Goal: Task Accomplishment & Management: Manage account settings

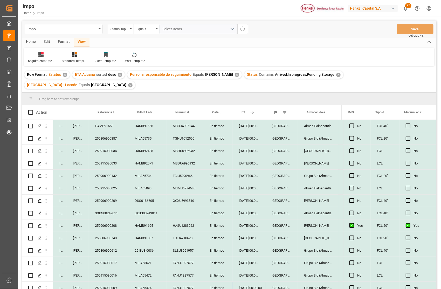
click at [302, 207] on div "Almer Tlalnepantla" at bounding box center [318, 213] width 40 height 12
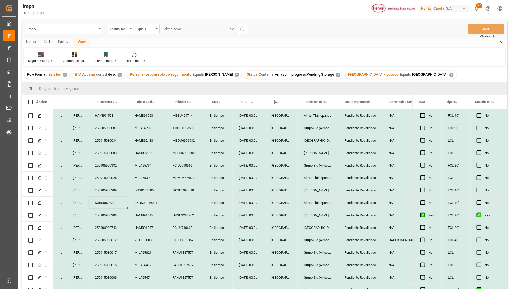
click at [231, 172] on div "En tiempo" at bounding box center [217, 178] width 29 height 12
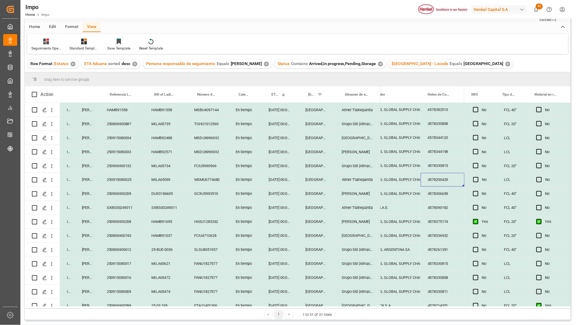
scroll to position [34, 0]
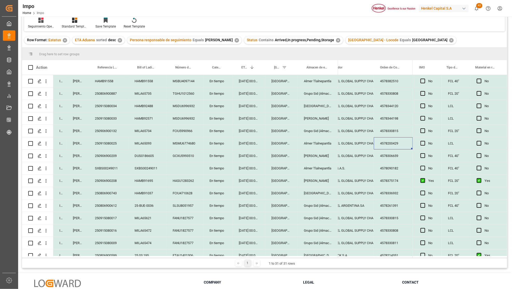
click at [378, 28] on div "Seguimiento Operativo Standard Templates Save Template Reset Template" at bounding box center [264, 22] width 481 height 18
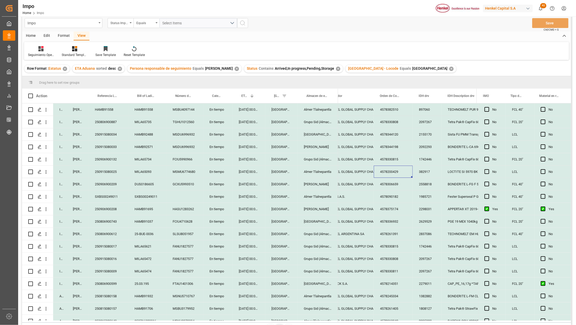
scroll to position [0, 0]
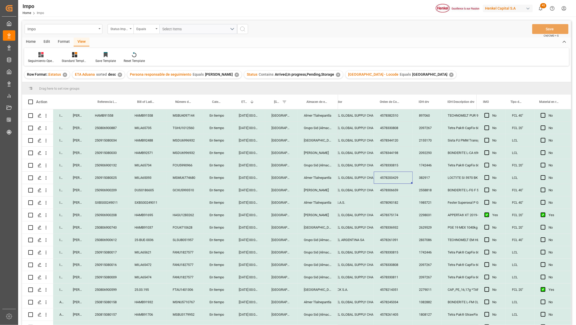
click at [336, 167] on div "Grupo Sid (Almacenaje y Distribucion AVIOR)" at bounding box center [318, 165] width 40 height 12
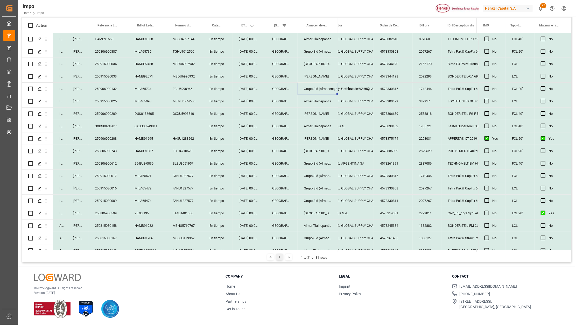
scroll to position [159, 0]
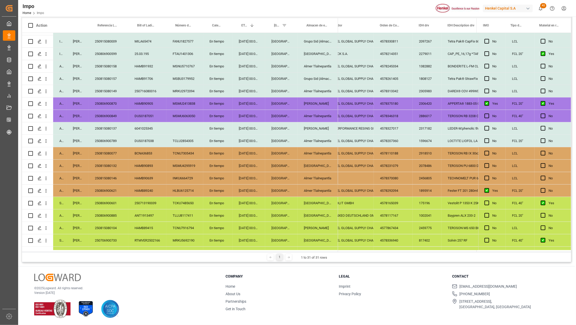
click at [305, 140] on div "Almer Tlalnepantla" at bounding box center [318, 141] width 40 height 12
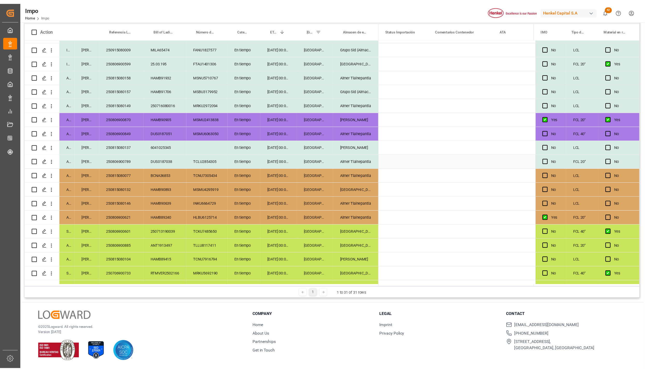
scroll to position [0, 0]
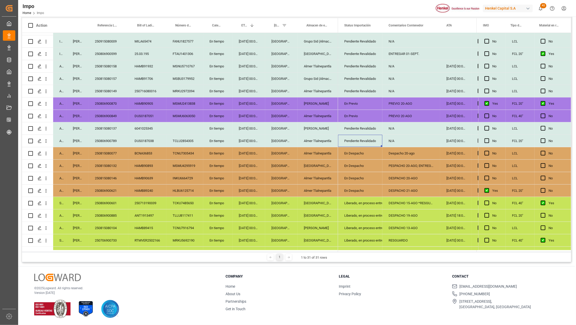
click at [370, 117] on div "En Previo" at bounding box center [360, 116] width 32 height 12
click at [104, 139] on div "250806900789" at bounding box center [109, 141] width 40 height 12
click at [47, 140] on icon "open menu" at bounding box center [45, 140] width 5 height 5
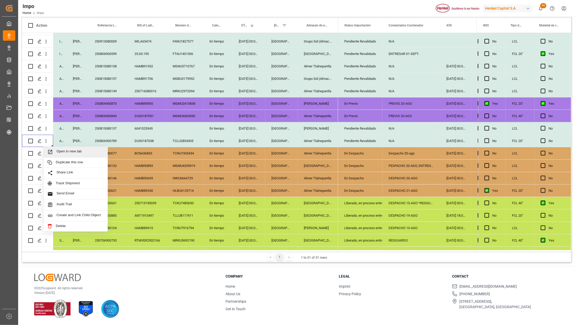
click at [58, 149] on span "Open in new tab" at bounding box center [79, 151] width 47 height 5
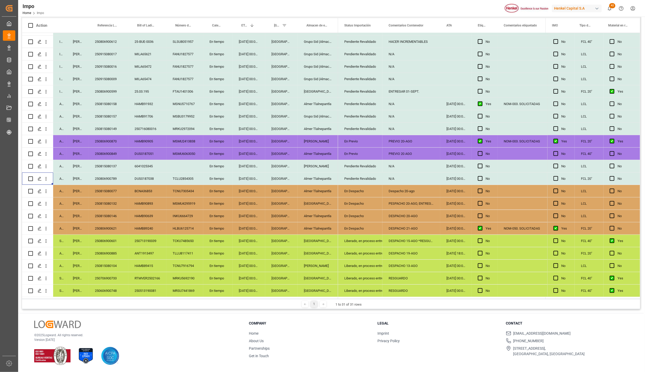
scroll to position [123, 0]
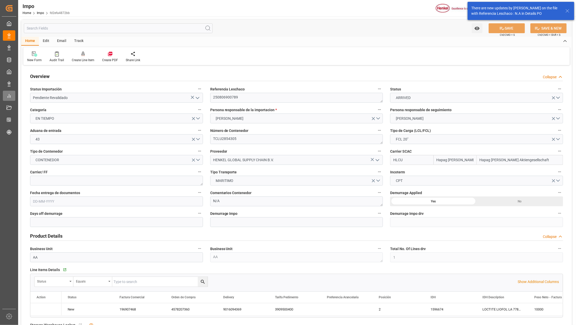
type input "Hapag Lloyd"
type input "Hapag [PERSON_NAME] Aktiengesellschaft"
type input "1"
type input "20"
type input "10"
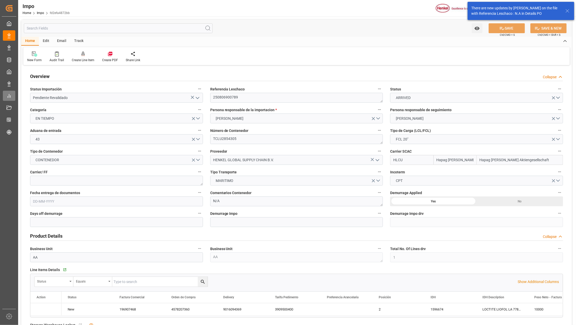
type input "04-08-2025"
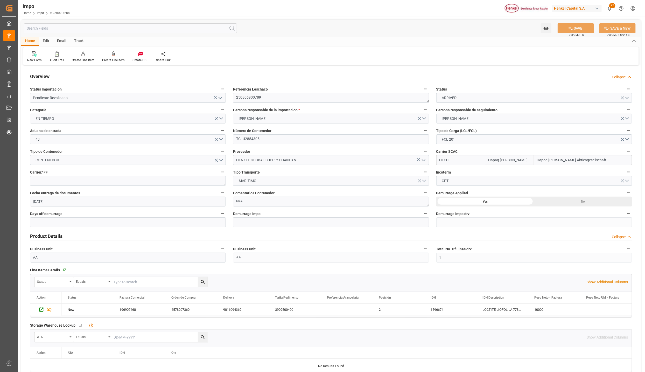
click at [218, 99] on icon "open menu" at bounding box center [220, 98] width 6 height 6
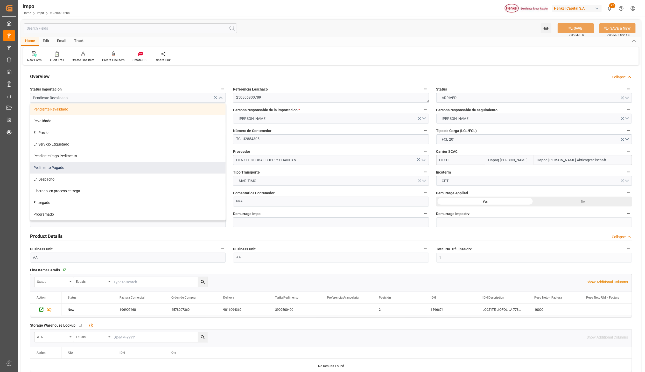
click at [39, 168] on div "Pedimento Pagado" at bounding box center [127, 168] width 195 height 12
type input "Pedimento Pagado"
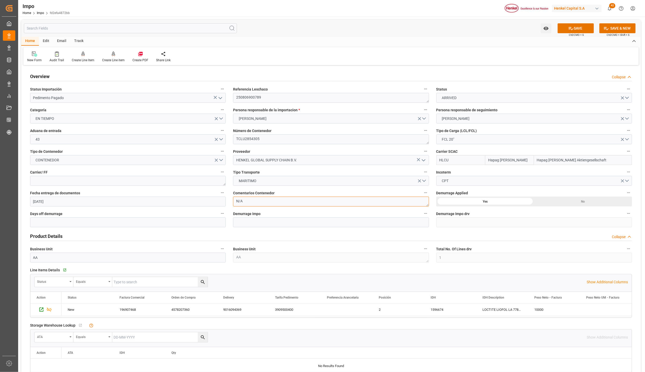
drag, startPoint x: 262, startPoint y: 197, endPoint x: 225, endPoint y: 194, distance: 36.9
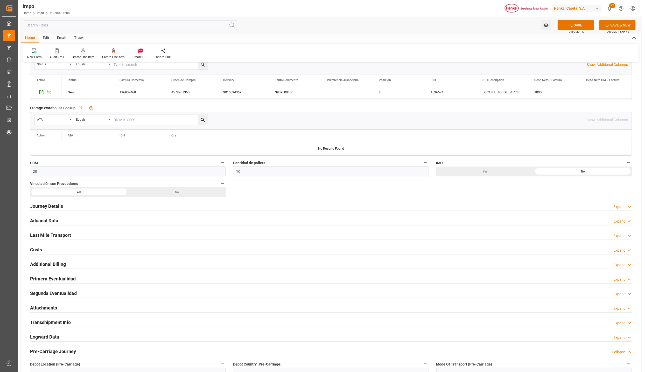
scroll to position [233, 0]
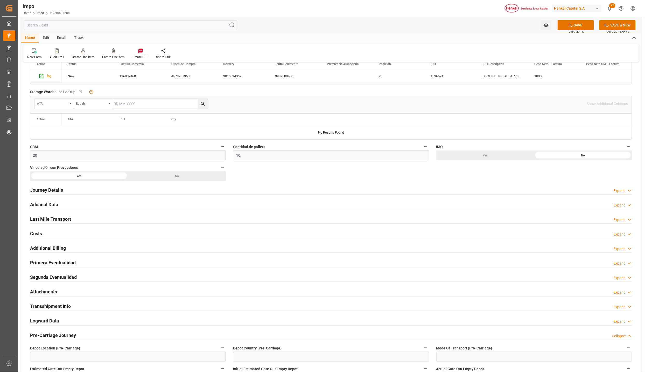
type textarea "PEND. [GEOGRAPHIC_DATA]"
click at [42, 207] on h2 "Aduanal Data" at bounding box center [44, 204] width 28 height 7
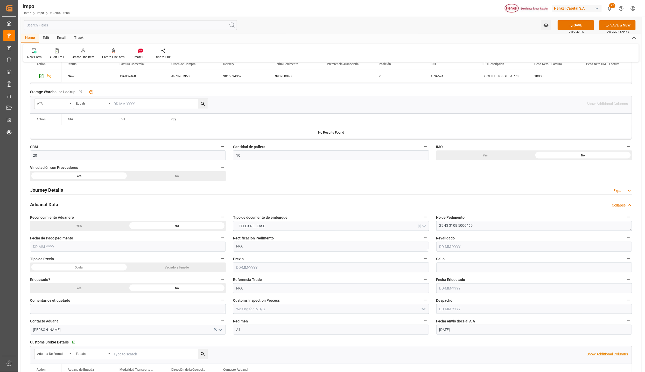
click at [449, 247] on input "text" at bounding box center [534, 247] width 196 height 10
type input "[DATE]"
click at [287, 268] on input "text" at bounding box center [331, 267] width 196 height 10
type input "[DATE]"
click at [459, 267] on input at bounding box center [534, 267] width 196 height 10
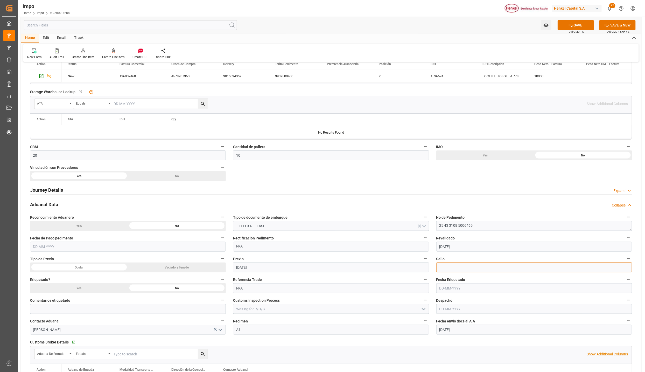
click at [444, 269] on input at bounding box center [534, 267] width 196 height 10
paste input "CEM23-3582513"
type input "CEM23-3582513"
click at [534, 160] on div "No" at bounding box center [583, 155] width 98 height 10
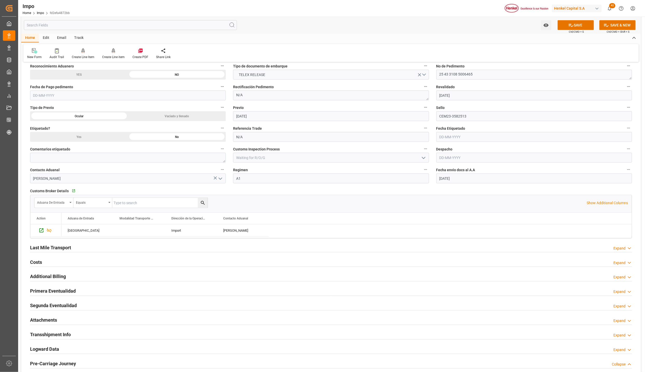
scroll to position [428, 0]
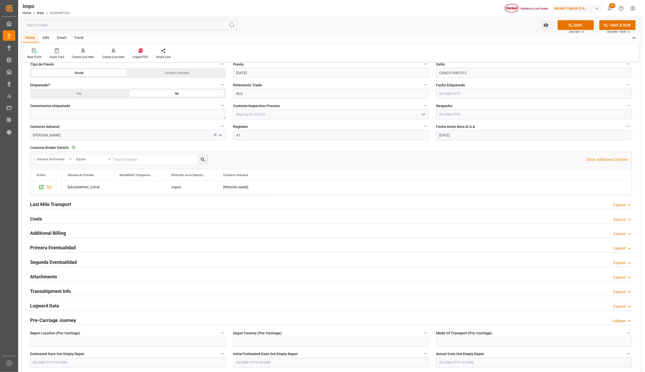
click at [47, 278] on h2 "Attachments" at bounding box center [43, 276] width 27 height 7
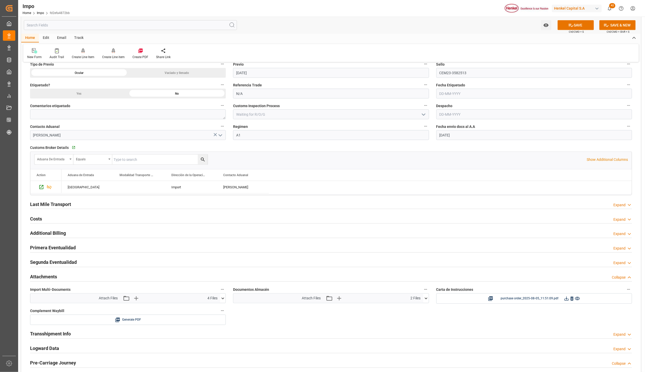
click at [40, 247] on h2 "Primera Eventualidad" at bounding box center [53, 247] width 46 height 7
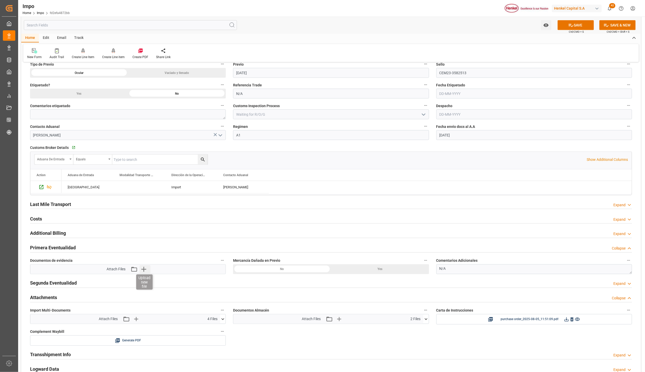
click at [147, 269] on icon "button" at bounding box center [143, 269] width 8 height 8
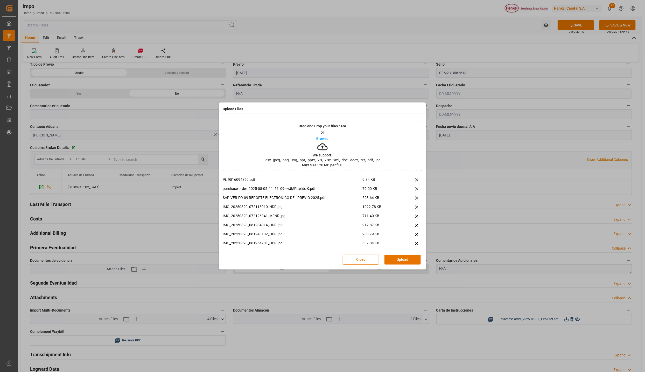
scroll to position [118, 0]
click at [414, 205] on icon at bounding box center [416, 207] width 5 height 5
click at [415, 196] on button at bounding box center [416, 199] width 11 height 6
click at [416, 188] on icon at bounding box center [416, 189] width 3 height 3
click at [414, 181] on icon at bounding box center [416, 180] width 5 height 5
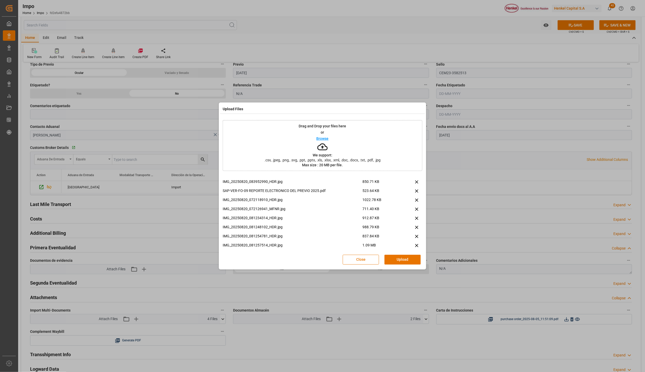
scroll to position [121, 0]
click at [395, 257] on button "Upload" at bounding box center [402, 259] width 36 height 10
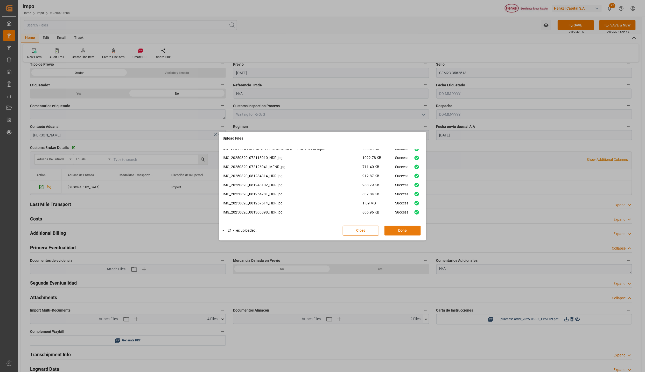
click at [396, 234] on button "Done" at bounding box center [402, 230] width 36 height 10
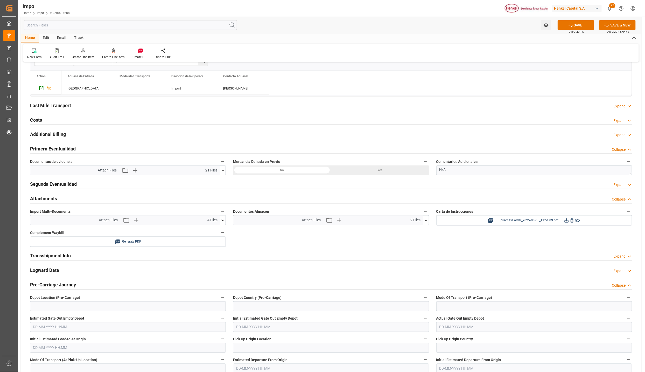
scroll to position [544, 0]
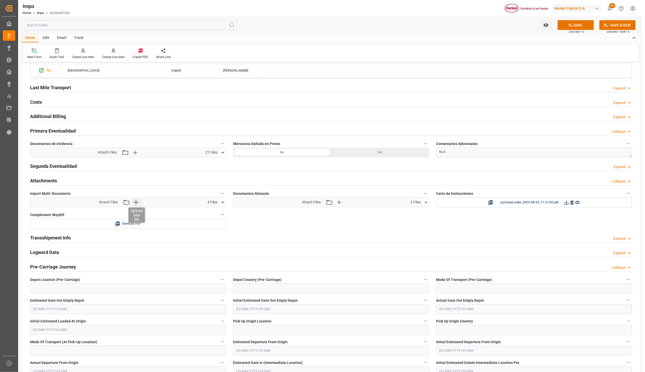
click at [134, 205] on icon "button" at bounding box center [135, 202] width 5 height 5
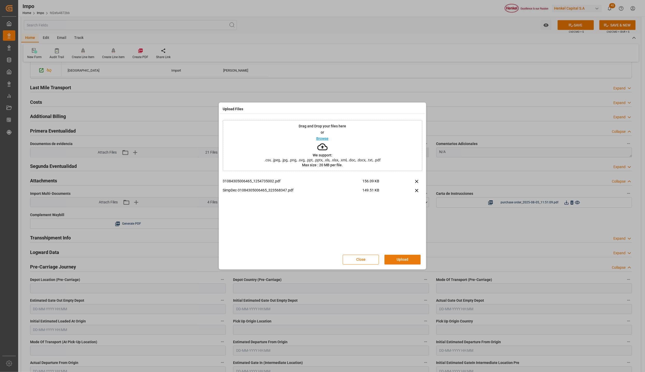
click at [414, 261] on button "Upload" at bounding box center [402, 259] width 36 height 10
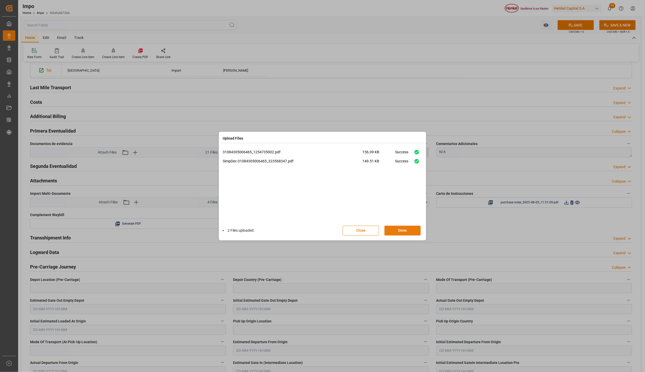
click at [412, 228] on button "Done" at bounding box center [402, 230] width 36 height 10
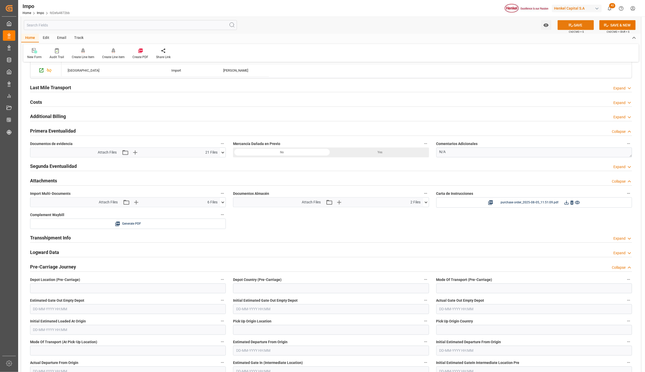
click at [568, 23] on icon at bounding box center [570, 25] width 5 height 5
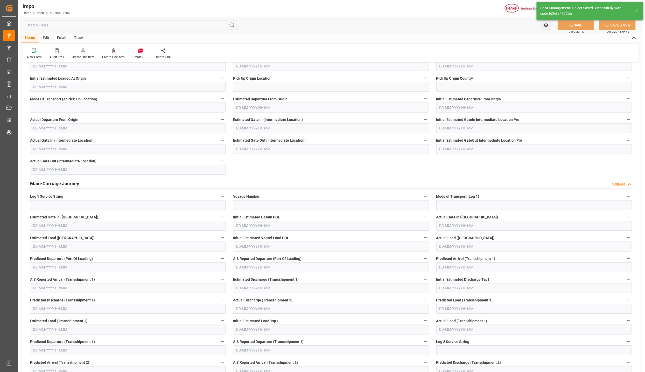
scroll to position [364, 0]
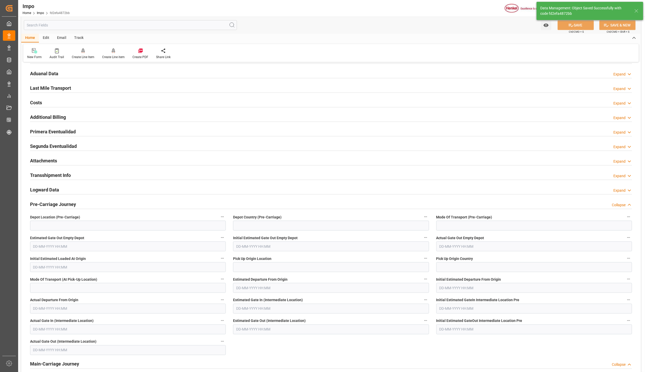
click at [45, 162] on h2 "Attachments" at bounding box center [43, 160] width 27 height 7
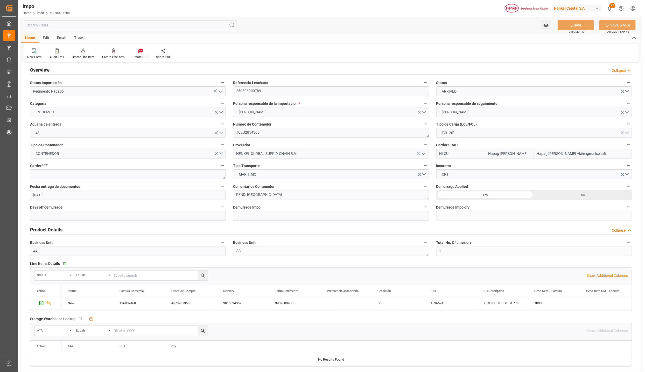
scroll to position [0, 0]
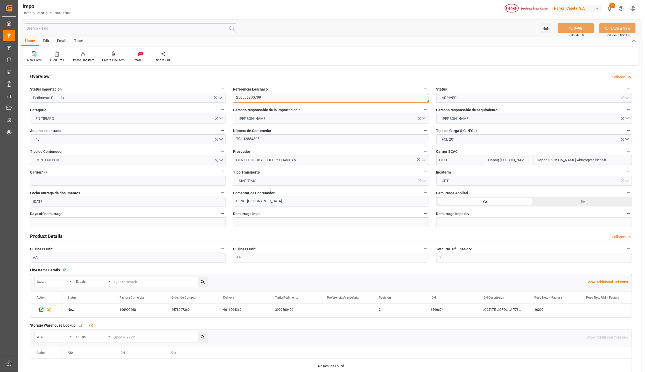
click at [253, 95] on textarea "250806900789" at bounding box center [331, 98] width 196 height 10
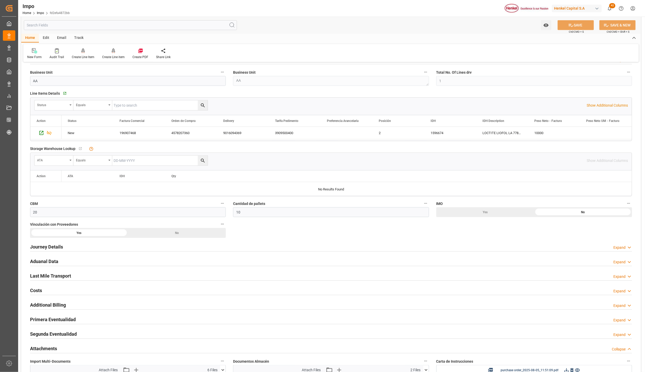
scroll to position [233, 0]
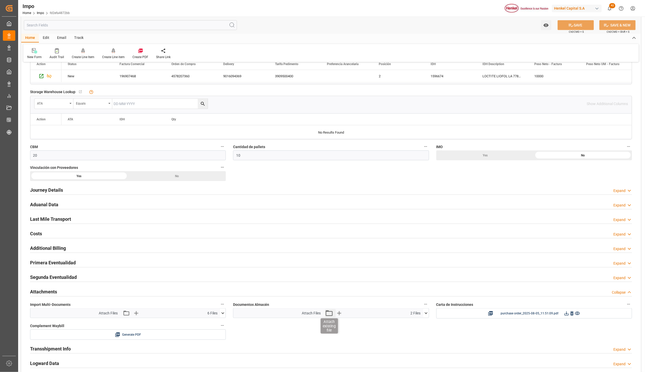
click at [330, 316] on icon "button" at bounding box center [328, 313] width 7 height 6
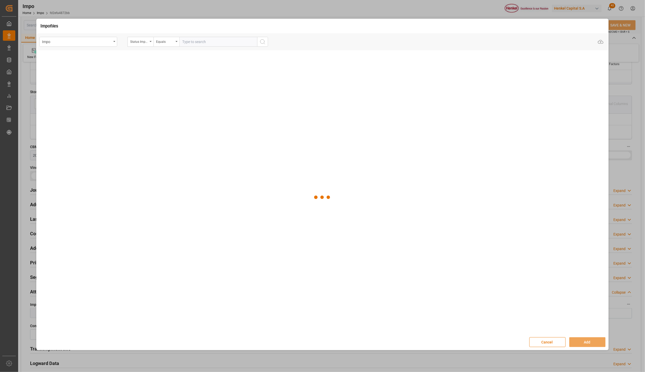
click at [150, 40] on div "Status Importación" at bounding box center [141, 42] width 26 height 10
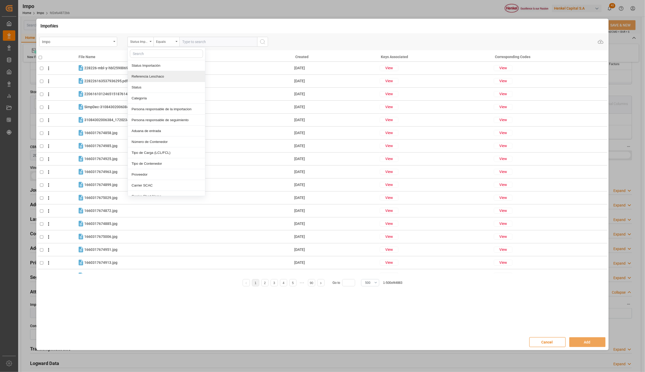
click at [147, 75] on div "Referencia Leschaco" at bounding box center [166, 76] width 77 height 11
click at [202, 43] on input "text" at bounding box center [218, 42] width 78 height 10
paste input "250806900789"
type input "250806900789"
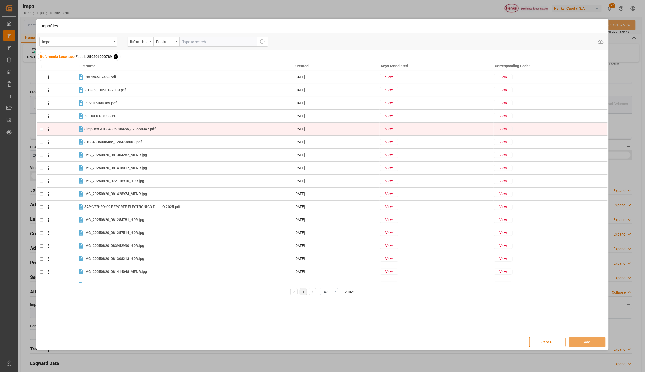
click at [42, 128] on input "checkbox" at bounding box center [41, 129] width 3 height 3
checkbox input "true"
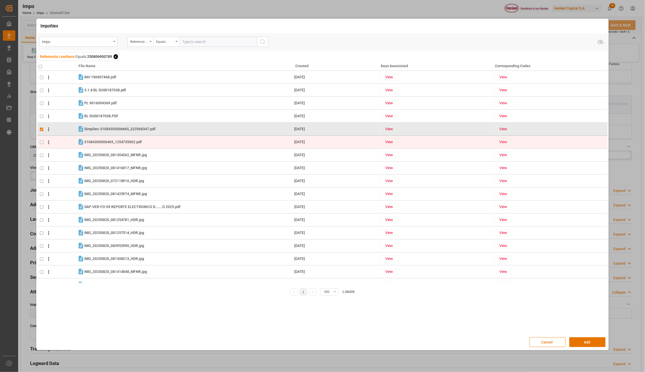
click at [41, 141] on input "checkbox" at bounding box center [41, 141] width 3 height 3
checkbox input "true"
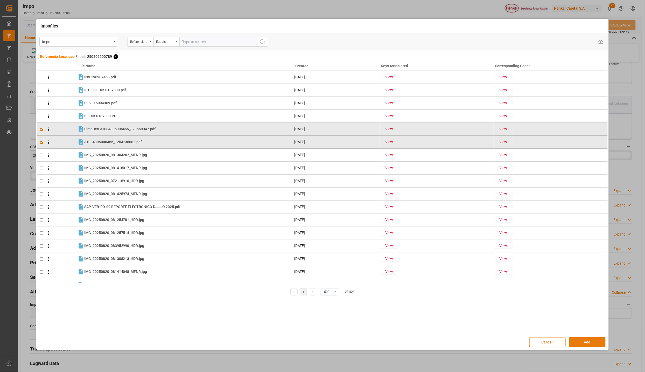
click at [576, 325] on button "Add" at bounding box center [587, 342] width 36 height 10
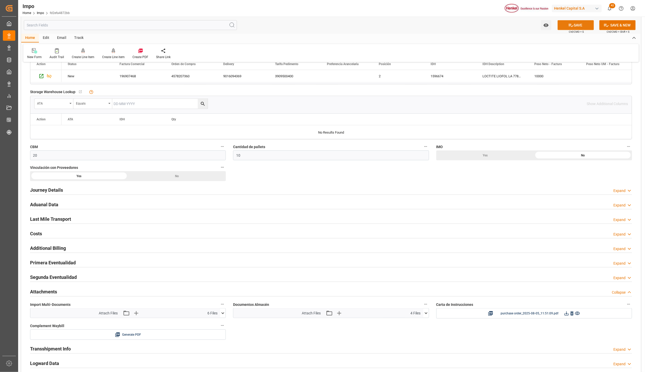
click at [576, 25] on button "SAVE" at bounding box center [575, 25] width 36 height 10
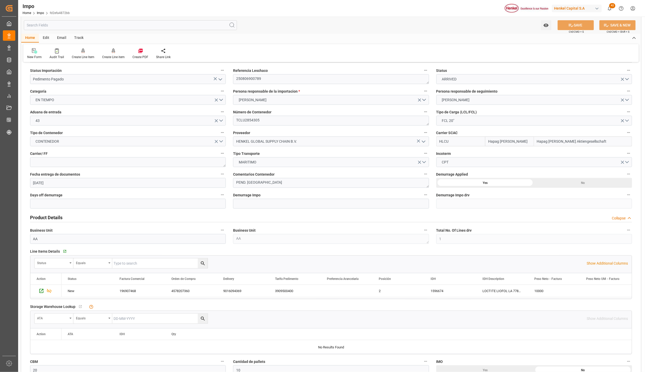
scroll to position [0, 0]
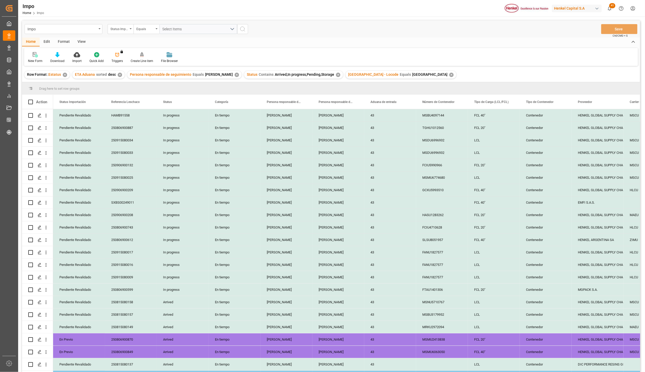
click at [84, 34] on div "Impo Status Importación Equals Select Items Save Ctrl/CMD + S" at bounding box center [331, 28] width 618 height 17
click at [83, 41] on div "View" at bounding box center [82, 42] width 16 height 9
click at [61, 58] on div "Standard Templates" at bounding box center [59, 57] width 34 height 11
click at [62, 72] on div "Seguimiento Operativo" at bounding box center [72, 72] width 45 height 5
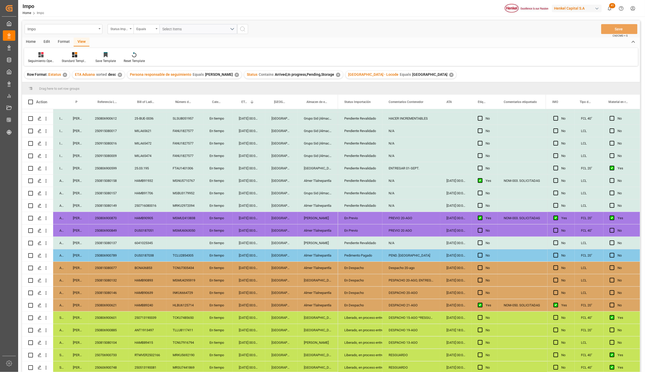
scroll to position [123, 0]
click at [47, 216] on icon "open menu" at bounding box center [45, 217] width 5 height 5
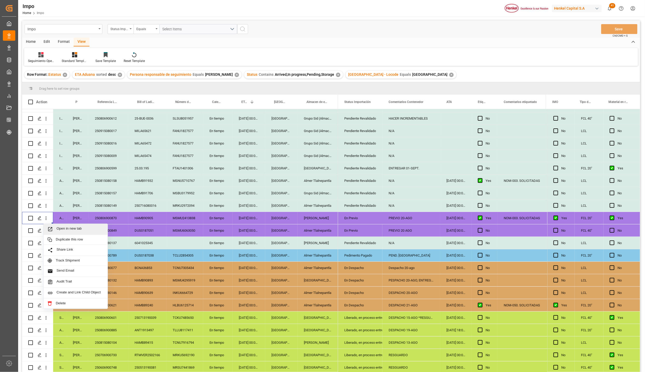
click at [53, 227] on icon "Press SPACE to select this row." at bounding box center [49, 228] width 5 height 5
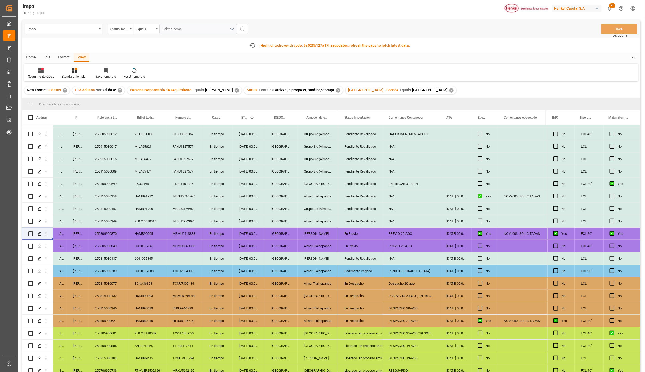
click at [274, 191] on div "[GEOGRAPHIC_DATA]" at bounding box center [281, 196] width 32 height 12
click at [321, 195] on div "Almer Tlalnepantla" at bounding box center [318, 196] width 40 height 12
click at [358, 198] on div "Pendiente Revalidado" at bounding box center [360, 196] width 32 height 12
click at [361, 196] on div "Pendiente Revalidado" at bounding box center [360, 196] width 32 height 12
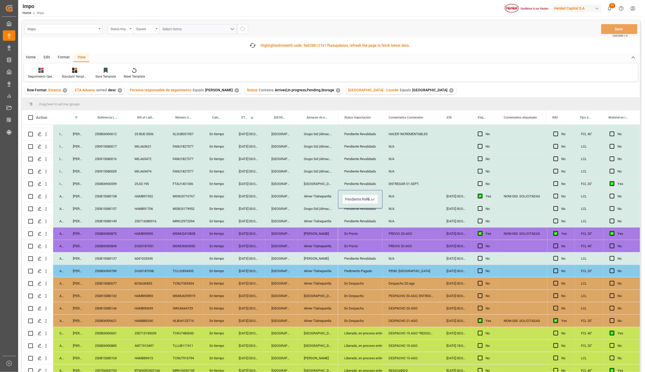
click at [372, 199] on polyline "open menu" at bounding box center [372, 200] width 3 height 2
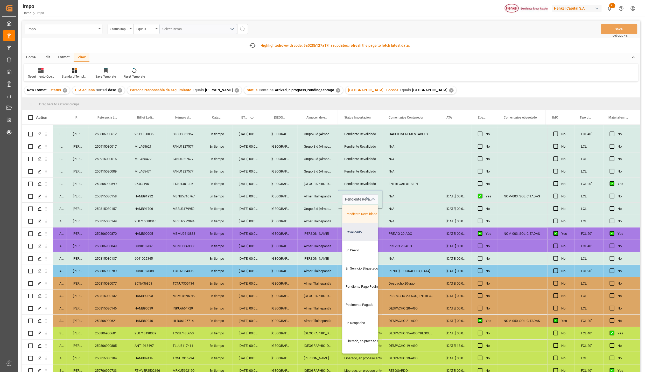
click at [361, 227] on div "Revalidado" at bounding box center [366, 232] width 49 height 18
type input "Revalidado"
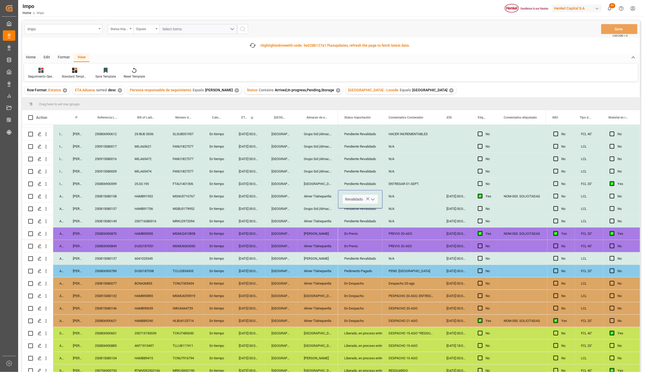
click at [366, 228] on div "En Previo" at bounding box center [360, 234] width 32 height 12
click at [370, 194] on div "Revalidado" at bounding box center [360, 196] width 32 height 12
click at [374, 196] on icon "open menu" at bounding box center [373, 199] width 6 height 6
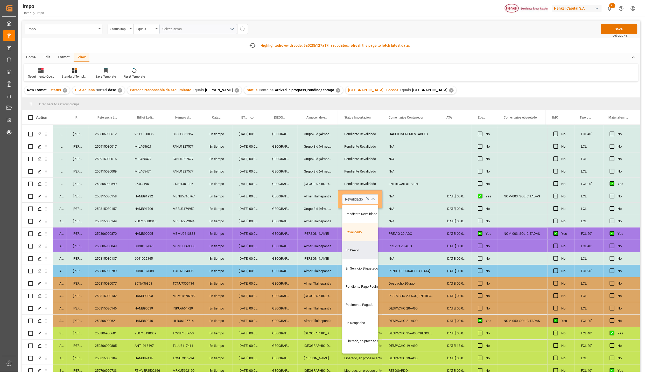
click at [364, 245] on div "En Previo" at bounding box center [366, 250] width 49 height 18
type input "En Previo"
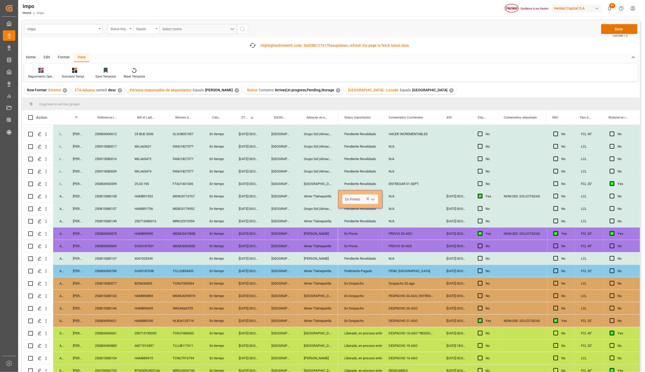
click at [391, 248] on div "PREVIO 20 AGO" at bounding box center [411, 246] width 58 height 12
click at [393, 198] on div "N/A" at bounding box center [411, 196] width 58 height 12
type input "PREVIO 22-AGO"
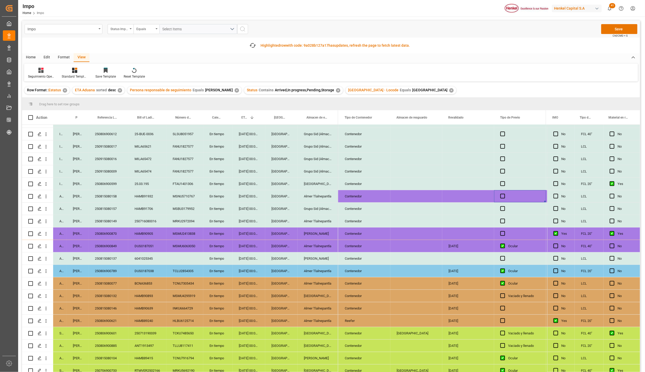
scroll to position [0, 961]
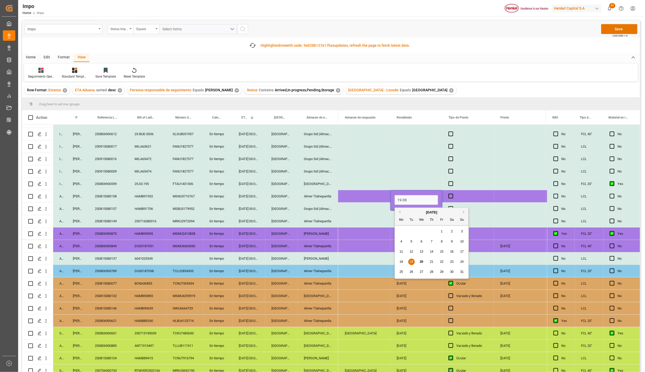
type input "[DATE]"
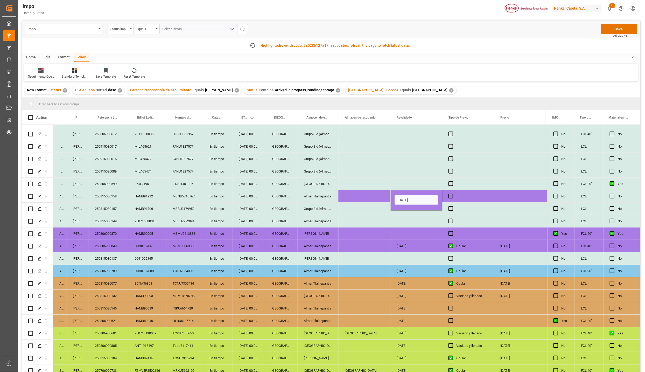
click at [418, 224] on div "Press SPACE to select this row." at bounding box center [416, 221] width 52 height 12
click at [457, 196] on div "Press SPACE to select this row." at bounding box center [468, 196] width 52 height 12
click at [450, 194] on span "Press SPACE to select this row." at bounding box center [450, 196] width 5 height 5
click at [452, 194] on input "Press SPACE to select this row." at bounding box center [452, 194] width 0 height 0
click at [515, 190] on div "Press SPACE to select this row." at bounding box center [520, 196] width 52 height 12
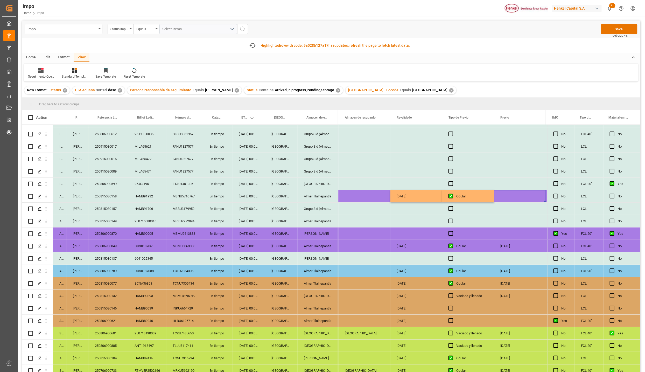
click at [515, 190] on div "Press SPACE to select this row." at bounding box center [520, 196] width 52 height 12
click at [514, 195] on input "Press SPACE to select this row." at bounding box center [520, 200] width 44 height 10
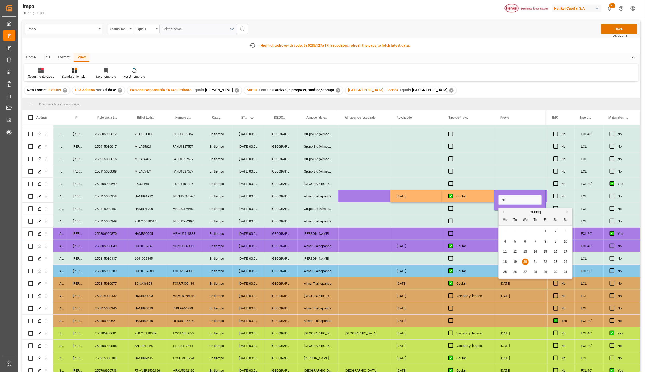
type input "2"
type input "22-08-2025"
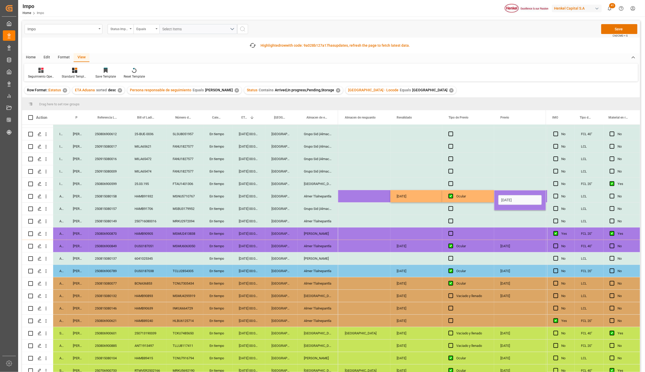
click at [463, 217] on div "Press SPACE to select this row." at bounding box center [468, 221] width 52 height 12
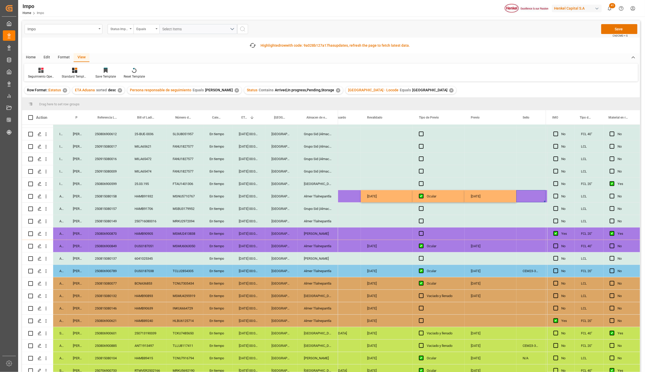
scroll to position [0, 0]
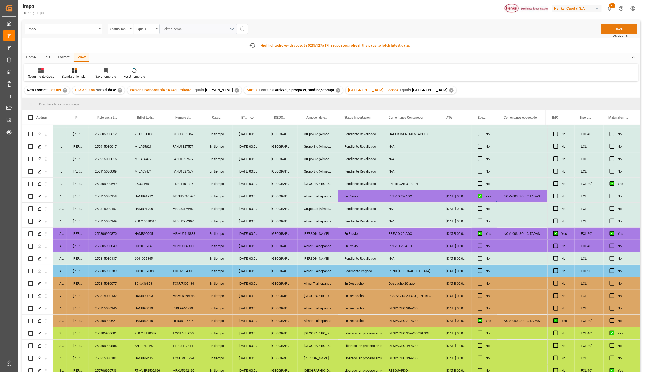
click at [607, 31] on button "Save" at bounding box center [619, 29] width 36 height 10
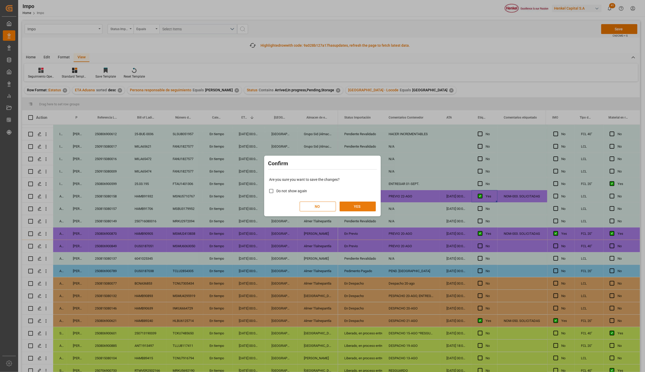
click at [351, 206] on button "YES" at bounding box center [357, 206] width 36 height 10
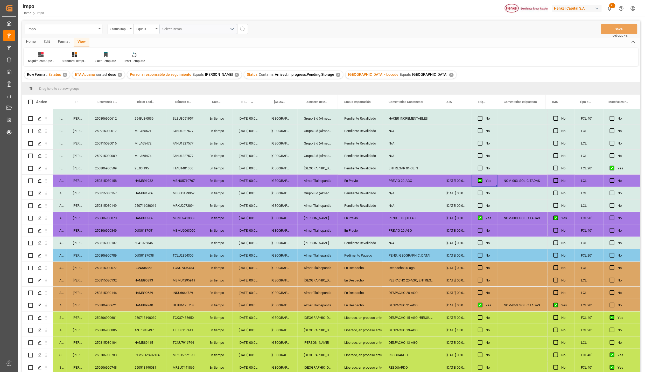
drag, startPoint x: 257, startPoint y: 182, endPoint x: 271, endPoint y: 199, distance: 21.6
click at [258, 182] on div "18-08-2025 00:00:00" at bounding box center [248, 180] width 33 height 12
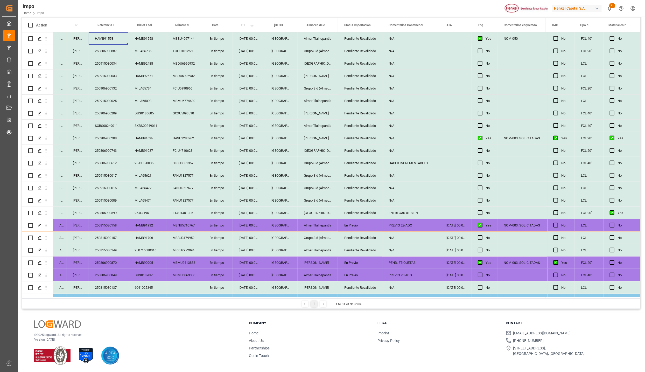
click at [108, 40] on div "HAMB91558" at bounding box center [109, 38] width 40 height 12
click at [108, 40] on input "HAMB91558" at bounding box center [108, 42] width 31 height 10
paste input "250906900257"
type input "250906900257"
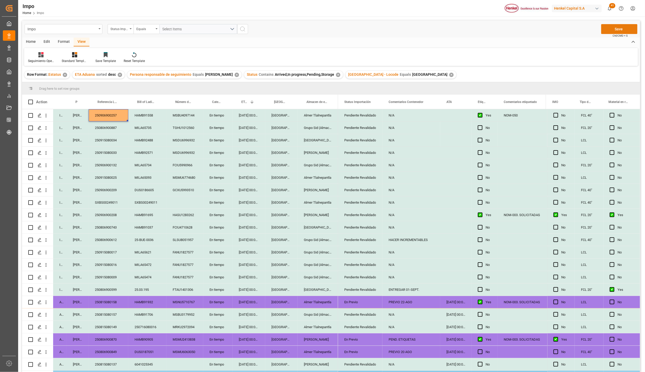
click at [608, 30] on button "Save" at bounding box center [619, 29] width 36 height 10
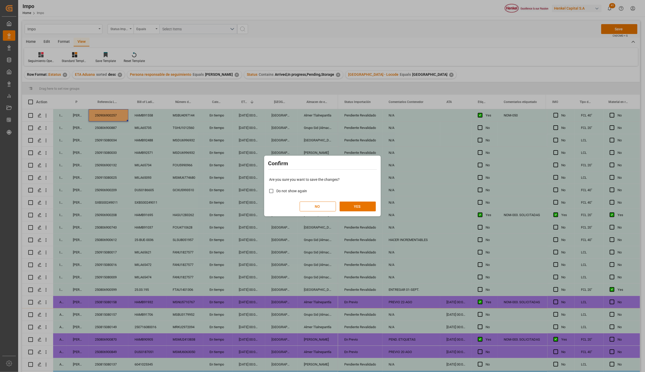
click at [338, 204] on div "NO YES" at bounding box center [322, 206] width 107 height 10
click at [343, 205] on button "YES" at bounding box center [357, 206] width 36 height 10
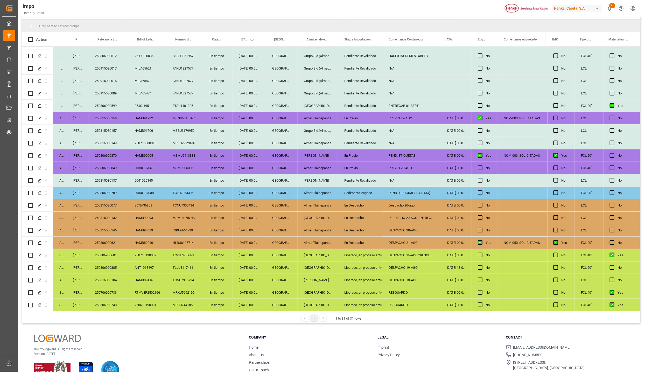
scroll to position [77, 0]
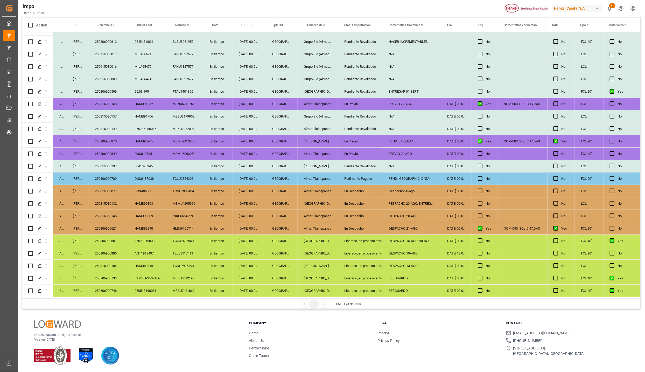
click at [393, 236] on div "DESPACHO 15-AGO *RESGUARDO*" at bounding box center [411, 241] width 58 height 12
click at [359, 252] on input "Liberado, en proceso entrega" at bounding box center [360, 256] width 36 height 10
click at [370, 253] on icon "open menu" at bounding box center [373, 256] width 6 height 6
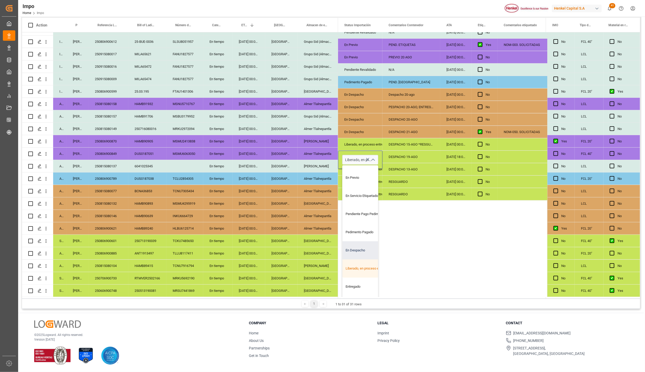
scroll to position [114, 0]
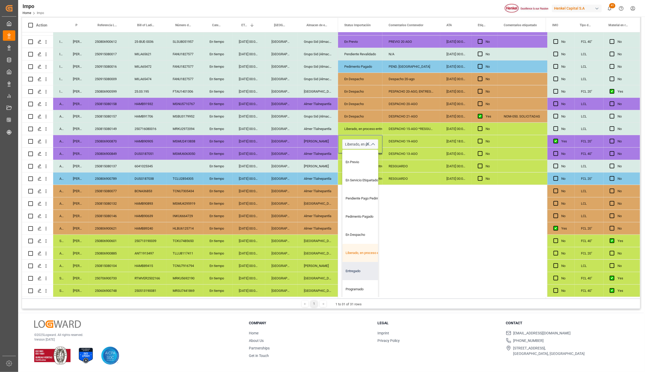
click at [356, 265] on div "Entregado" at bounding box center [366, 271] width 49 height 18
type input "Entregado"
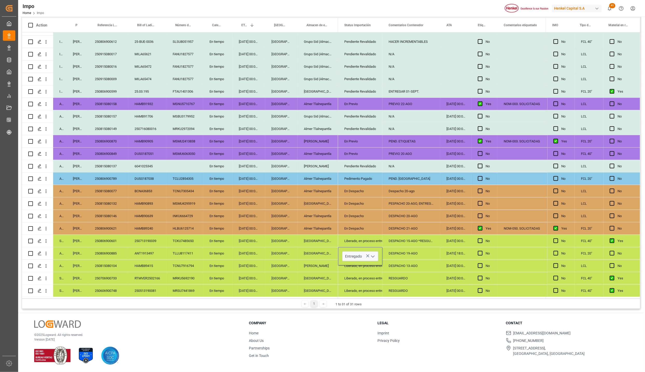
click at [313, 272] on div "Salamanca" at bounding box center [318, 278] width 40 height 12
click at [359, 247] on div "Entregado" at bounding box center [360, 253] width 32 height 12
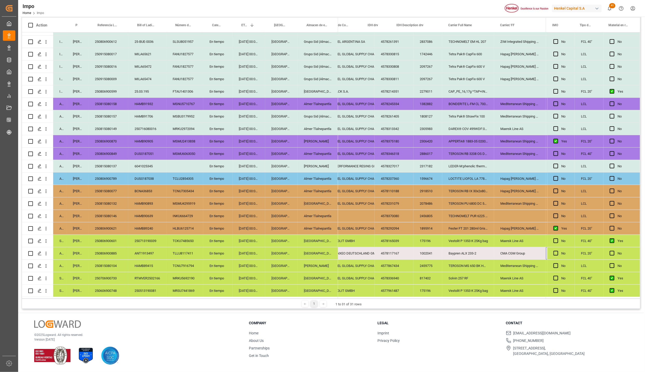
scroll to position [0, 330]
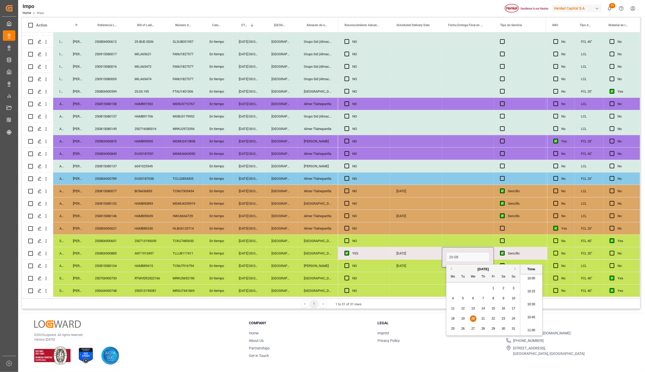
type input "20-08-2025 00:00"
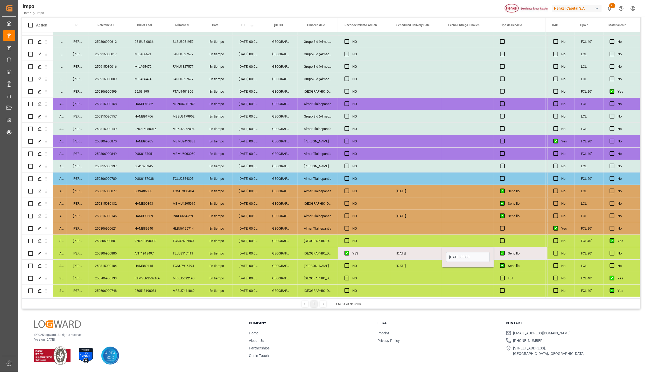
click at [383, 274] on div "NO" at bounding box center [368, 278] width 32 height 12
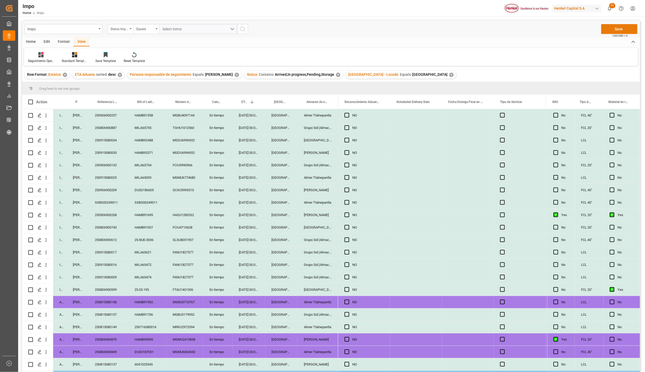
click at [614, 27] on button "Save" at bounding box center [619, 29] width 36 height 10
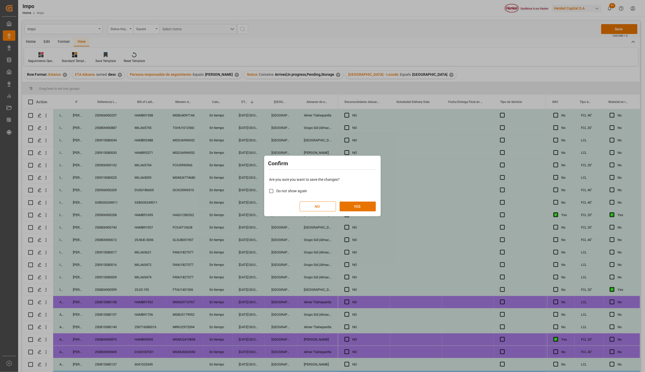
click at [356, 200] on div "Are you sure you want to save the changes? Do not show again NO YES" at bounding box center [322, 194] width 114 height 42
click at [358, 206] on button "YES" at bounding box center [357, 206] width 36 height 10
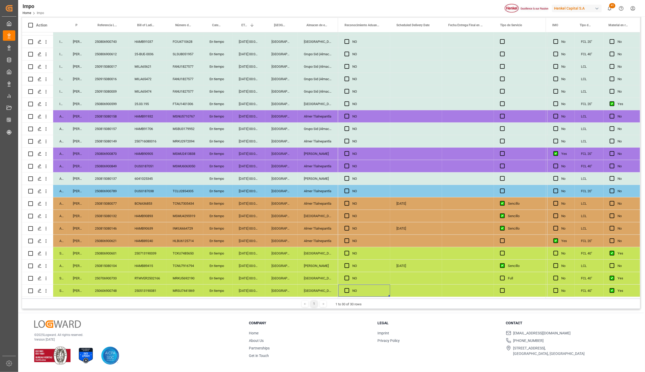
click at [313, 250] on div "[GEOGRAPHIC_DATA]" at bounding box center [318, 253] width 40 height 12
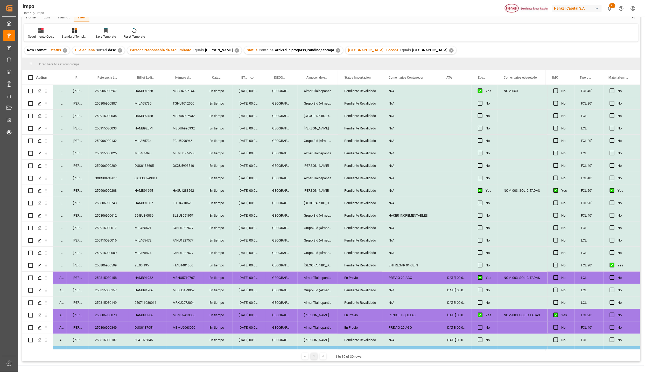
scroll to position [0, 0]
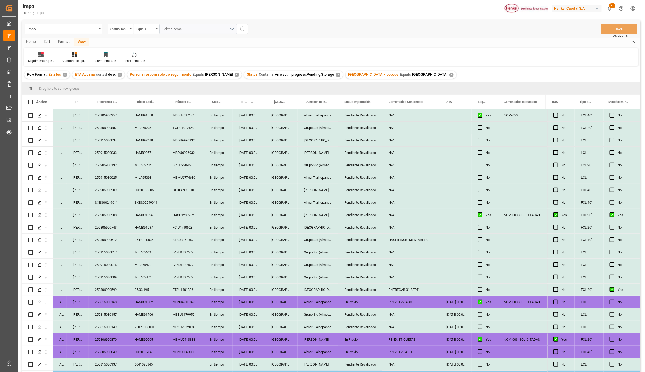
click at [33, 40] on div "Home" at bounding box center [31, 42] width 18 height 9
click at [79, 55] on icon at bounding box center [77, 54] width 6 height 5
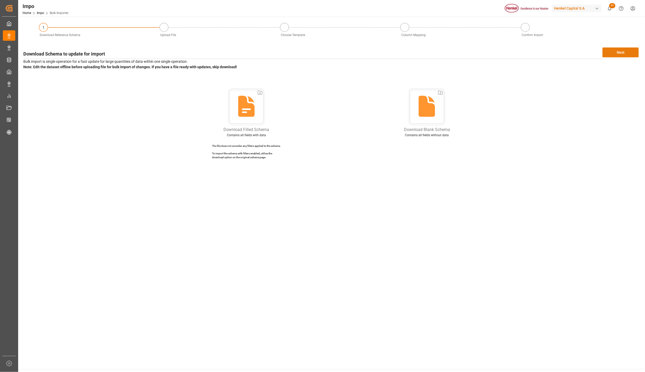
click at [610, 50] on button "Next" at bounding box center [620, 52] width 36 height 10
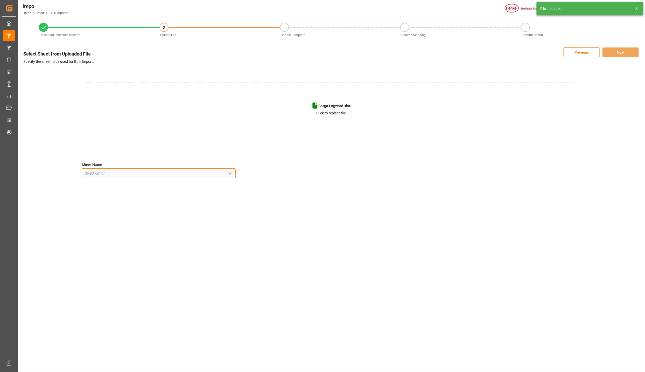
click at [233, 173] on input at bounding box center [159, 173] width 154 height 10
click at [229, 175] on icon "open menu" at bounding box center [230, 173] width 6 height 6
click at [109, 184] on div "Hoja1" at bounding box center [158, 185] width 153 height 12
type input "Hoja1"
click at [623, 52] on button "Next" at bounding box center [620, 52] width 36 height 10
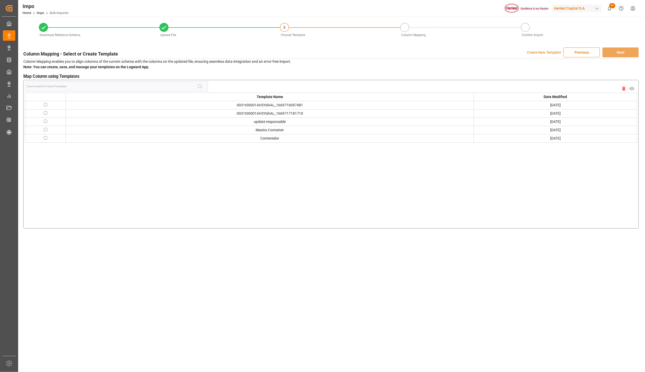
click at [45, 129] on input "checkbox" at bounding box center [45, 129] width 3 height 3
checkbox input "true"
click at [633, 44] on div "Download Reference Schema Upload File 3 Choose Template Column Mapping Confirm …" at bounding box center [331, 125] width 626 height 217
click at [631, 51] on button "Next" at bounding box center [620, 52] width 36 height 10
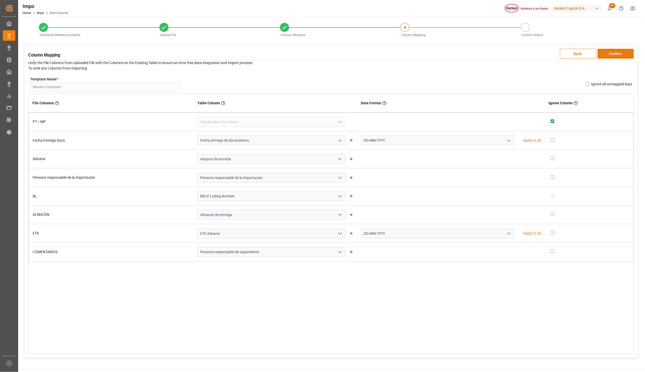
click at [619, 54] on button "Confirm" at bounding box center [615, 54] width 36 height 10
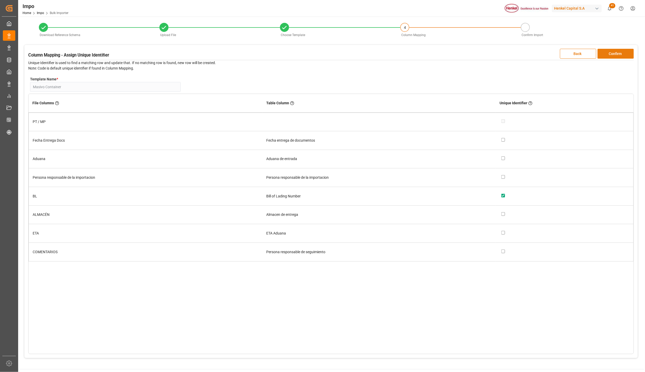
click at [621, 53] on button "Confirm" at bounding box center [615, 54] width 36 height 10
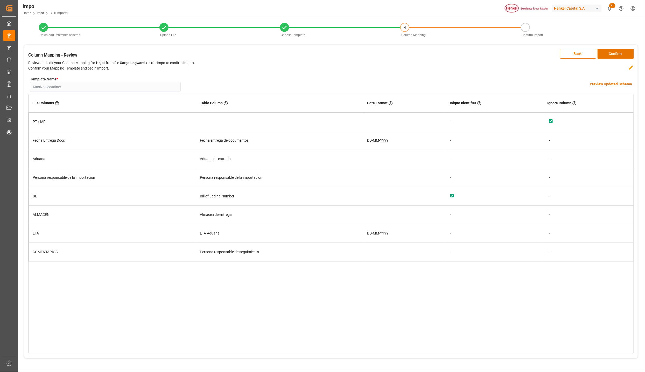
click at [614, 83] on h4 "Preview Updated Schema" at bounding box center [611, 83] width 42 height 5
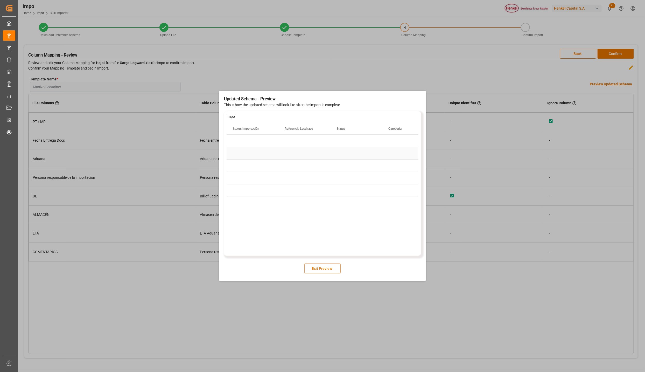
click at [315, 153] on div "Press SPACE to select this row." at bounding box center [304, 153] width 52 height 12
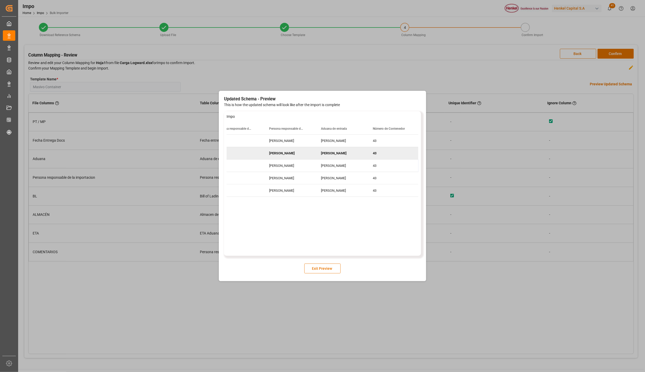
scroll to position [0, 223]
click at [320, 269] on button "Exit Preview" at bounding box center [322, 268] width 36 height 10
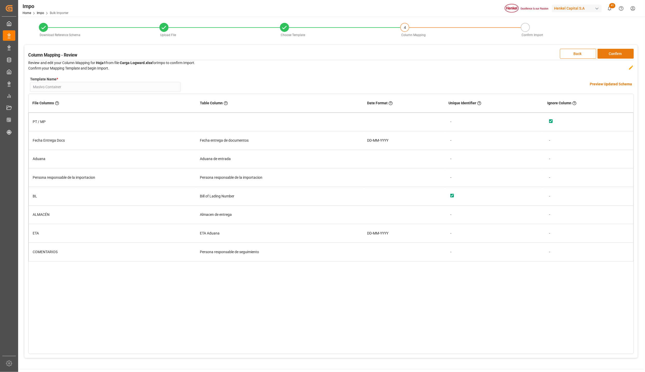
click at [615, 53] on button "Confirm" at bounding box center [615, 54] width 36 height 10
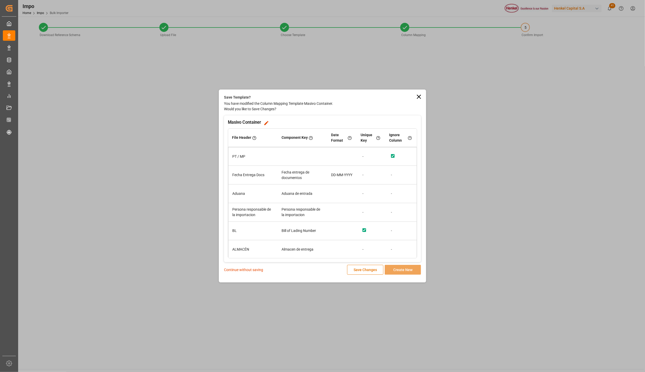
click at [239, 269] on p "Continue without saving" at bounding box center [243, 269] width 39 height 5
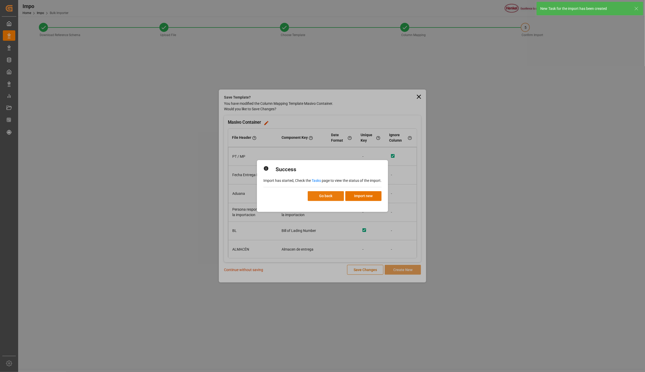
click at [321, 194] on button "Go back" at bounding box center [326, 196] width 36 height 10
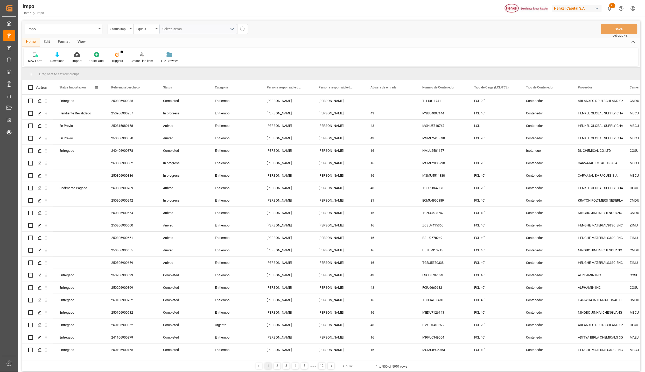
click at [76, 40] on div "View" at bounding box center [82, 42] width 16 height 9
click at [62, 55] on div at bounding box center [59, 54] width 26 height 5
click at [68, 73] on div "Seguimiento Operativo" at bounding box center [72, 72] width 45 height 5
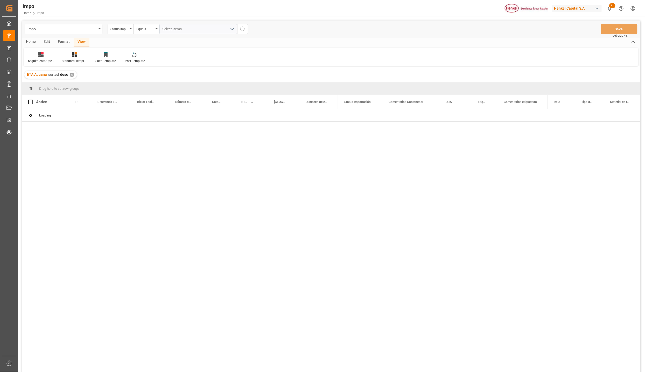
click at [63, 43] on div "Format" at bounding box center [64, 42] width 20 height 9
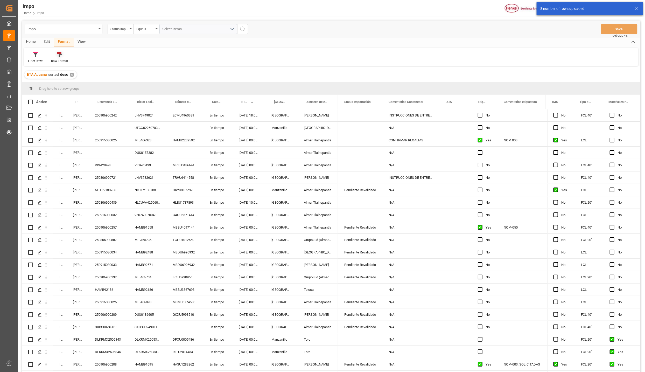
click at [57, 57] on icon at bounding box center [59, 54] width 5 height 5
click at [65, 72] on div "Estatus" at bounding box center [60, 72] width 12 height 5
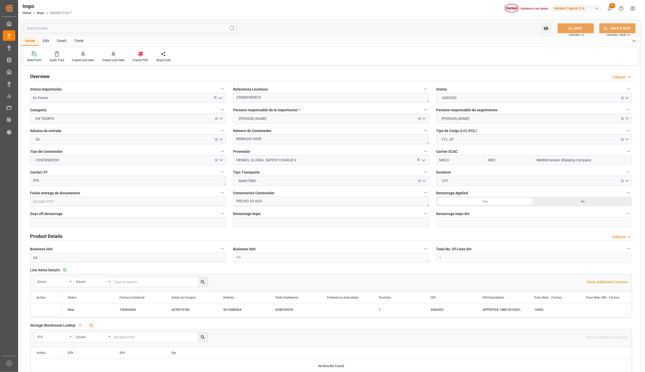
type input "MSC"
type input "Mediterranean Shipping Company"
type input "1"
type input "25"
type input "20"
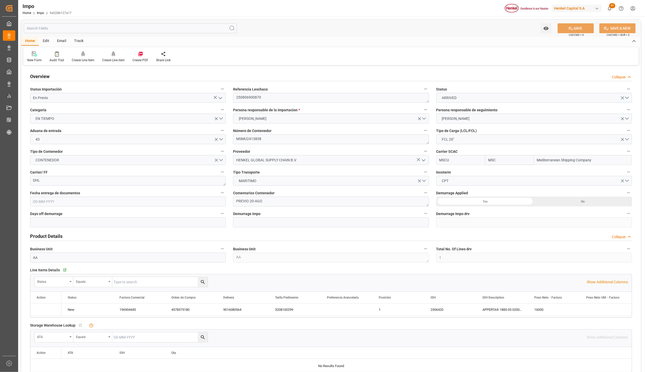
type input "07-08-2025"
click at [219, 98] on icon "open menu" at bounding box center [220, 98] width 6 height 6
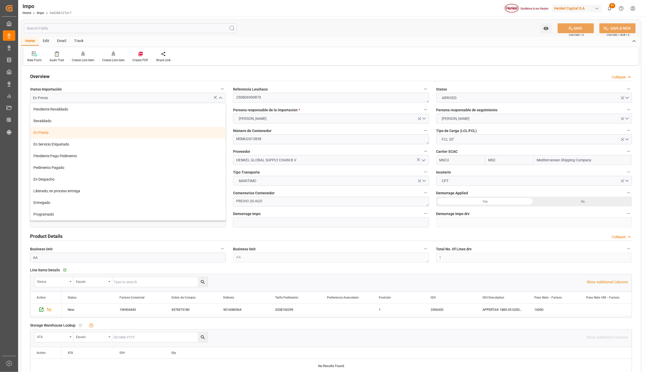
click at [54, 130] on div "En Previo" at bounding box center [127, 133] width 195 height 12
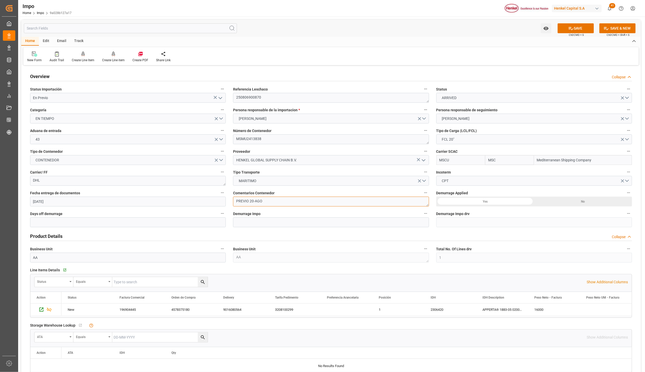
drag, startPoint x: 268, startPoint y: 201, endPoint x: 194, endPoint y: 197, distance: 74.0
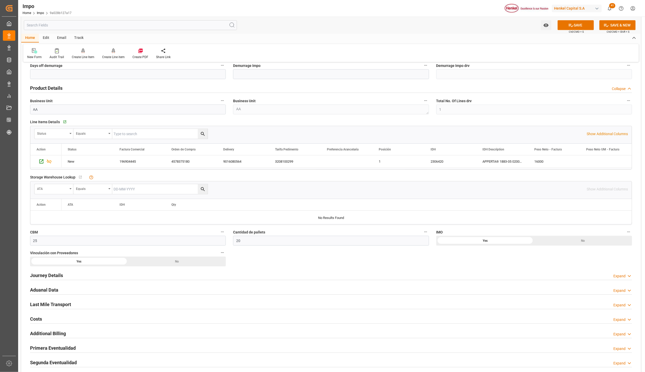
scroll to position [233, 0]
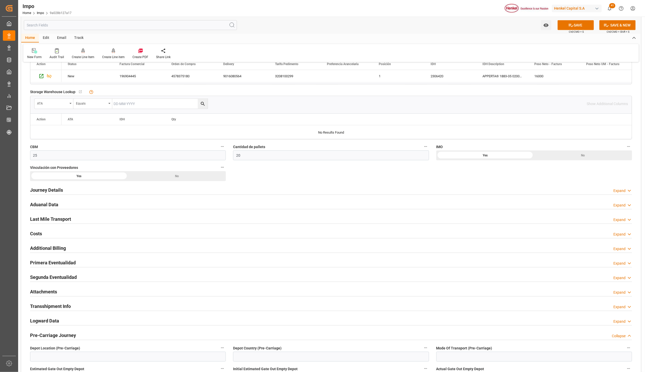
type textarea "PEND. ETIQUETAS"
click at [40, 200] on div "Aduanal Data" at bounding box center [44, 204] width 28 height 10
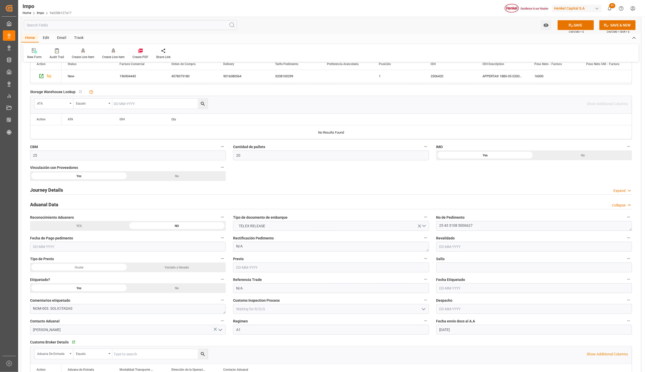
click at [443, 247] on input "text" at bounding box center [534, 247] width 196 height 10
type input "[DATE]"
click at [258, 269] on input "text" at bounding box center [331, 267] width 196 height 10
type input "[DATE]"
click at [441, 271] on input at bounding box center [534, 267] width 196 height 10
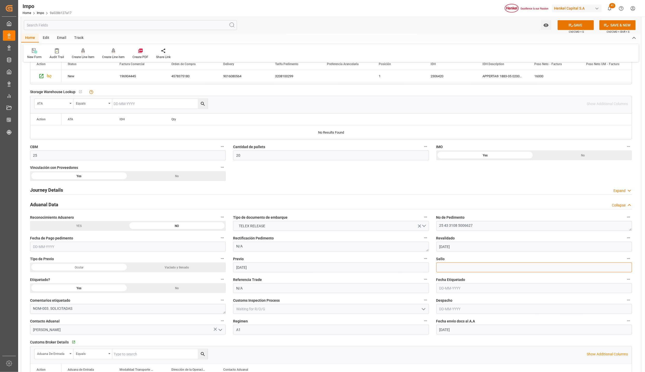
click at [445, 268] on input at bounding box center [534, 267] width 196 height 10
paste input "CEM23-3582507"
type input "CEM23-3582507"
drag, startPoint x: 240, startPoint y: 290, endPoint x: 234, endPoint y: 290, distance: 6.2
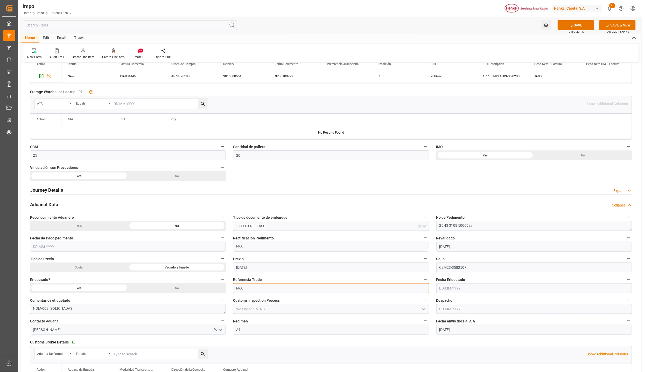
click at [234, 290] on input "N/A" at bounding box center [331, 288] width 196 height 10
type input "PENDIENTES"
click at [582, 26] on button "SAVE" at bounding box center [575, 25] width 36 height 10
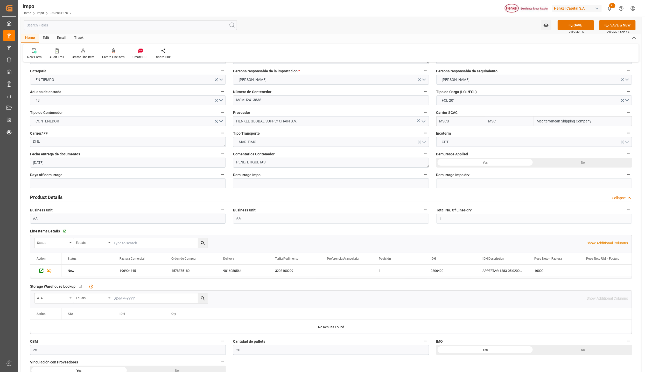
scroll to position [0, 0]
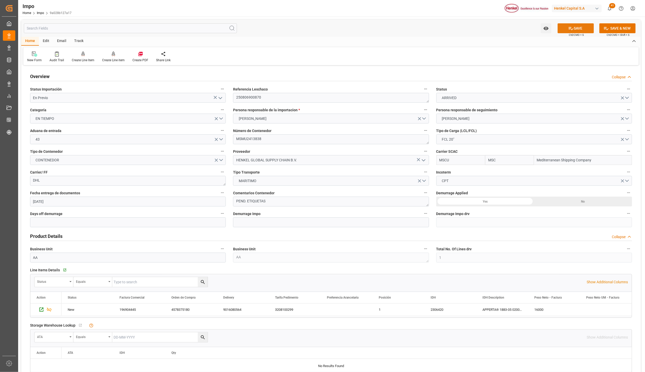
click at [575, 27] on button "SAVE" at bounding box center [575, 28] width 36 height 10
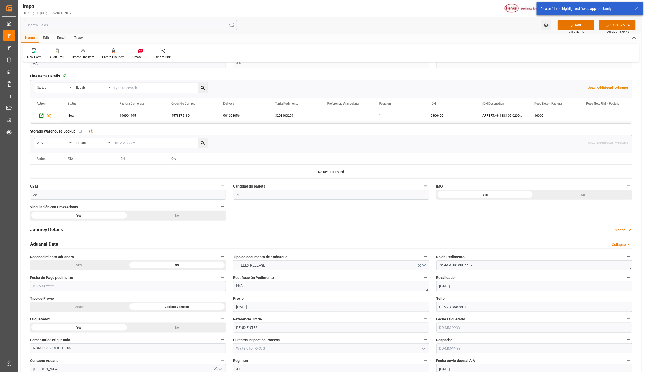
scroll to position [194, 0]
click at [51, 228] on h2 "Journey Details" at bounding box center [46, 228] width 33 height 7
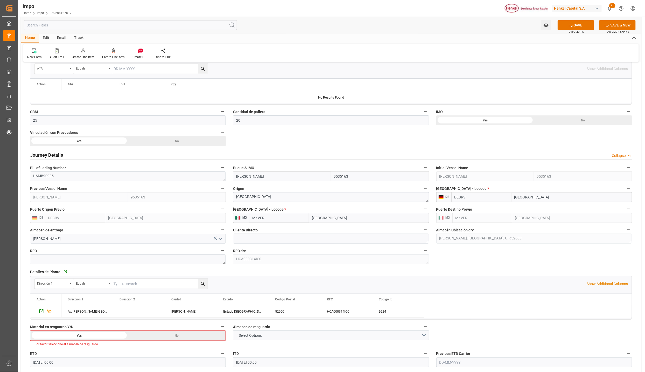
scroll to position [311, 0]
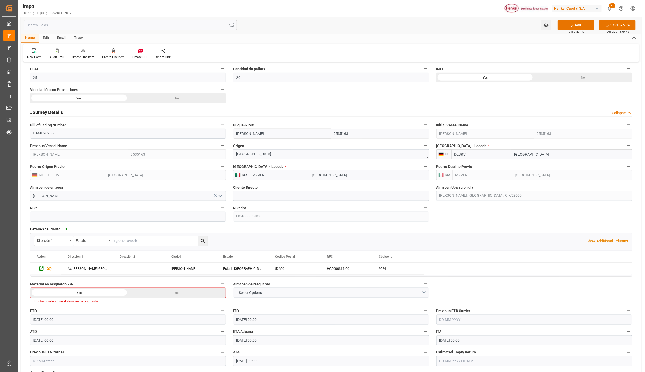
click at [187, 293] on div "No" at bounding box center [177, 293] width 98 height 10
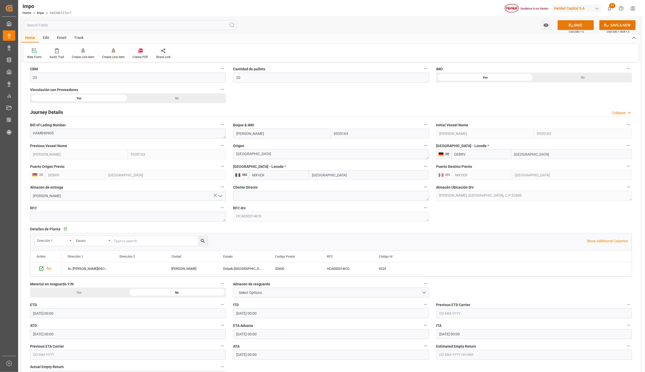
click at [576, 23] on button "SAVE" at bounding box center [575, 25] width 36 height 10
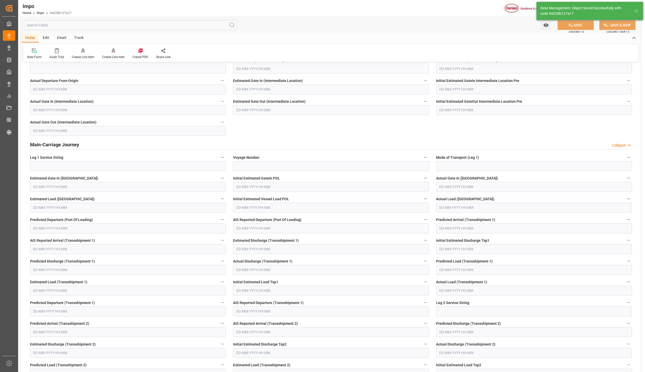
scroll to position [257, 0]
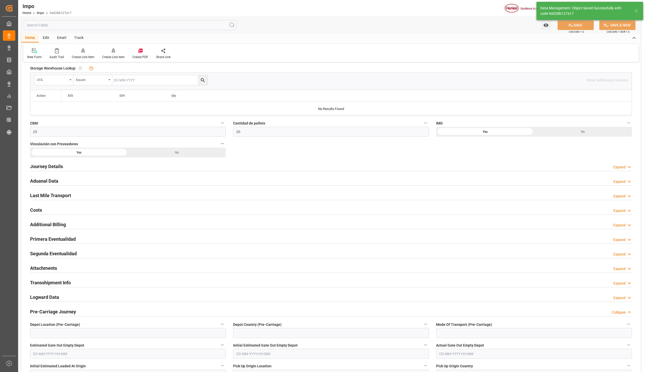
drag, startPoint x: 44, startPoint y: 238, endPoint x: 79, endPoint y: 239, distance: 34.2
click at [45, 238] on h2 "Primera Eventualidad" at bounding box center [53, 238] width 46 height 7
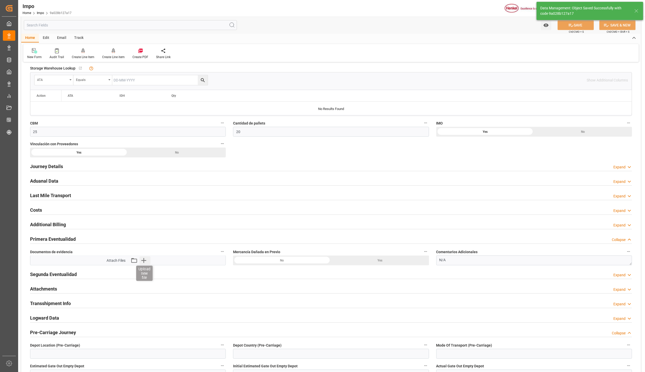
click at [142, 261] on icon "button" at bounding box center [143, 260] width 8 height 8
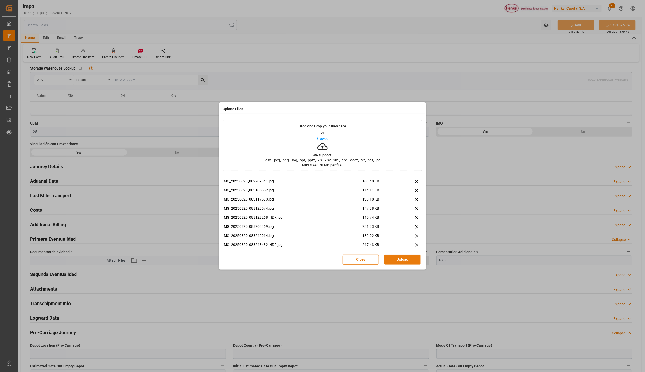
click at [417, 261] on button "Upload" at bounding box center [402, 259] width 36 height 10
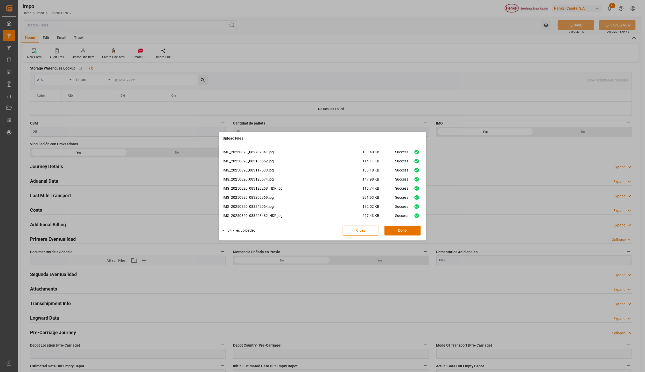
drag, startPoint x: 408, startPoint y: 231, endPoint x: 493, endPoint y: 195, distance: 92.4
click at [408, 231] on button "Done" at bounding box center [402, 230] width 36 height 10
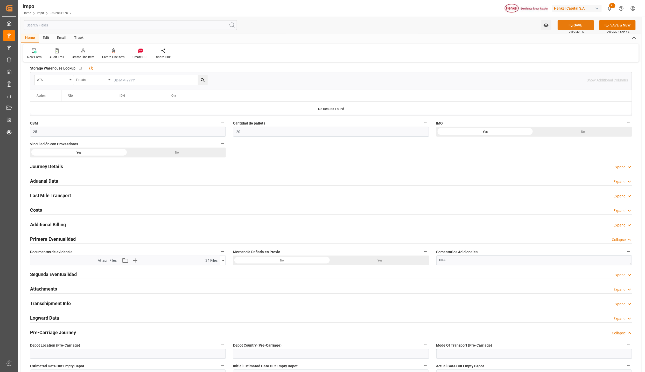
drag, startPoint x: 580, startPoint y: 23, endPoint x: 583, endPoint y: 27, distance: 5.5
click at [580, 22] on button "SAVE" at bounding box center [575, 25] width 36 height 10
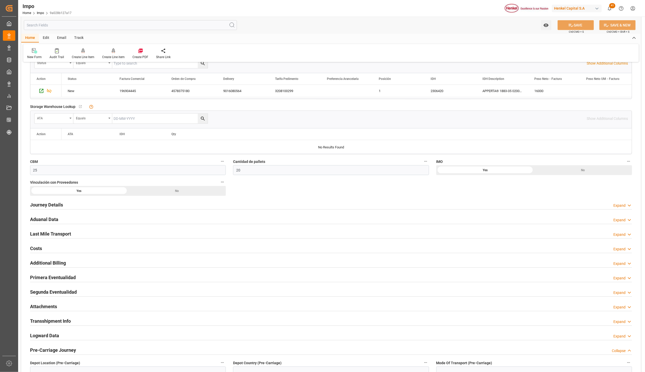
scroll to position [140, 0]
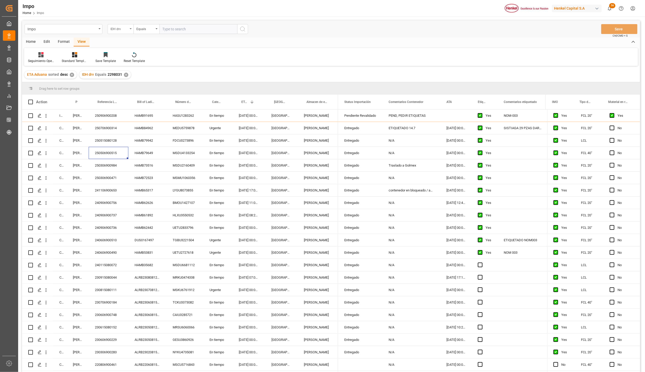
click at [126, 28] on div "IDH drv" at bounding box center [119, 28] width 18 height 6
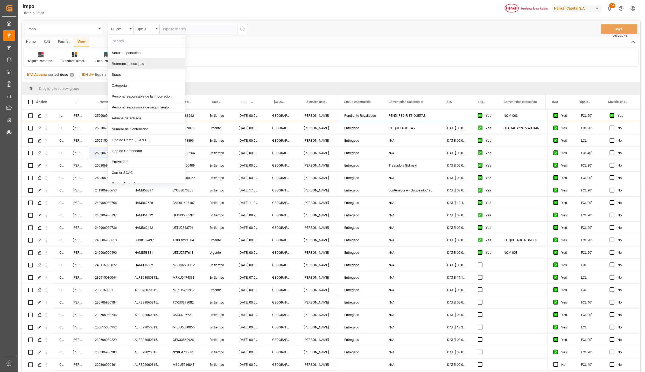
click at [123, 65] on div "Referencia Leschaco" at bounding box center [146, 63] width 77 height 11
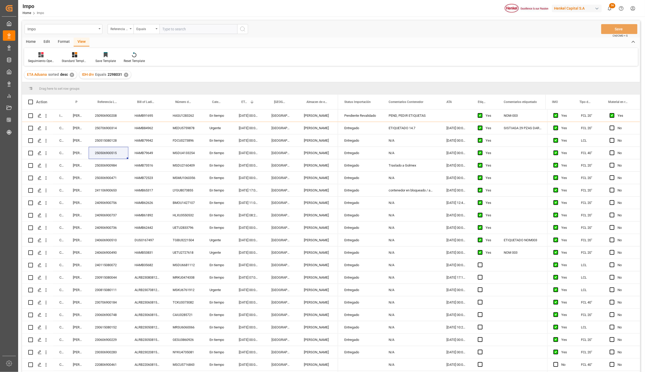
click at [171, 27] on input "text" at bounding box center [198, 29] width 78 height 10
click at [129, 27] on div "Referencia Leschaco" at bounding box center [121, 29] width 26 height 10
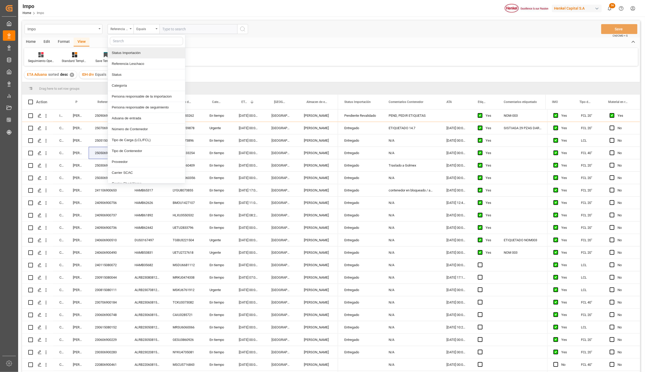
click at [120, 42] on input "text" at bounding box center [146, 41] width 73 height 8
type input "con"
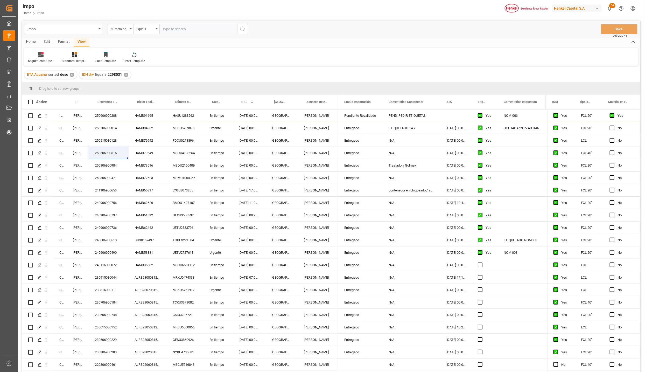
click at [166, 32] on input "text" at bounding box center [198, 29] width 78 height 10
type input "TLLU8117411"
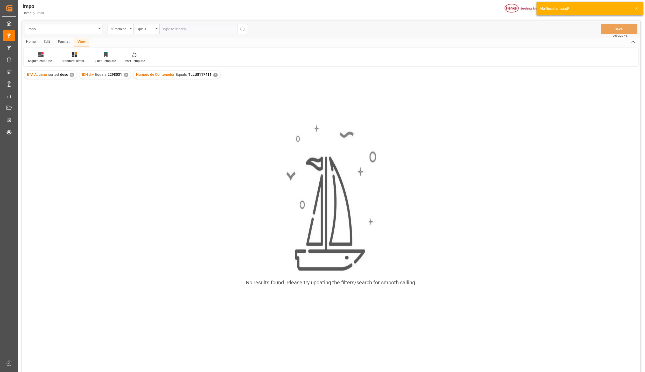
click at [127, 74] on div "✕" at bounding box center [126, 75] width 4 height 4
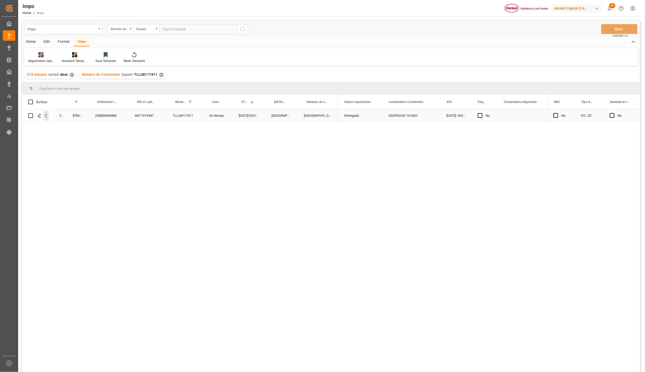
click at [46, 115] on icon "open menu" at bounding box center [45, 115] width 5 height 5
click at [63, 128] on span "Open in new tab" at bounding box center [79, 126] width 47 height 5
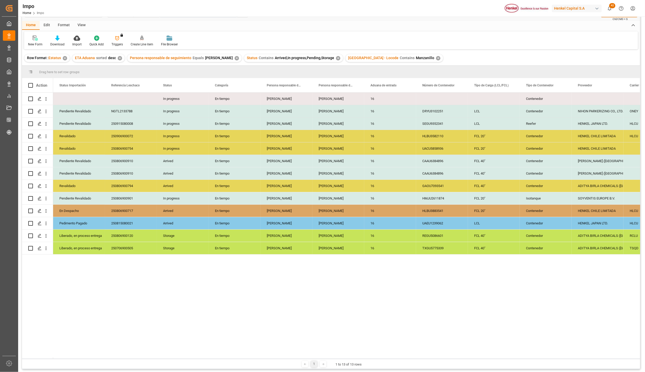
scroll to position [39, 0]
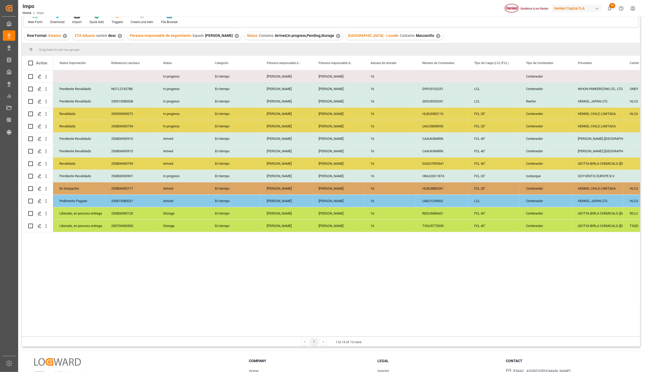
click at [436, 35] on div "✕" at bounding box center [438, 36] width 4 height 4
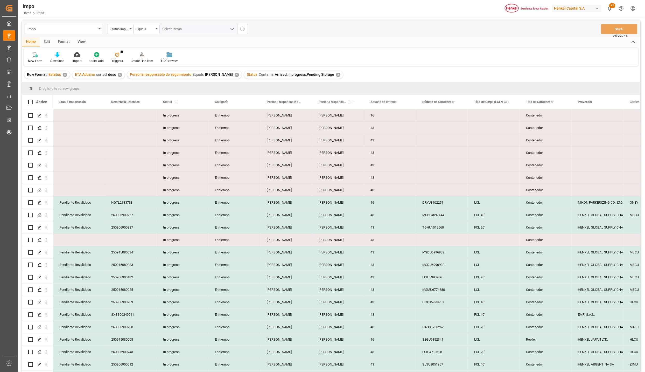
click at [83, 43] on div "View" at bounding box center [82, 42] width 16 height 9
click at [65, 56] on div at bounding box center [59, 54] width 26 height 5
click at [63, 70] on div "Seguimiento Operativo" at bounding box center [72, 72] width 45 height 5
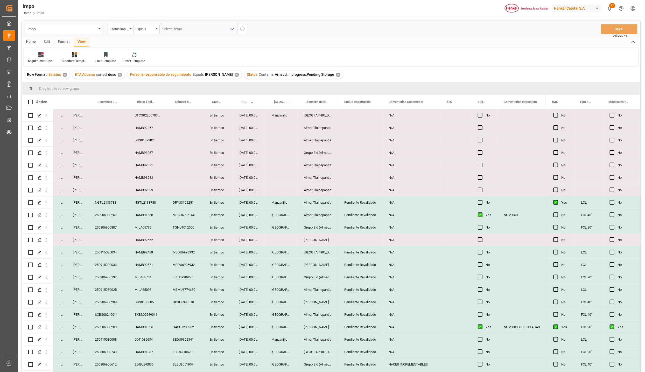
click at [289, 102] on span at bounding box center [289, 102] width 5 height 5
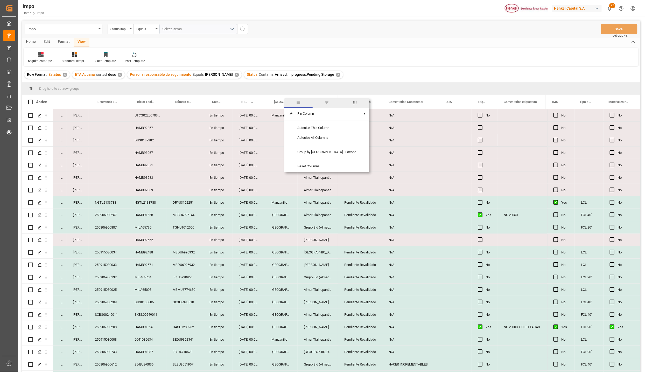
click at [324, 101] on span "filter" at bounding box center [326, 102] width 5 height 5
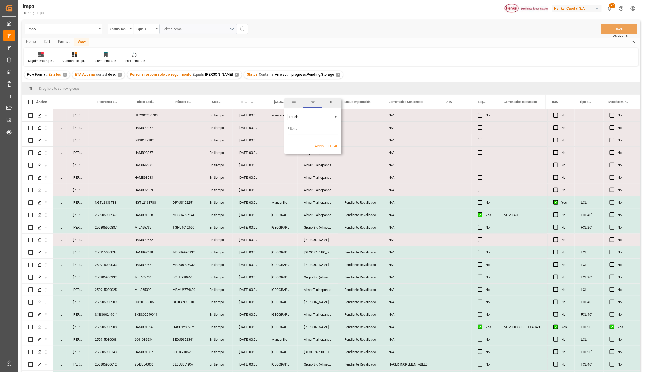
click at [313, 128] on input "Filter Value" at bounding box center [312, 130] width 51 height 10
type input "[GEOGRAPHIC_DATA]"
click at [321, 145] on button "Apply" at bounding box center [320, 145] width 10 height 5
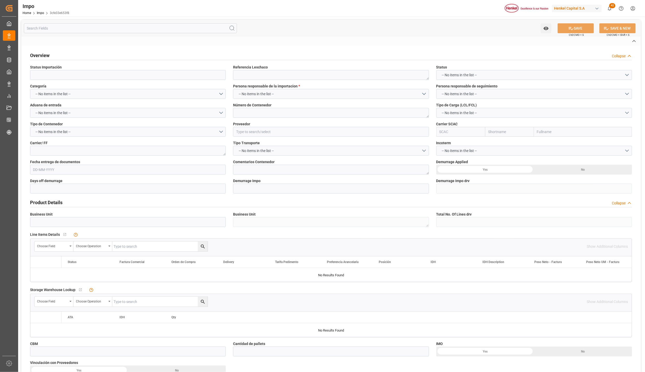
type input "Entregado"
type textarea "250806900885"
type textarea "TLLU8117411"
type input "ARLANXEO DEUTSCHLAND GMBH"
type input "CMDU"
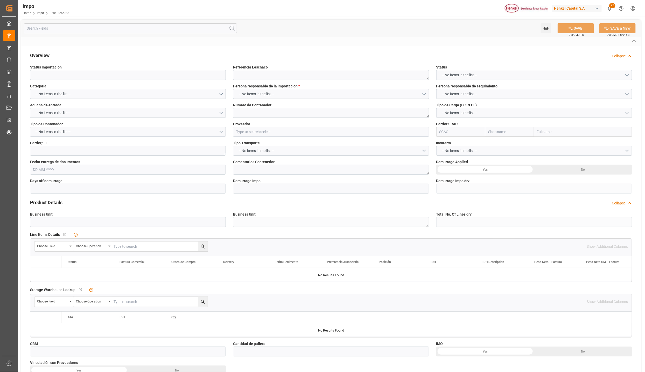
type textarea "CMA"
type textarea "DESPACHO 19-AGO"
type input "AA"
type textarea "AA"
type input "[GEOGRAPHIC_DATA]"
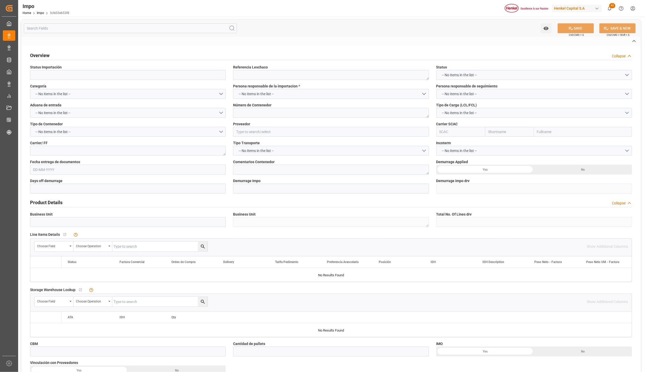
type input "NL"
type input "TRUCK"
type input "0VBK7W1MA"
type input "VESSEL"
type input "OOCL [GEOGRAPHIC_DATA]"
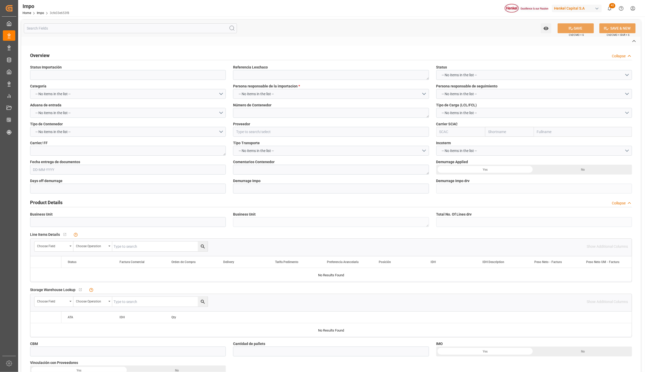
type input "TRUCK"
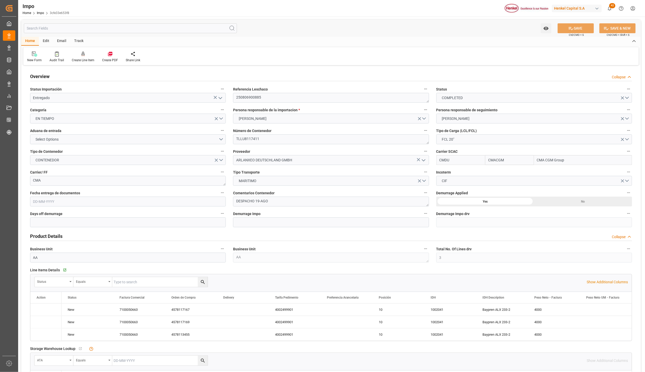
type input "CMACGM"
type input "CMA CGM Group"
type input "3"
type input "20"
type input "12"
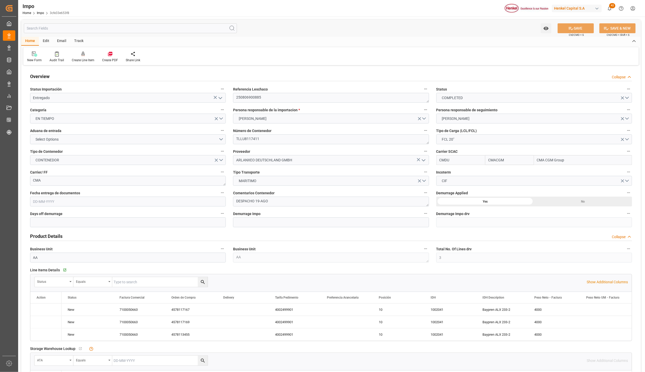
type input "9979254"
type input "[DATE]"
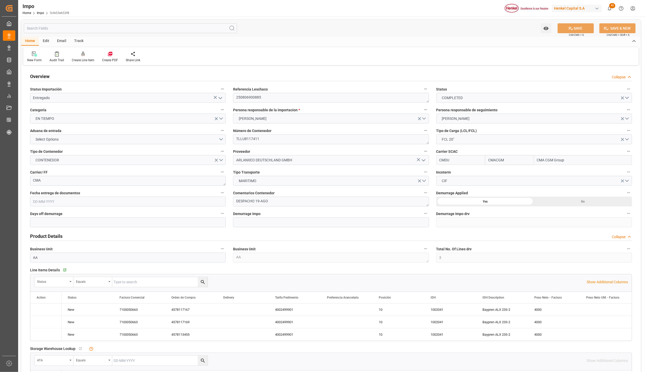
type input "[DATE]"
type input "[DATE] 16:09"
type input "[DATE] 05:29"
type input "[DATE] 12:26"
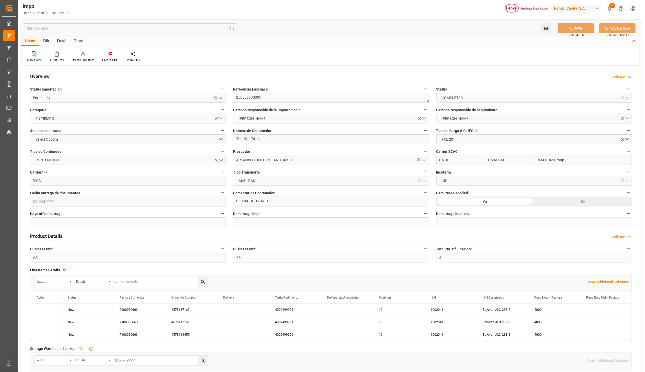
type input "[DATE] 08:27"
type input "[DATE] 17:49"
type input "[DATE] 04:17"
type input "[DATE] 14:36"
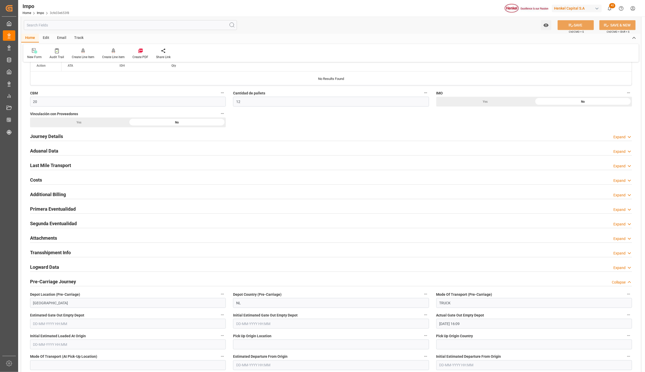
scroll to position [311, 0]
click at [47, 148] on h2 "Aduanal Data" at bounding box center [44, 149] width 28 height 7
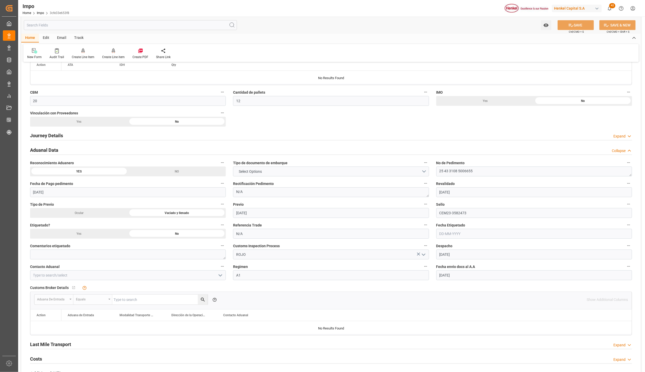
click at [219, 276] on polyline "open menu" at bounding box center [220, 275] width 3 height 2
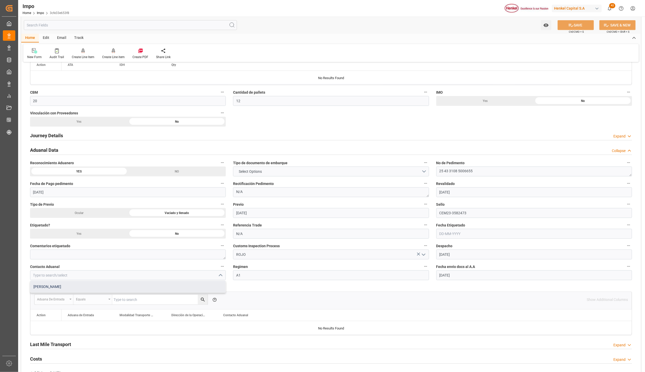
click at [86, 285] on div "[PERSON_NAME]" at bounding box center [127, 287] width 195 height 12
type input "[PERSON_NAME]"
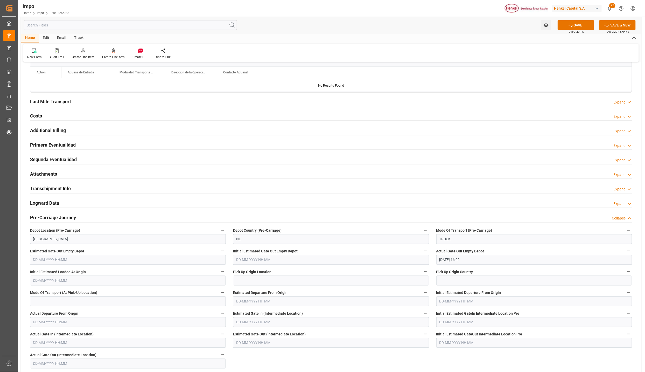
scroll to position [544, 0]
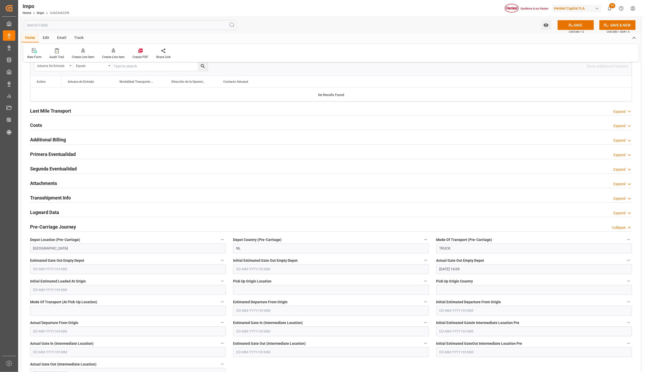
click at [44, 186] on h2 "Attachments" at bounding box center [43, 183] width 27 height 7
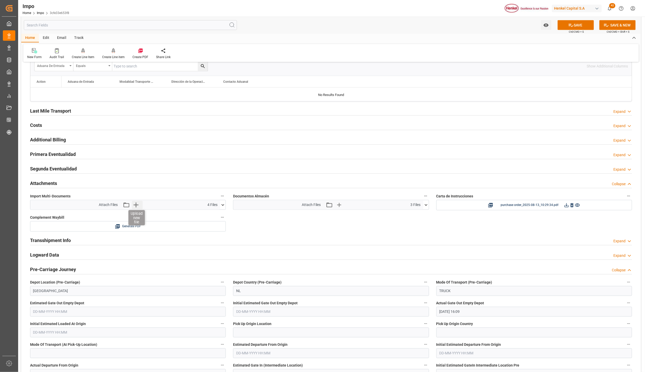
click at [137, 205] on icon "button" at bounding box center [136, 205] width 8 height 8
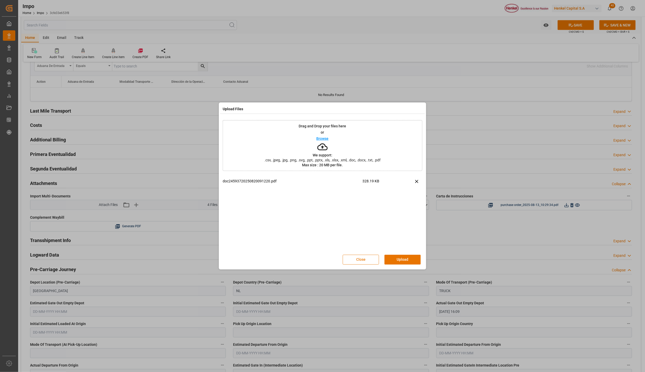
click at [362, 262] on button "Close" at bounding box center [361, 259] width 36 height 10
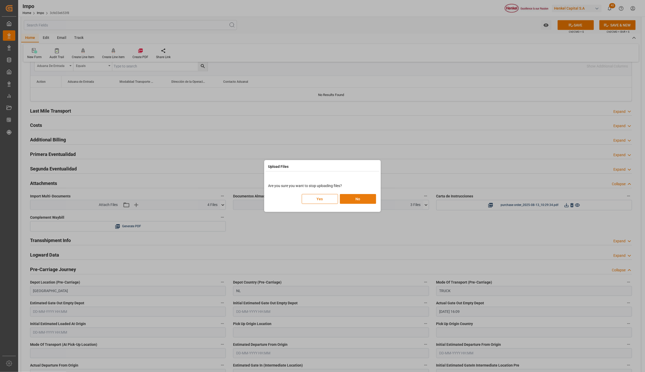
click at [344, 199] on button "No" at bounding box center [358, 199] width 36 height 10
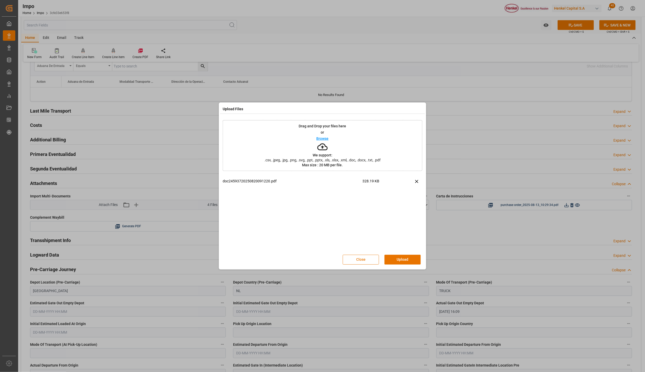
click at [368, 257] on button "Close" at bounding box center [361, 259] width 36 height 10
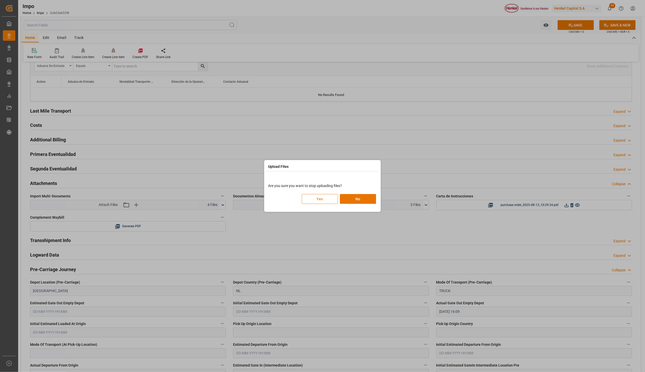
click at [316, 201] on button "Yes" at bounding box center [320, 199] width 36 height 10
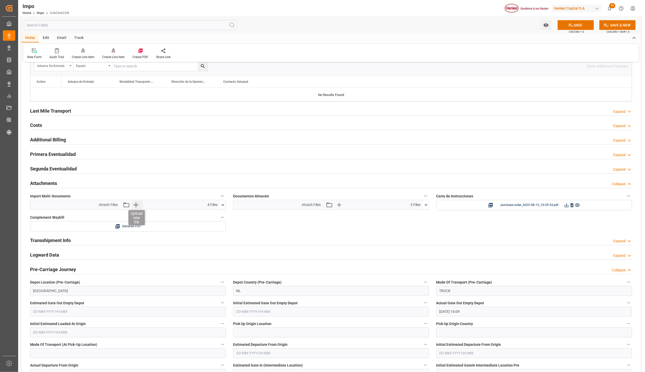
click at [136, 207] on icon "button" at bounding box center [135, 204] width 5 height 5
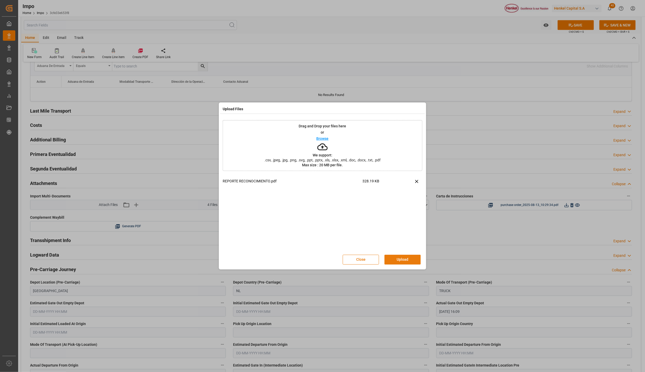
click at [400, 257] on button "Upload" at bounding box center [402, 259] width 36 height 10
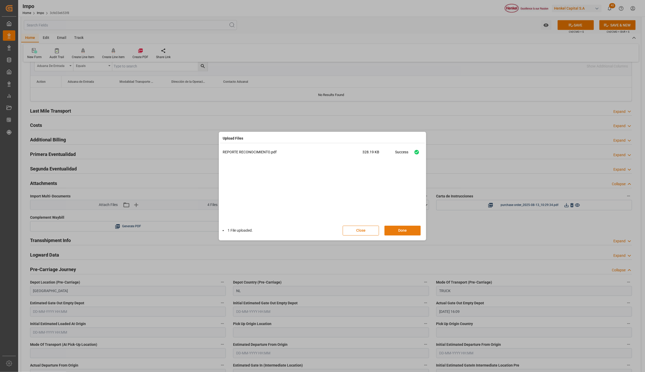
click at [405, 228] on button "Done" at bounding box center [402, 230] width 36 height 10
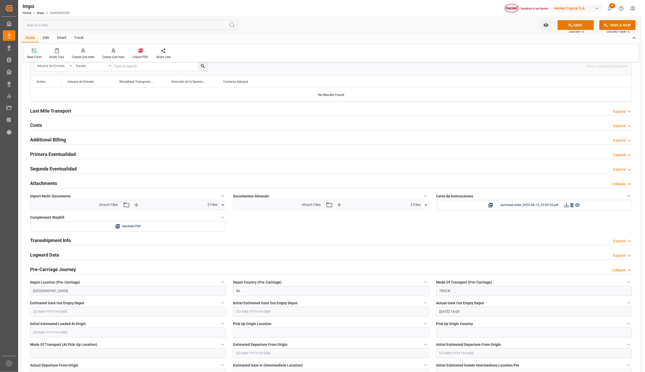
click at [581, 23] on button "SAVE" at bounding box center [575, 25] width 36 height 10
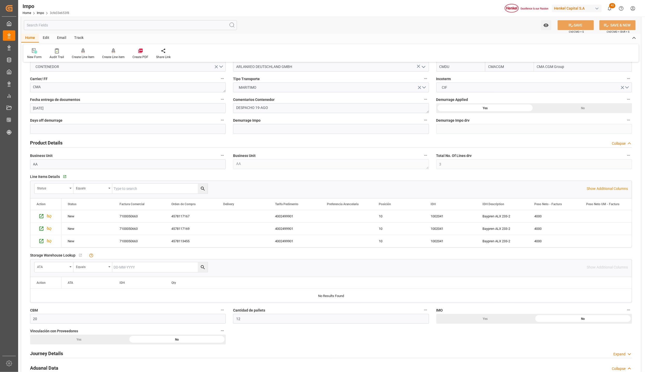
scroll to position [78, 0]
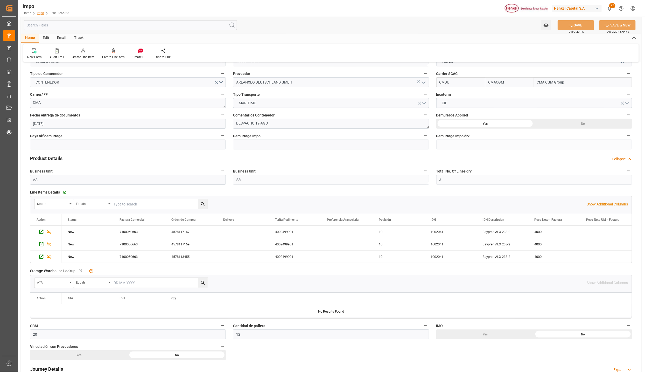
click at [40, 12] on link "Impo" at bounding box center [40, 13] width 7 height 4
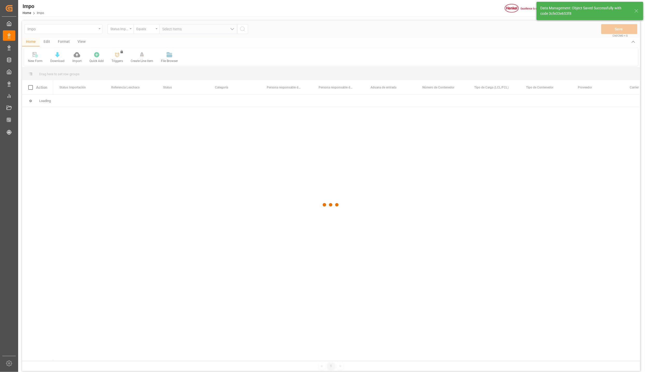
click at [638, 11] on icon at bounding box center [636, 11] width 6 height 6
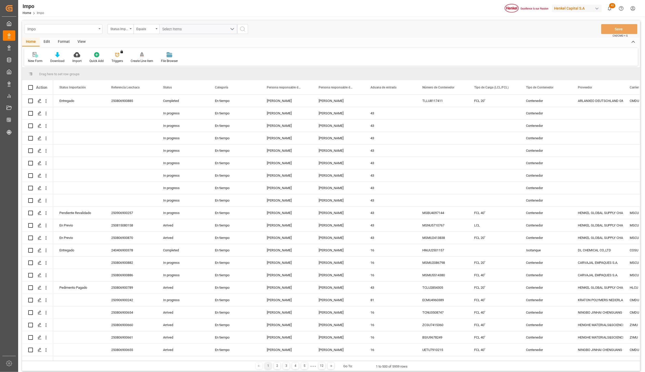
click at [66, 27] on div "Impo" at bounding box center [61, 28] width 69 height 6
click at [38, 55] on div "Line Items" at bounding box center [63, 52] width 77 height 11
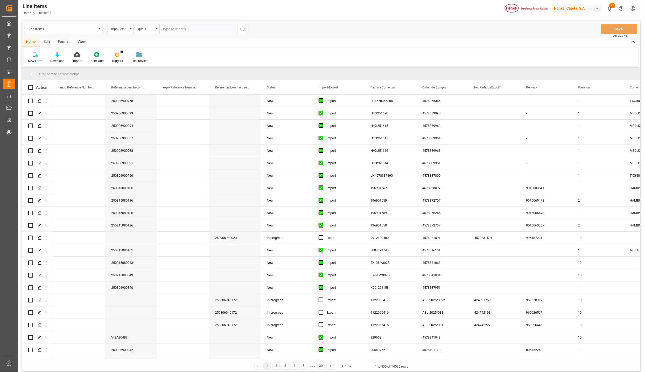
click at [189, 45] on div "Home Edit Format View" at bounding box center [331, 42] width 618 height 9
click at [66, 41] on div "Format" at bounding box center [64, 42] width 20 height 9
drag, startPoint x: 66, startPoint y: 41, endPoint x: 48, endPoint y: 41, distance: 17.9
click at [48, 41] on div "Edit" at bounding box center [47, 42] width 14 height 9
click at [32, 44] on div "Home" at bounding box center [31, 42] width 18 height 9
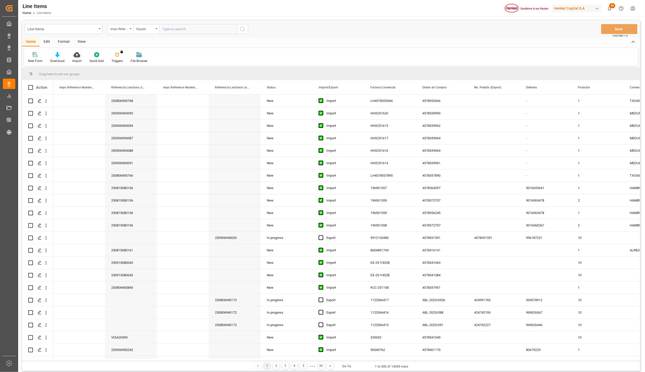
click at [75, 55] on icon at bounding box center [77, 54] width 6 height 5
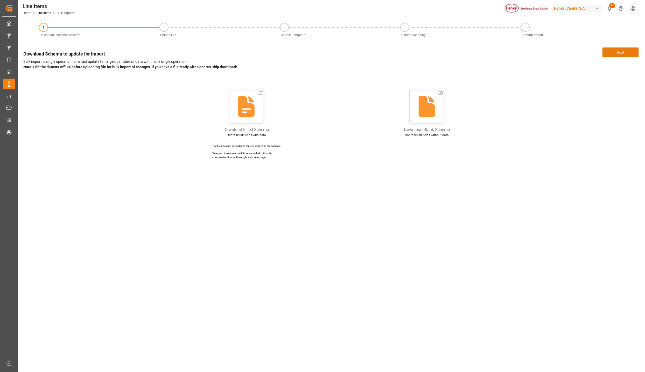
click at [621, 50] on button "Next" at bounding box center [620, 52] width 36 height 10
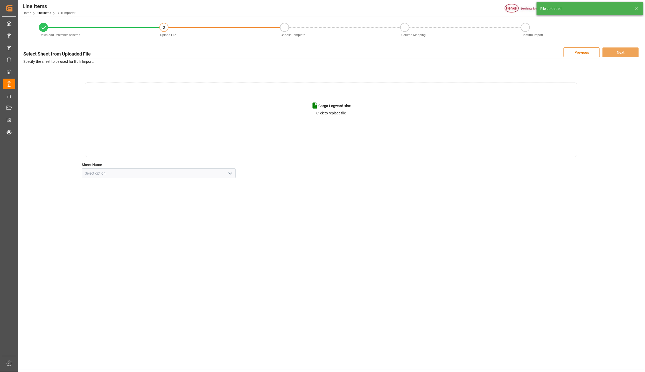
click at [227, 172] on icon "open menu" at bounding box center [230, 173] width 6 height 6
click at [102, 198] on div "Hoja2" at bounding box center [158, 196] width 153 height 12
type input "Hoja2"
click at [621, 54] on button "Next" at bounding box center [620, 52] width 36 height 10
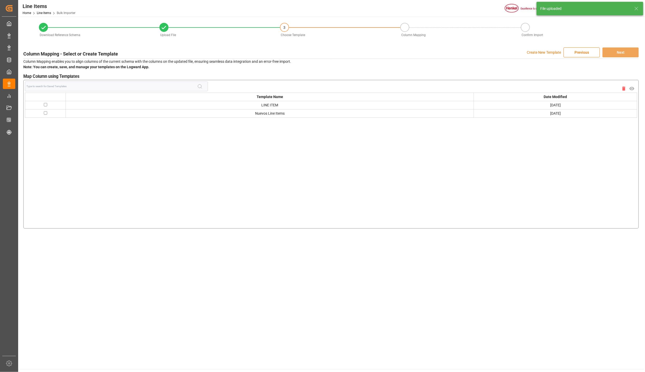
click at [47, 113] on input "checkbox" at bounding box center [45, 112] width 3 height 3
checkbox input "true"
click at [620, 51] on button "Next" at bounding box center [620, 52] width 36 height 10
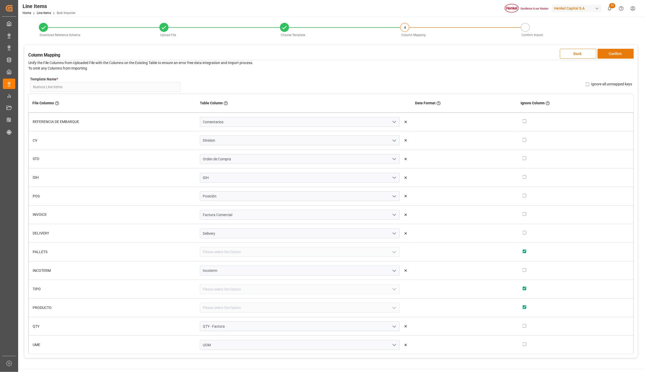
click at [607, 50] on button "Confirm" at bounding box center [615, 54] width 36 height 10
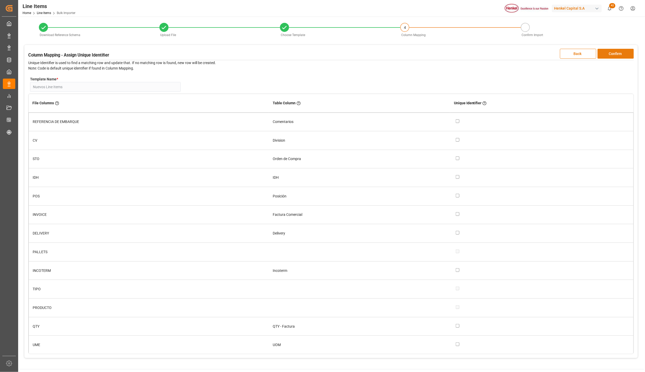
click at [607, 50] on button "Confirm" at bounding box center [615, 54] width 36 height 10
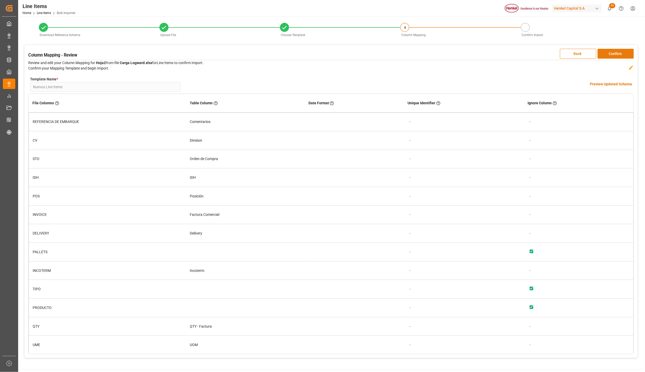
click at [607, 51] on button "Confirm" at bounding box center [615, 54] width 36 height 10
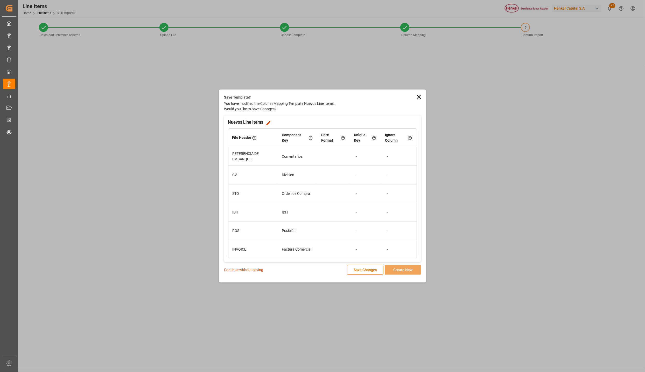
click at [236, 270] on p "Continue without saving" at bounding box center [243, 269] width 39 height 5
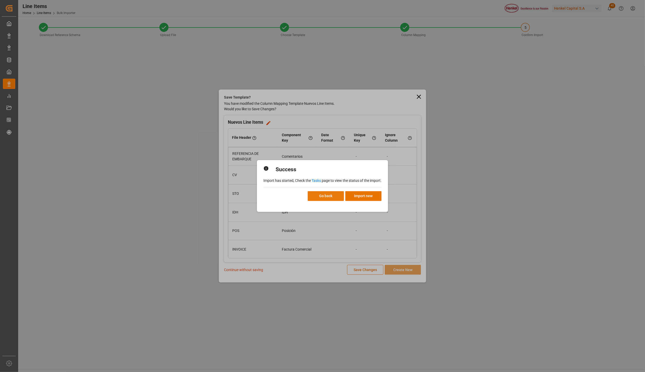
click at [322, 197] on button "Go back" at bounding box center [326, 196] width 36 height 10
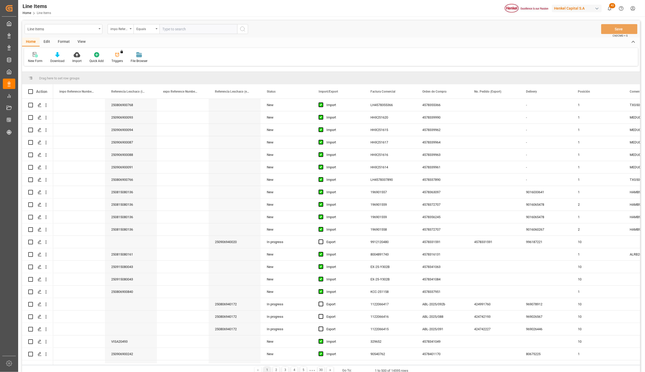
click at [62, 40] on div "Format" at bounding box center [64, 42] width 20 height 9
click at [38, 58] on div "Filter Rows" at bounding box center [35, 57] width 23 height 11
click at [89, 30] on div "Line Items" at bounding box center [61, 28] width 69 height 6
click at [36, 63] on div "Impo" at bounding box center [63, 63] width 77 height 11
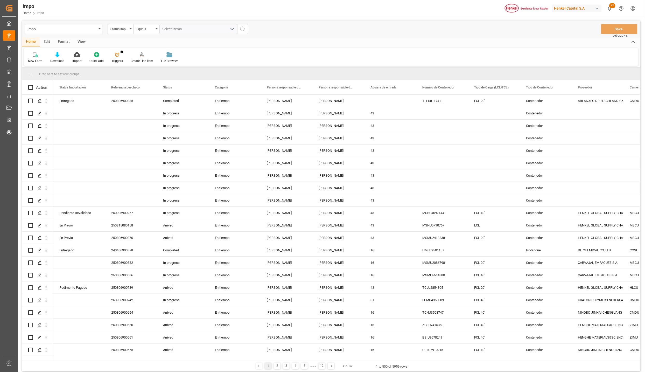
click at [62, 40] on div "Format" at bounding box center [64, 42] width 20 height 9
click at [38, 59] on div "Filter Rows" at bounding box center [35, 61] width 15 height 5
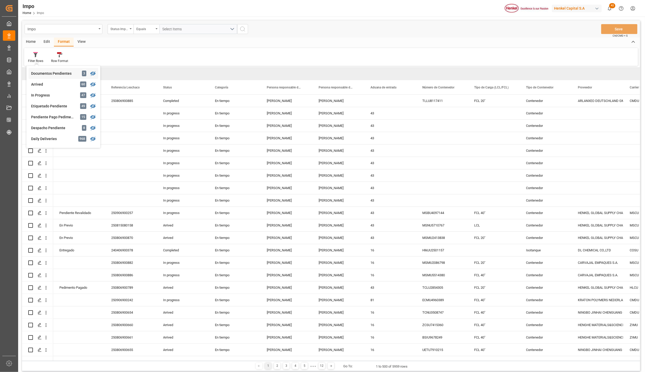
click at [56, 73] on div "Documentos Pendientes" at bounding box center [53, 73] width 45 height 5
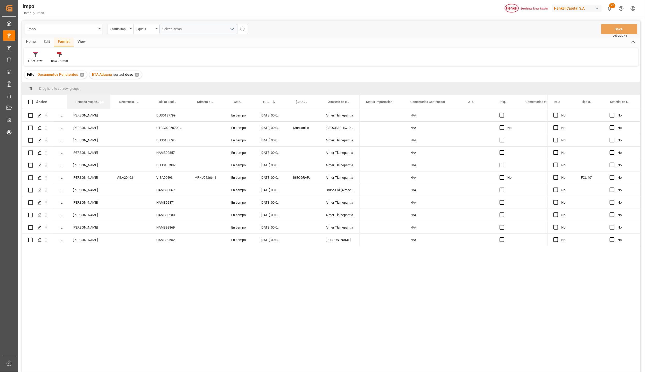
drag, startPoint x: 88, startPoint y: 97, endPoint x: 110, endPoint y: 97, distance: 21.8
click at [110, 97] on div at bounding box center [110, 102] width 2 height 14
click at [306, 190] on div "Press SPACE to select this row." at bounding box center [303, 190] width 32 height 12
click at [304, 180] on div "[GEOGRAPHIC_DATA]" at bounding box center [303, 177] width 32 height 12
drag, startPoint x: 86, startPoint y: 95, endPoint x: 91, endPoint y: 83, distance: 13.1
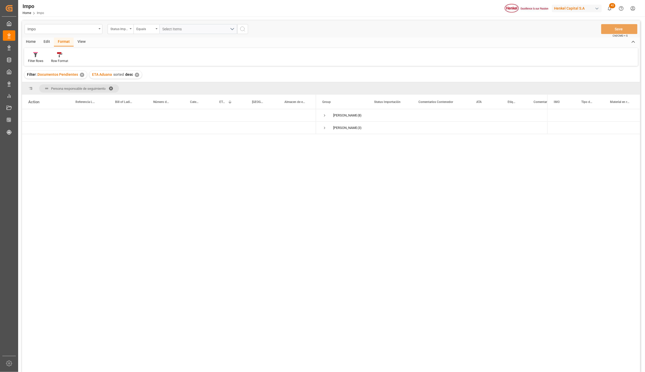
drag, startPoint x: 235, startPoint y: 313, endPoint x: 233, endPoint y: 319, distance: 5.8
click at [235, 313] on div "Karla Chavez (8) Martha Gonzalez (3)" at bounding box center [331, 241] width 618 height 264
click at [194, 241] on div "Karla Chavez (8) Martha Gonzalez (3)" at bounding box center [331, 241] width 618 height 264
click at [329, 115] on span "Karla Chavez (8)" at bounding box center [341, 115] width 39 height 12
click at [325, 116] on span "Press SPACE to select this row." at bounding box center [324, 115] width 5 height 5
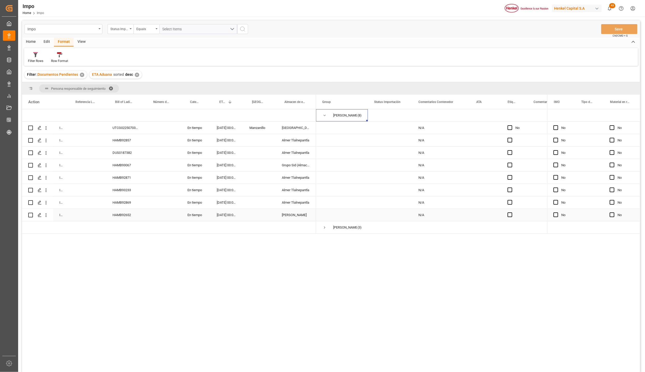
click at [226, 213] on div "26-08-2025 00:00:00" at bounding box center [226, 215] width 33 height 12
click at [132, 213] on div "HAMB92652" at bounding box center [125, 215] width 38 height 12
click at [48, 213] on icon "open menu" at bounding box center [45, 214] width 5 height 5
click at [57, 227] on span "Open in new tab" at bounding box center [79, 225] width 47 height 5
click at [47, 215] on icon "open menu" at bounding box center [45, 214] width 5 height 5
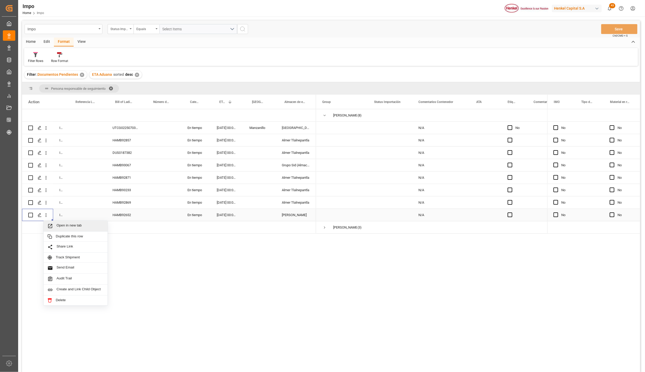
click at [58, 227] on span "Open in new tab" at bounding box center [79, 225] width 47 height 5
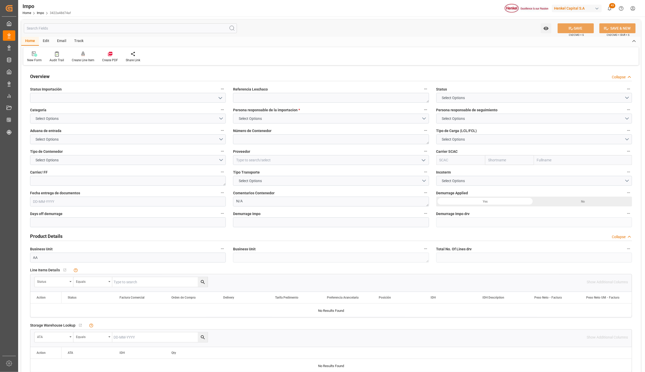
type input "AA"
click at [222, 74] on div "Overview Collapse" at bounding box center [331, 76] width 602 height 10
click at [216, 229] on div "Product Details Collapse" at bounding box center [330, 236] width 609 height 15
type input "[DATE]"
click at [220, 99] on icon "open menu" at bounding box center [220, 98] width 6 height 6
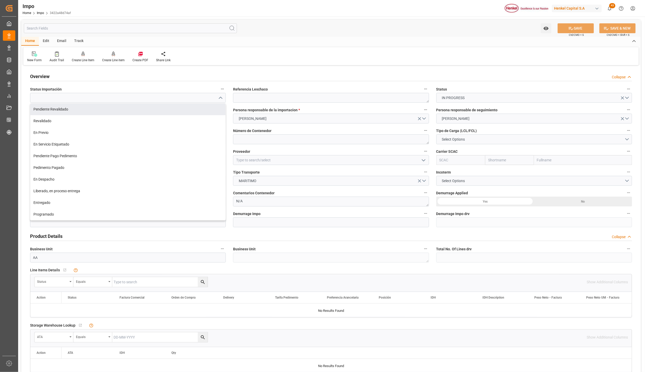
click at [111, 107] on div "Pendiente Revalidado" at bounding box center [127, 109] width 195 height 12
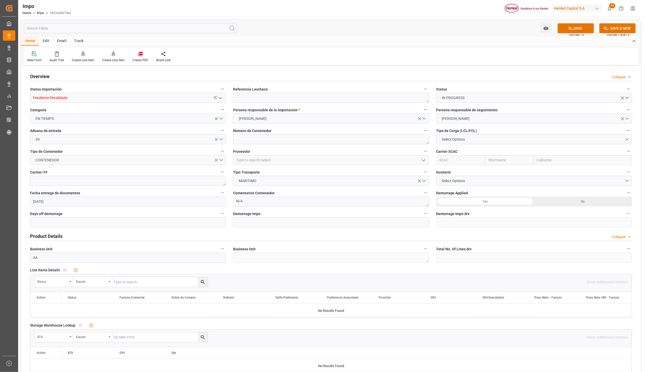
type input "Pendiente Revalidado"
click at [243, 101] on textarea at bounding box center [331, 98] width 196 height 10
paste textarea "HAMB92652"
type textarea "HAMB92652"
click at [253, 138] on textarea at bounding box center [331, 139] width 196 height 10
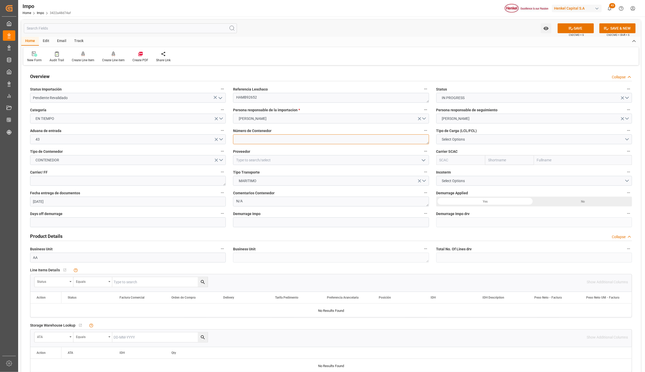
click at [238, 139] on textarea at bounding box center [331, 139] width 196 height 10
paste textarea "TCNU2220782"
type textarea "TCNU2220782"
click at [470, 138] on button "Select Options" at bounding box center [534, 139] width 196 height 10
click at [444, 141] on div "LCL" at bounding box center [533, 140] width 195 height 11
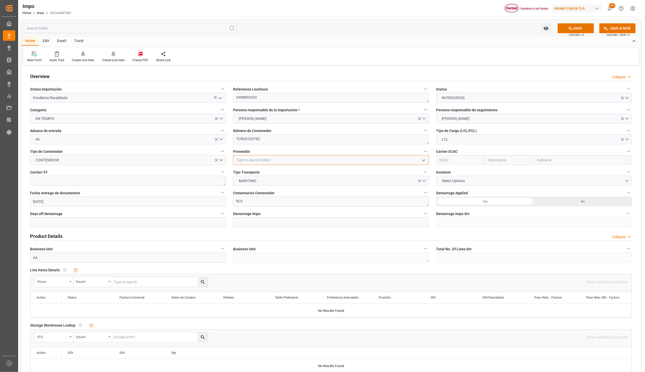
click at [233, 156] on input at bounding box center [331, 160] width 196 height 10
type input "HENKEL GLOBAL SUPPLY CHAIN B.V."
click at [566, 163] on input "text" at bounding box center [583, 160] width 98 height 10
click at [550, 164] on input "text" at bounding box center [583, 160] width 98 height 10
type input "MSC"
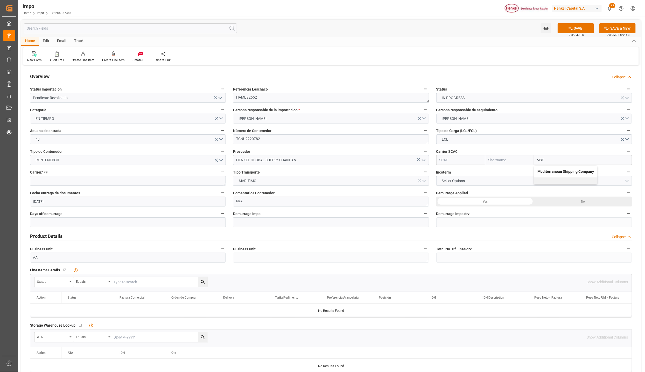
click at [550, 172] on b "Mediterranean Shipping Company" at bounding box center [565, 171] width 56 height 4
type input "MSCU"
type input "MSC"
type input "Mediterranean Shipping Company"
click at [198, 182] on textarea at bounding box center [128, 181] width 196 height 10
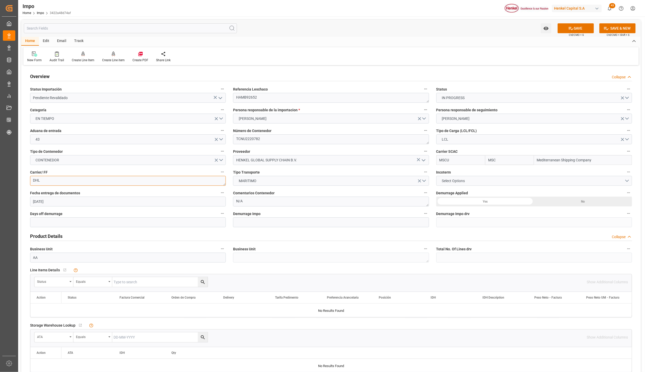
type textarea "DHL"
click at [465, 180] on span "Select Options" at bounding box center [453, 180] width 28 height 5
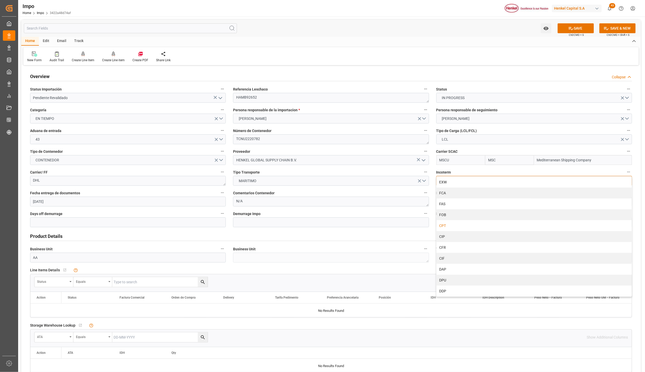
click at [444, 227] on div "CPT" at bounding box center [533, 225] width 195 height 11
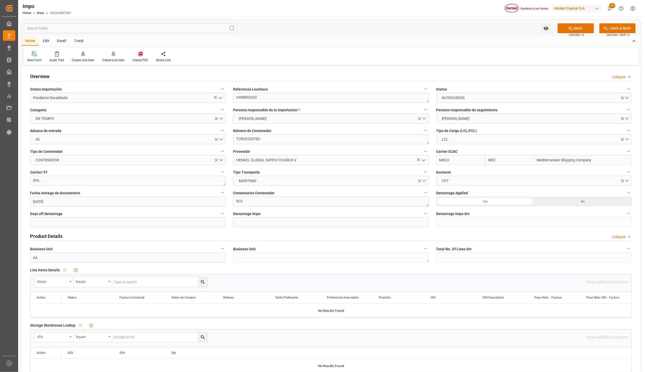
click at [579, 198] on div "No" at bounding box center [583, 201] width 98 height 10
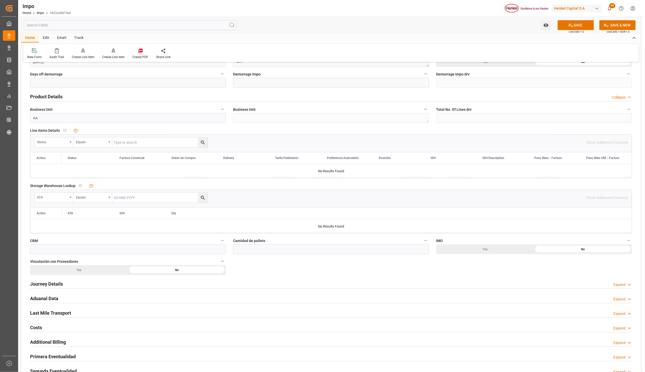
scroll to position [155, 0]
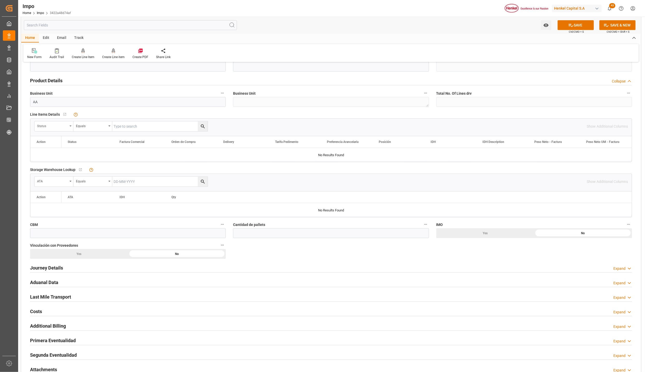
click at [68, 126] on div "Status" at bounding box center [53, 126] width 39 height 10
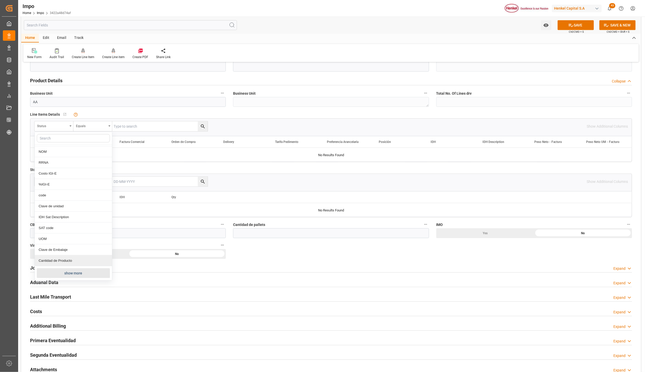
click at [58, 271] on button "show more" at bounding box center [73, 273] width 73 height 10
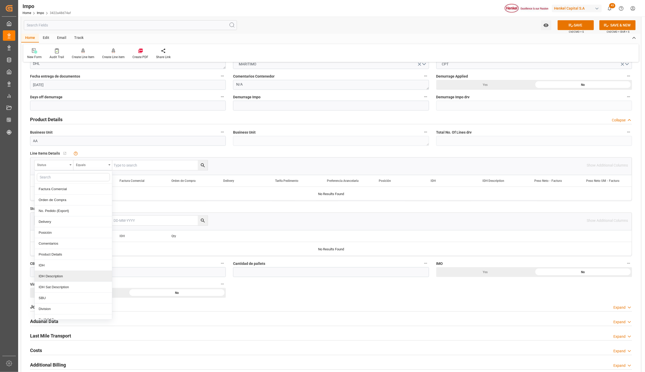
scroll to position [0, 0]
click at [267, 165] on div "Status impo Reference Number WF Referencia Leschaco (impo) expo Reference Numbe…" at bounding box center [310, 165] width 552 height 10
click at [72, 164] on div "Status" at bounding box center [53, 165] width 39 height 10
click at [54, 242] on div "Comentarios" at bounding box center [73, 241] width 77 height 11
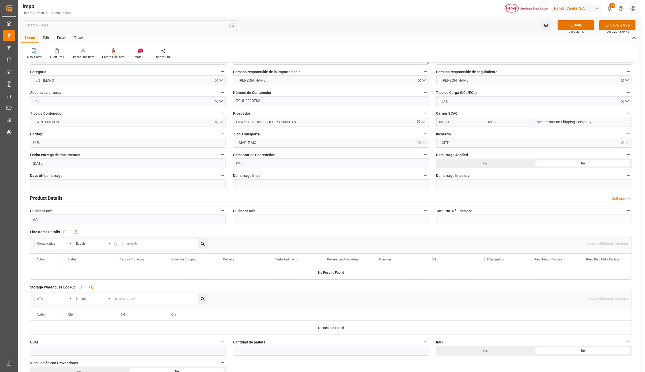
scroll to position [0, 0]
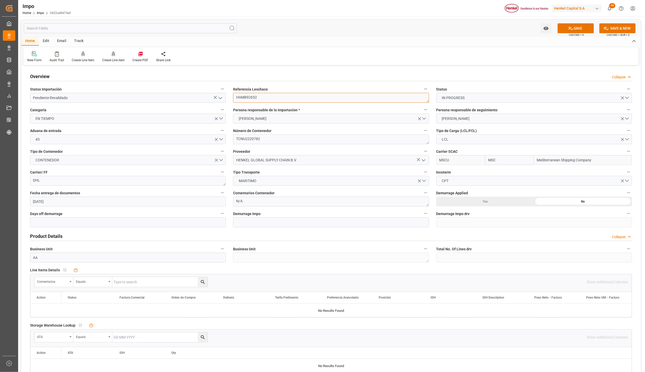
click at [253, 96] on textarea "HAMB92652" at bounding box center [331, 98] width 196 height 10
click at [150, 281] on input "text" at bounding box center [159, 282] width 95 height 10
paste input "HAMB92652"
type input "HAMB92652"
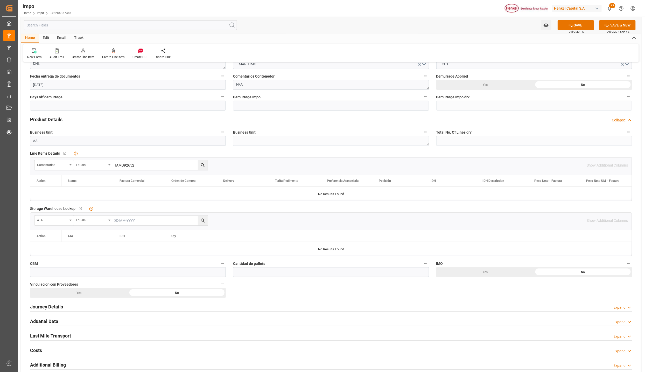
scroll to position [155, 0]
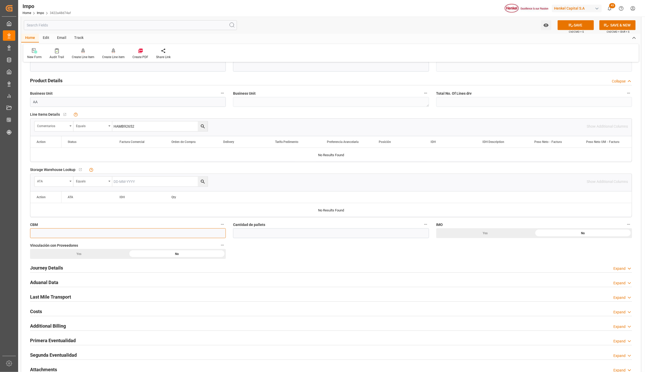
click at [37, 230] on input "text" at bounding box center [128, 233] width 196 height 10
drag, startPoint x: 38, startPoint y: 233, endPoint x: 41, endPoint y: 234, distance: 3.5
click at [38, 233] on input "text" at bounding box center [128, 233] width 196 height 10
type input "0.89"
click at [244, 229] on input "text" at bounding box center [331, 233] width 196 height 10
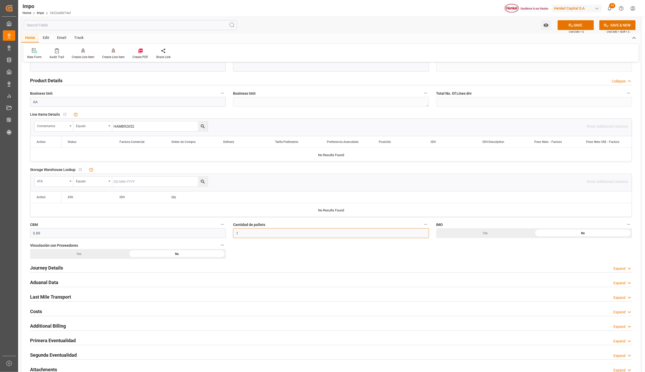
type input "1"
drag, startPoint x: 576, startPoint y: 232, endPoint x: 536, endPoint y: 233, distance: 39.2
click at [576, 51] on div "No" at bounding box center [583, 46] width 98 height 10
click at [436, 51] on div "Yes" at bounding box center [485, 46] width 98 height 10
click at [47, 267] on h2 "Journey Details" at bounding box center [46, 267] width 33 height 7
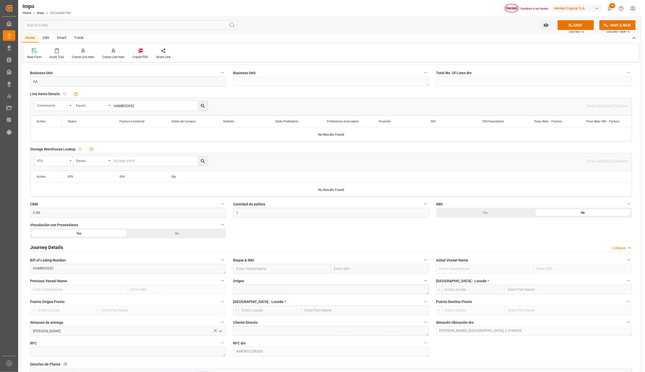
scroll to position [194, 0]
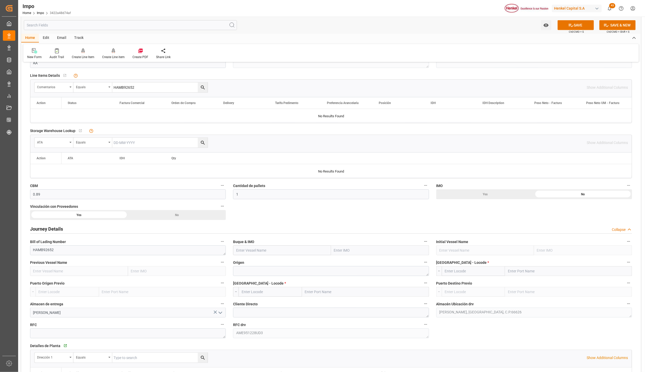
click at [338, 252] on input "text" at bounding box center [380, 250] width 98 height 10
type input "MSC ORNELLA"
click at [349, 263] on span "9281267 - MSC ORNELLA" at bounding box center [354, 261] width 40 height 4
type input "MSC ORNELLA"
type input "9281267"
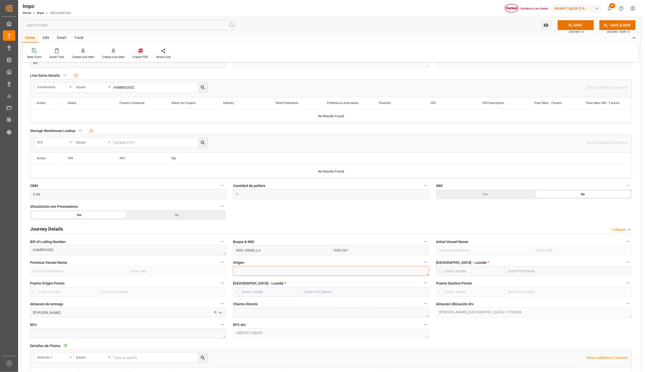
click at [300, 271] on textarea at bounding box center [331, 271] width 196 height 10
type textarea "AMSTERDAM"
click at [317, 292] on input "text" at bounding box center [365, 292] width 127 height 10
type input "VERACRUZ"
click at [330, 303] on span "Veracruz - MXVER" at bounding box center [329, 303] width 48 height 4
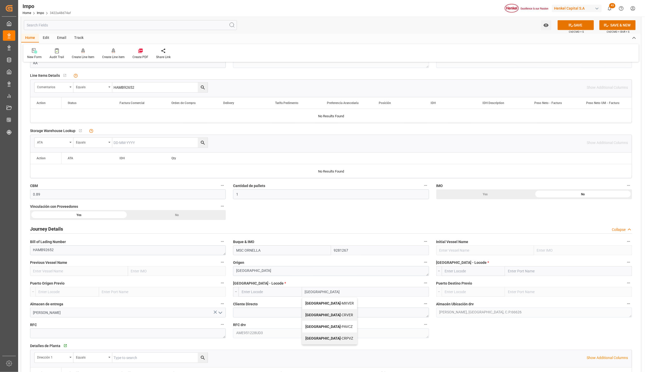
type input "MXVER"
type input "Veracruz"
click at [523, 275] on input "text" at bounding box center [568, 271] width 127 height 10
type input "BREMERHAVEN"
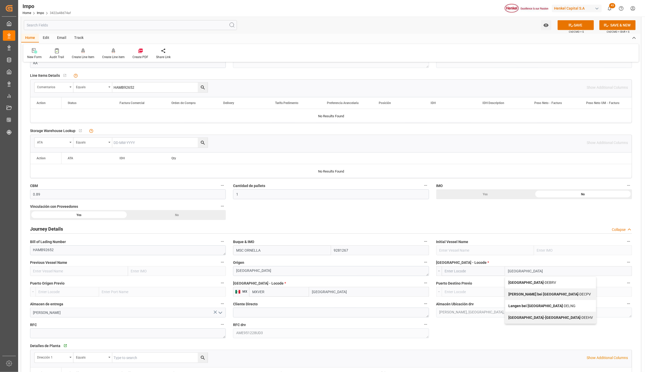
click at [522, 283] on b "Bremerhaven" at bounding box center [525, 282] width 35 height 4
type input "DEBRV"
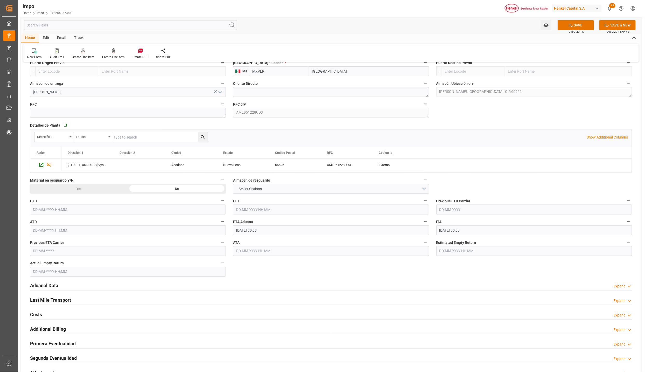
scroll to position [428, 0]
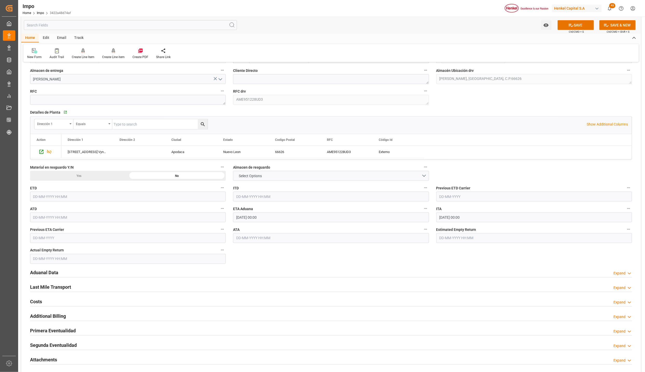
type input "Bremerhaven"
click at [52, 273] on h2 "Aduanal Data" at bounding box center [44, 272] width 28 height 7
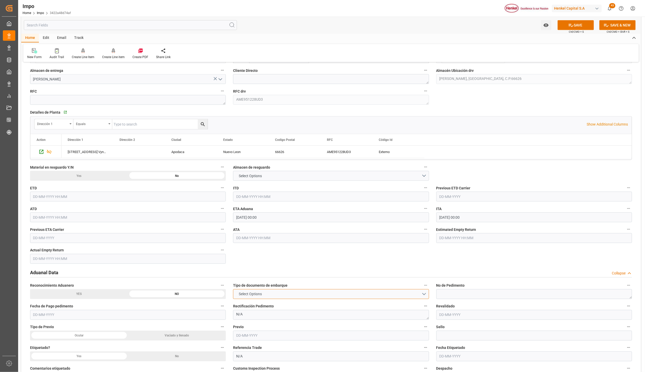
click at [343, 293] on button "Select Options" at bounding box center [331, 294] width 196 height 10
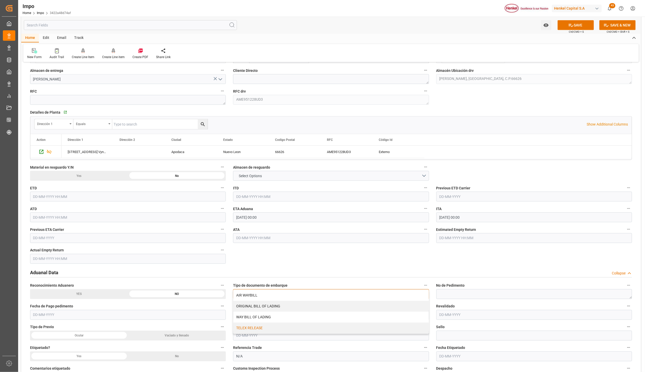
click at [253, 328] on div "TELEX RELEASE" at bounding box center [330, 327] width 195 height 11
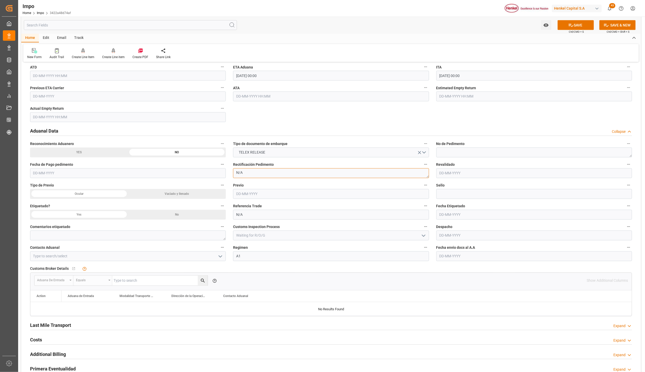
scroll to position [583, 0]
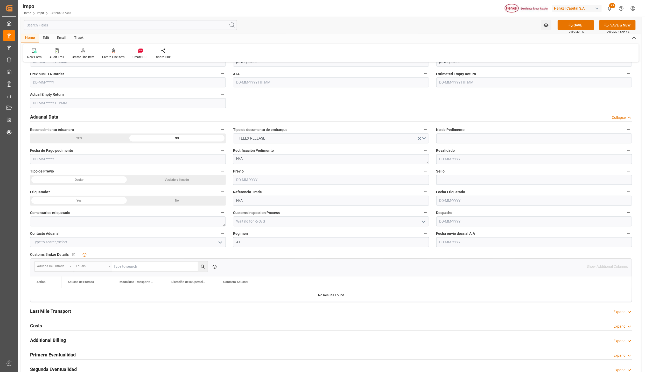
click at [223, 243] on icon "open menu" at bounding box center [220, 242] width 6 height 6
click at [82, 252] on div "ALFREDO SALINAS JACOBO" at bounding box center [127, 254] width 195 height 12
type input "ALFREDO SALINAS JACOBO"
click at [513, 244] on input "text" at bounding box center [534, 242] width 196 height 10
type input "20-08-2025"
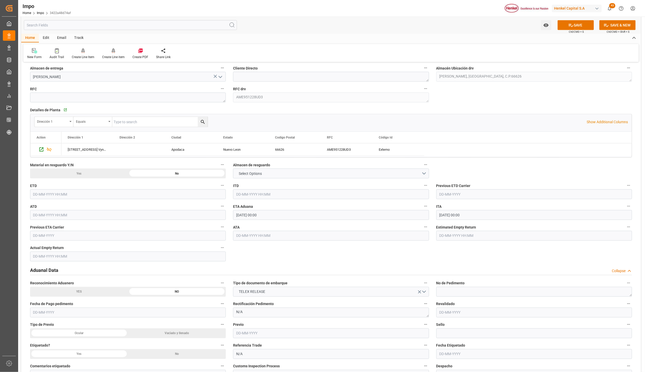
scroll to position [428, 0]
click at [575, 25] on button "SAVE" at bounding box center [575, 25] width 36 height 10
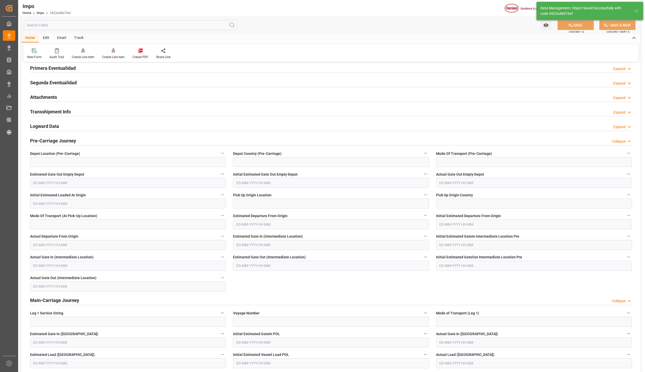
type input "0"
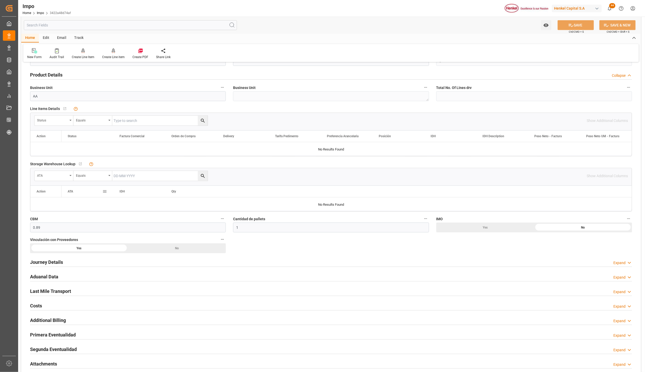
scroll to position [194, 0]
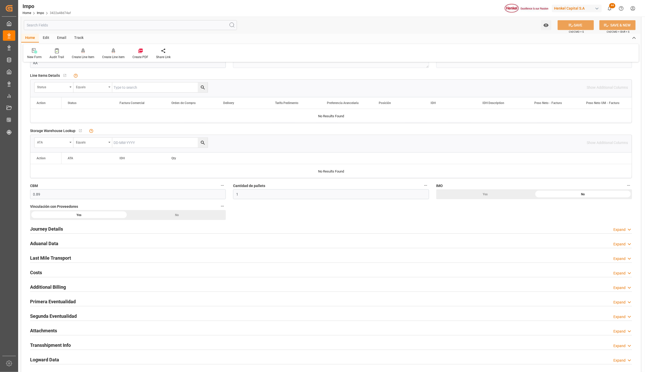
drag, startPoint x: 72, startPoint y: 86, endPoint x: 75, endPoint y: 92, distance: 6.8
click at [72, 86] on div "Status" at bounding box center [53, 87] width 39 height 10
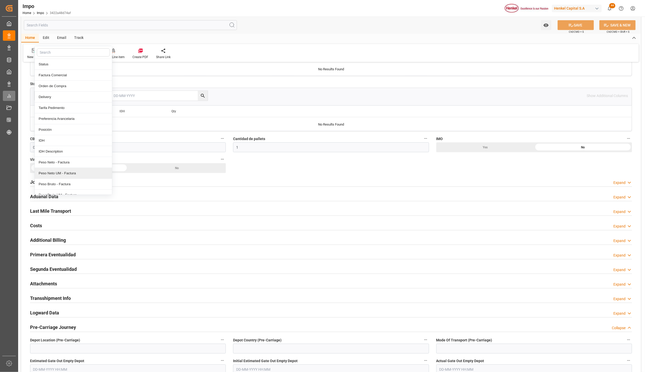
scroll to position [233, 0]
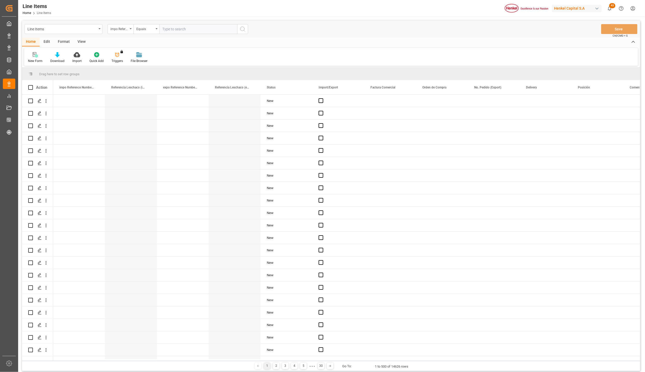
click at [353, 84] on div "Import/Export" at bounding box center [335, 87] width 35 height 14
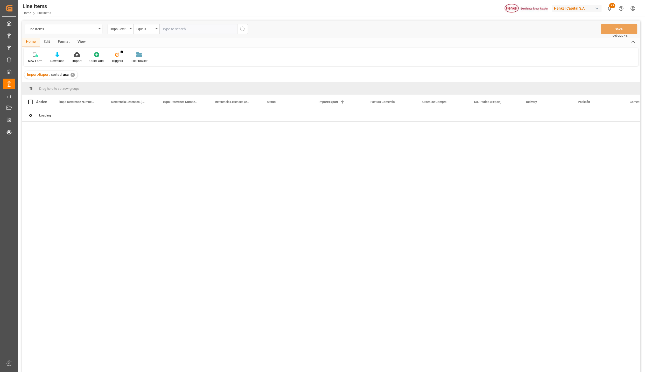
click at [72, 75] on div "✕" at bounding box center [72, 75] width 4 height 4
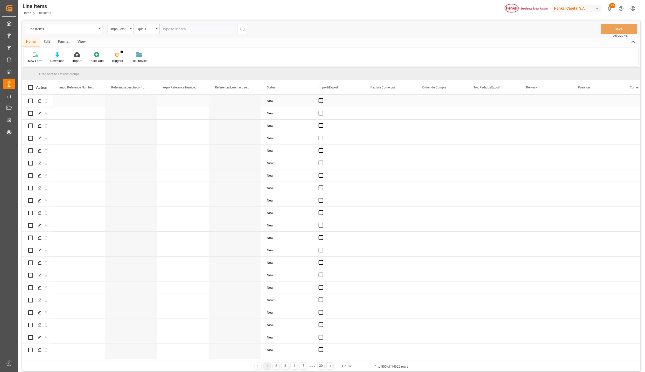
click at [30, 100] on input "Press Space to toggle row selection (unchecked)" at bounding box center [30, 100] width 5 height 5
checkbox input "true"
click at [30, 115] on input "Press Space to toggle row selection (unchecked)" at bounding box center [30, 113] width 5 height 5
checkbox input "true"
click at [30, 126] on input "Press Space to toggle row selection (unchecked)" at bounding box center [30, 125] width 5 height 5
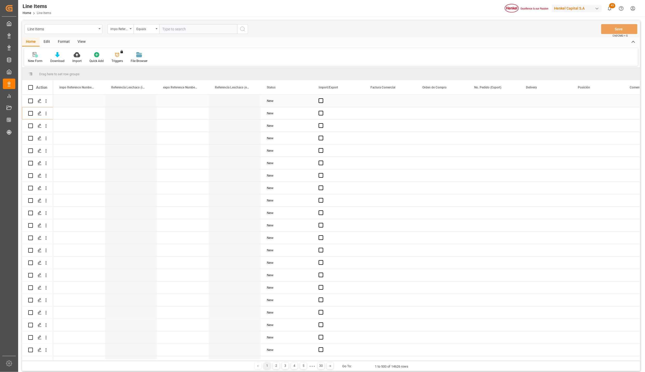
checkbox input "true"
click at [30, 138] on input "Press Space to toggle row selection (unchecked)" at bounding box center [30, 138] width 5 height 5
checkbox input "true"
click at [30, 150] on input "Press Space to toggle row selection (unchecked)" at bounding box center [30, 150] width 5 height 5
checkbox input "true"
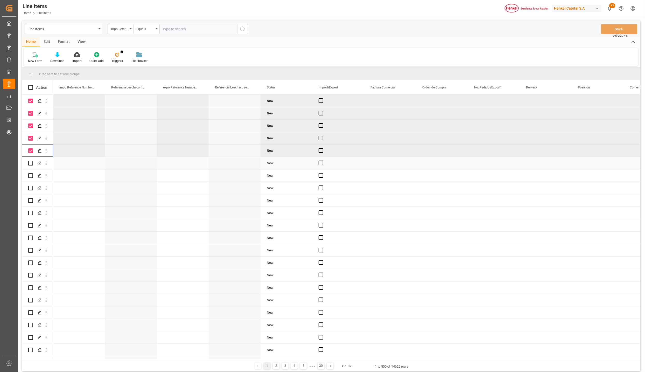
click at [31, 164] on input "Press Space to toggle row selection (unchecked)" at bounding box center [30, 163] width 5 height 5
checkbox input "true"
click at [31, 176] on input "Press Space to toggle row selection (unchecked)" at bounding box center [30, 175] width 5 height 5
checkbox input "true"
click at [31, 188] on input "Press Space to toggle row selection (unchecked)" at bounding box center [30, 188] width 5 height 5
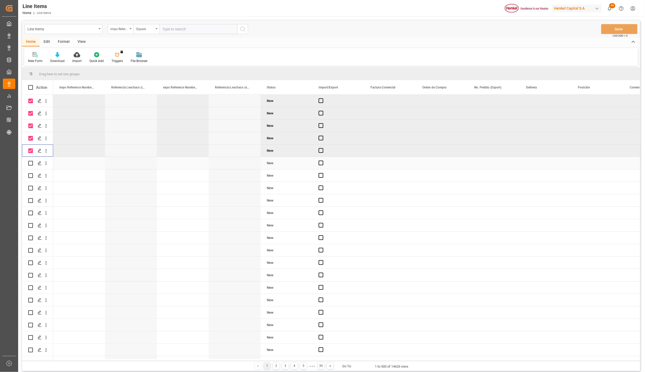
checkbox input "true"
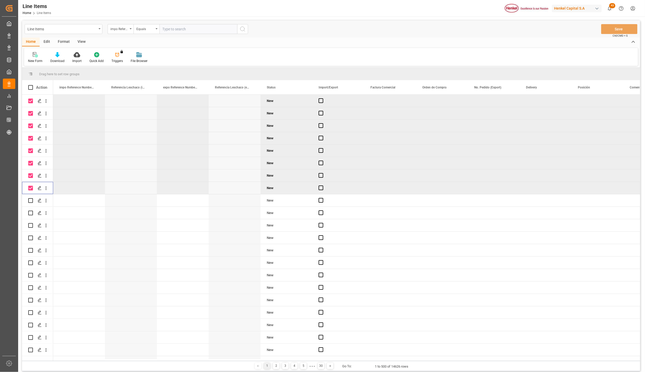
click at [49, 42] on div "Edit" at bounding box center [47, 42] width 14 height 9
click at [61, 56] on icon at bounding box center [63, 54] width 4 height 5
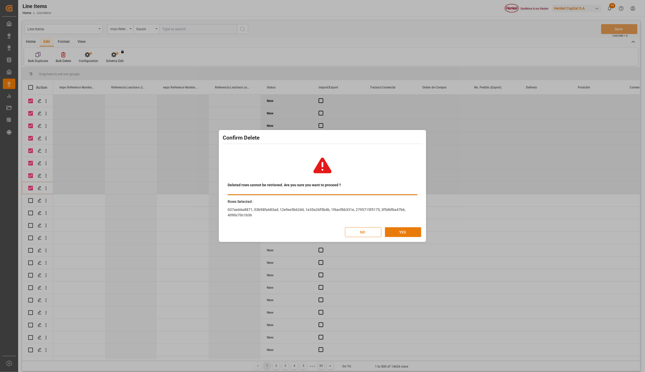
click at [400, 234] on button "YES" at bounding box center [403, 232] width 36 height 10
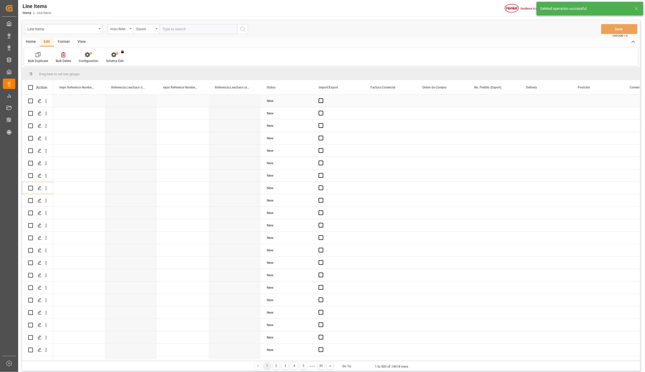
click at [32, 100] on input "Press Space to toggle row selection (unchecked)" at bounding box center [30, 100] width 5 height 5
checkbox input "true"
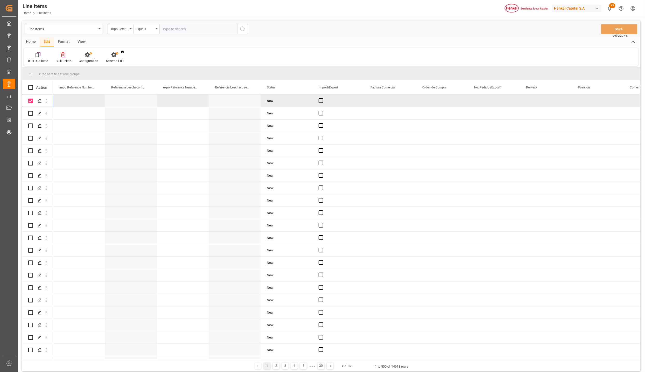
click at [31, 114] on input "Press Space to toggle row selection (unchecked)" at bounding box center [30, 113] width 5 height 5
checkbox input "true"
click at [31, 125] on input "Press Space to toggle row selection (unchecked)" at bounding box center [30, 125] width 5 height 5
checkbox input "true"
click at [30, 139] on input "Press Space to toggle row selection (unchecked)" at bounding box center [30, 138] width 5 height 5
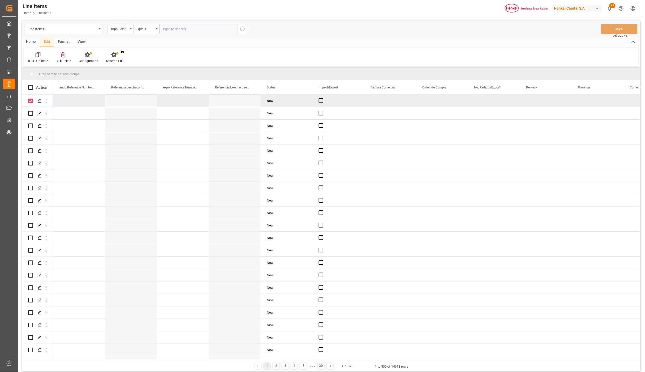
checkbox input "true"
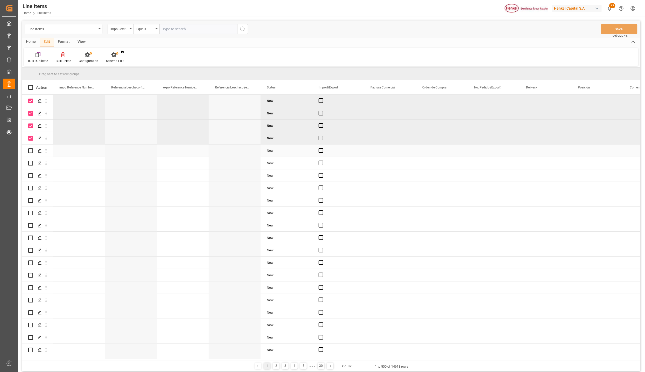
click at [31, 149] on input "Press Space to toggle row selection (unchecked)" at bounding box center [30, 150] width 5 height 5
checkbox input "true"
click at [31, 163] on input "Press Space to toggle row selection (unchecked)" at bounding box center [30, 163] width 5 height 5
checkbox input "true"
click at [31, 176] on input "Press Space to toggle row selection (unchecked)" at bounding box center [30, 175] width 5 height 5
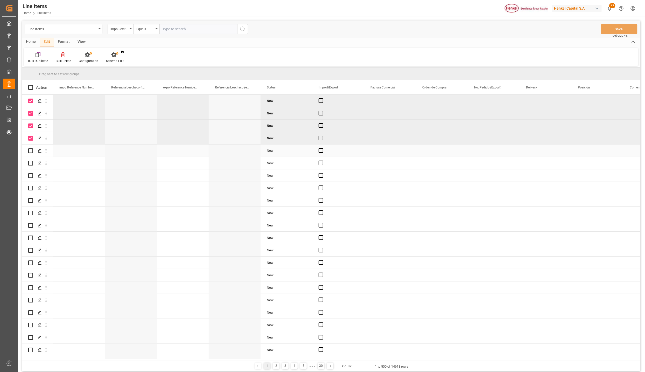
checkbox input "true"
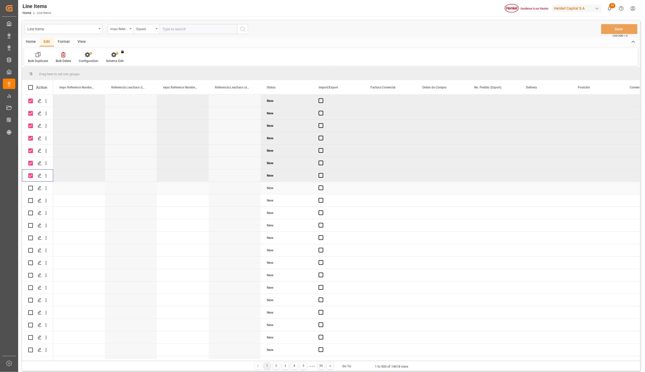
click at [32, 188] on input "Press Space to toggle row selection (unchecked)" at bounding box center [30, 188] width 5 height 5
checkbox input "true"
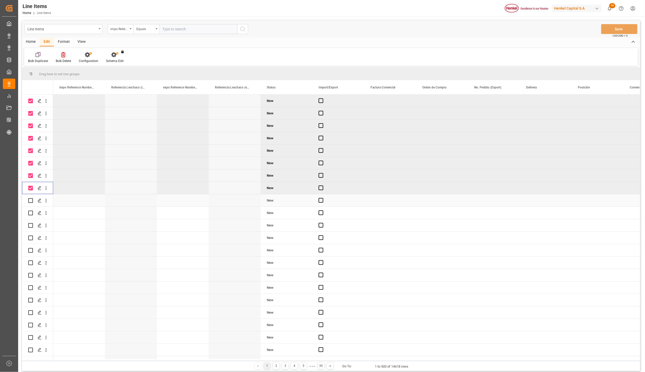
click at [30, 199] on input "Press Space to toggle row selection (unchecked)" at bounding box center [30, 200] width 5 height 5
checkbox input "true"
click at [63, 60] on div "Bulk Delete" at bounding box center [63, 61] width 15 height 5
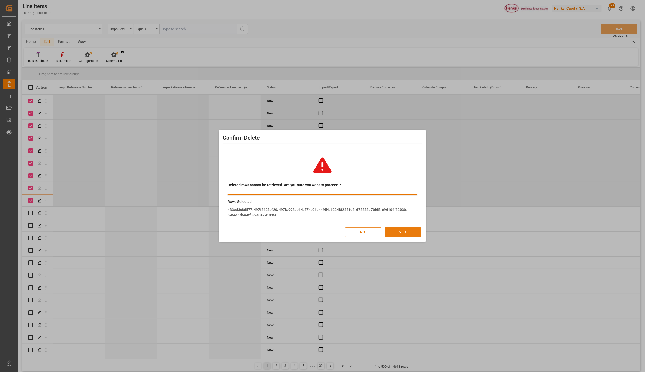
click at [400, 231] on button "YES" at bounding box center [403, 232] width 36 height 10
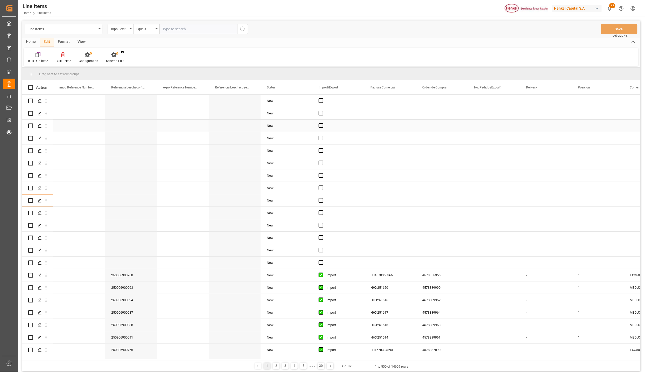
click at [30, 101] on input "Press Space to toggle row selection (unchecked)" at bounding box center [30, 100] width 5 height 5
checkbox input "true"
click at [30, 114] on input "Press Space to toggle row selection (unchecked)" at bounding box center [30, 113] width 5 height 5
checkbox input "true"
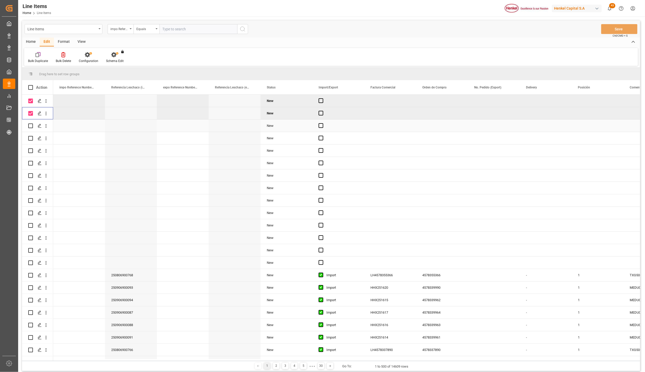
click at [30, 126] on input "Press Space to toggle row selection (unchecked)" at bounding box center [30, 125] width 5 height 5
checkbox input "true"
click at [31, 138] on input "Press Space to toggle row selection (unchecked)" at bounding box center [30, 138] width 5 height 5
checkbox input "true"
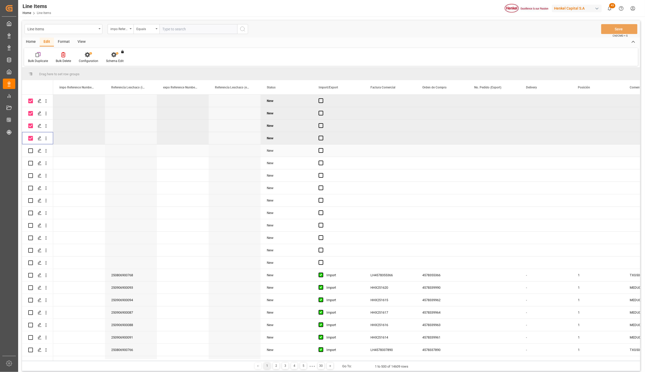
click at [31, 149] on input "Press Space to toggle row selection (unchecked)" at bounding box center [30, 150] width 5 height 5
checkbox input "true"
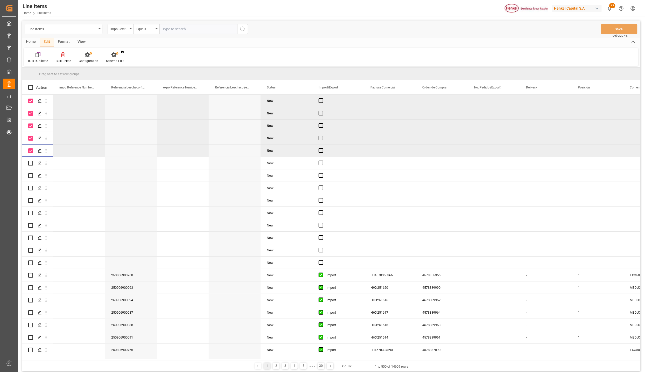
click at [30, 162] on input "Press Space to toggle row selection (unchecked)" at bounding box center [30, 163] width 5 height 5
checkbox input "true"
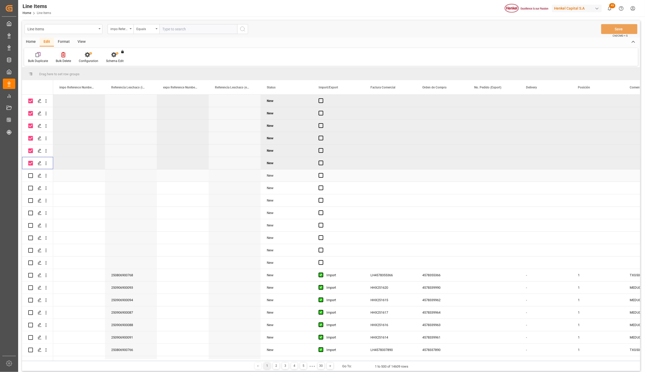
click at [31, 175] on input "Press Space to toggle row selection (unchecked)" at bounding box center [30, 175] width 5 height 5
checkbox input "true"
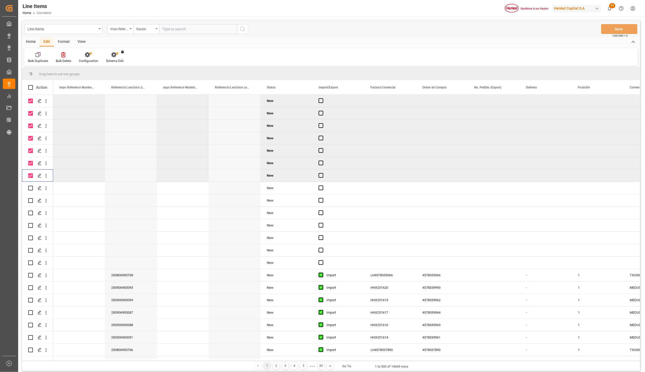
click at [61, 55] on icon at bounding box center [63, 54] width 4 height 5
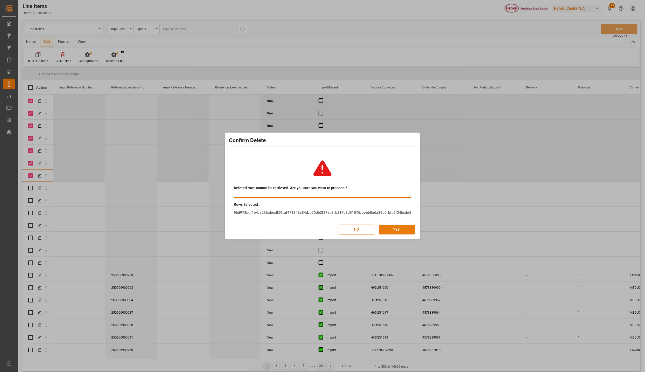
click at [397, 227] on button "YES" at bounding box center [397, 229] width 36 height 10
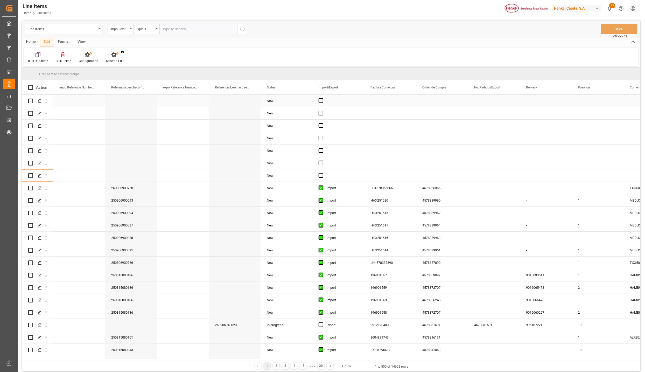
click at [30, 101] on input "Press Space to toggle row selection (unchecked)" at bounding box center [30, 100] width 5 height 5
checkbox input "true"
click at [29, 115] on input "Press Space to toggle row selection (unchecked)" at bounding box center [30, 113] width 5 height 5
checkbox input "true"
click at [30, 125] on input "Press Space to toggle row selection (unchecked)" at bounding box center [30, 125] width 5 height 5
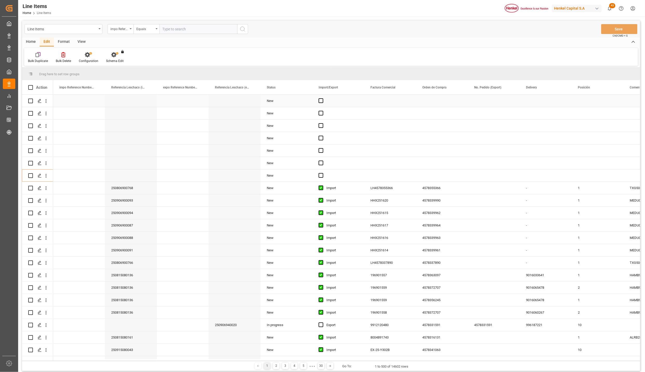
checkbox input "true"
click at [30, 138] on input "Press Space to toggle row selection (unchecked)" at bounding box center [30, 138] width 5 height 5
checkbox input "true"
click at [31, 151] on input "Press Space to toggle row selection (unchecked)" at bounding box center [30, 150] width 5 height 5
checkbox input "true"
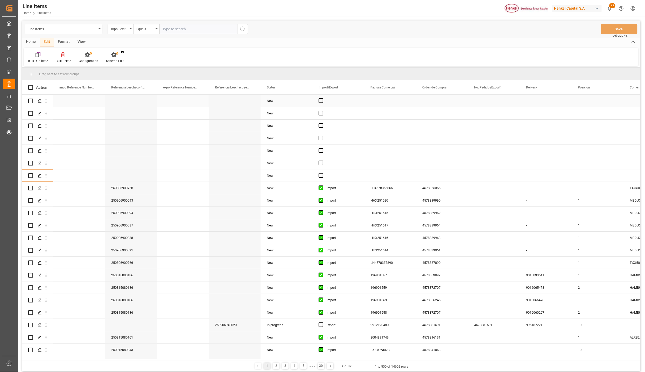
click at [30, 163] on input "Press Space to toggle row selection (unchecked)" at bounding box center [30, 163] width 5 height 5
checkbox input "true"
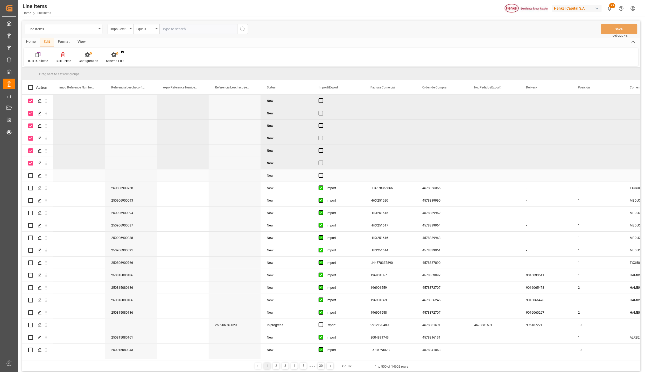
click at [30, 174] on input "Press Space to toggle row selection (unchecked)" at bounding box center [30, 175] width 5 height 5
checkbox input "true"
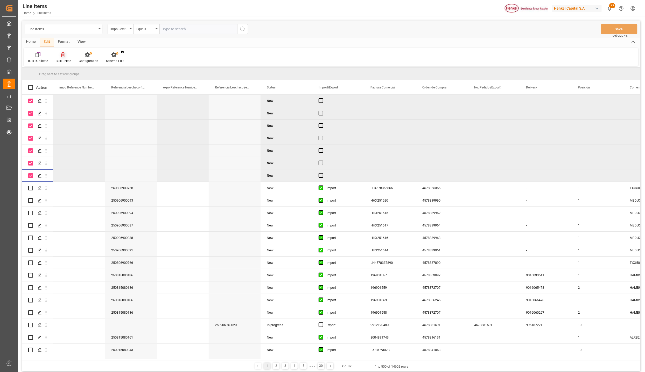
click at [65, 55] on icon at bounding box center [63, 54] width 4 height 5
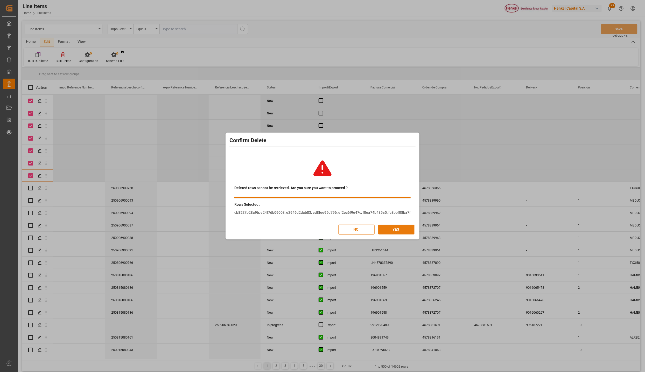
click at [397, 228] on button "YES" at bounding box center [396, 229] width 36 height 10
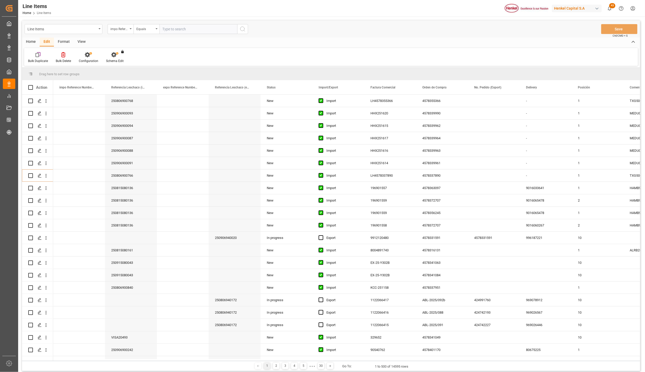
click at [33, 41] on div "Home" at bounding box center [31, 42] width 18 height 9
click at [73, 59] on div "Import" at bounding box center [76, 61] width 9 height 5
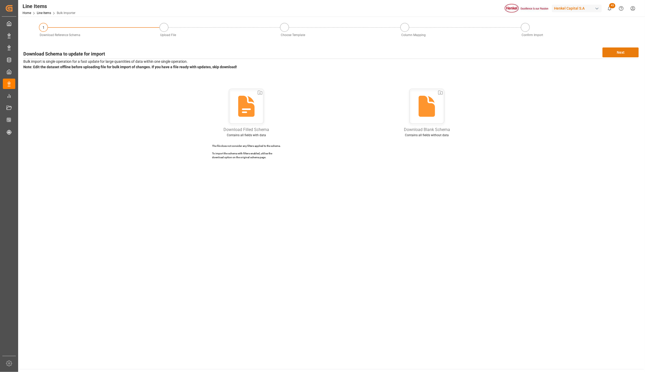
click at [614, 53] on button "Next" at bounding box center [620, 52] width 36 height 10
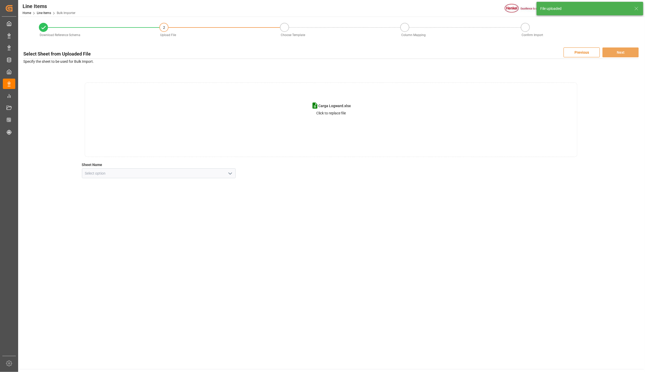
click at [232, 174] on icon "open menu" at bounding box center [230, 173] width 6 height 6
drag, startPoint x: 108, startPoint y: 198, endPoint x: 120, endPoint y: 200, distance: 11.5
click at [108, 198] on div "Hoja2" at bounding box center [158, 196] width 153 height 12
type input "Hoja2"
click at [615, 49] on button "Next" at bounding box center [620, 52] width 36 height 10
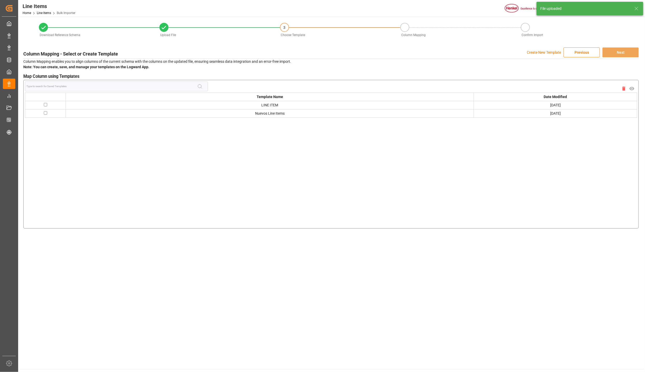
click at [46, 114] on input "checkbox" at bounding box center [45, 112] width 3 height 3
checkbox input "true"
click at [630, 55] on button "Next" at bounding box center [620, 52] width 36 height 10
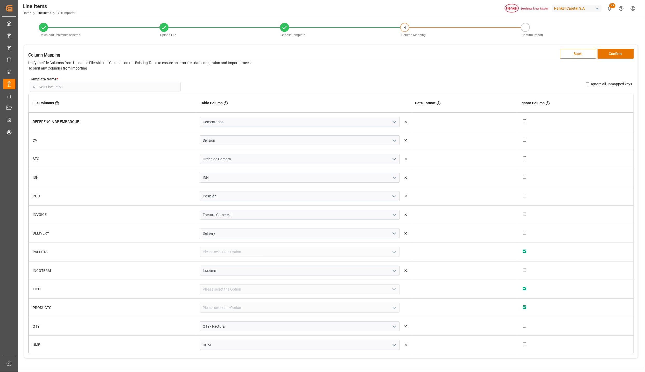
click at [630, 55] on button "Confirm" at bounding box center [615, 54] width 36 height 10
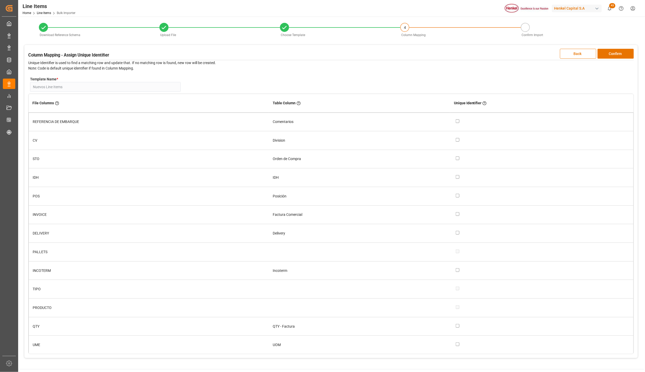
click at [630, 55] on button "Confirm" at bounding box center [615, 54] width 36 height 10
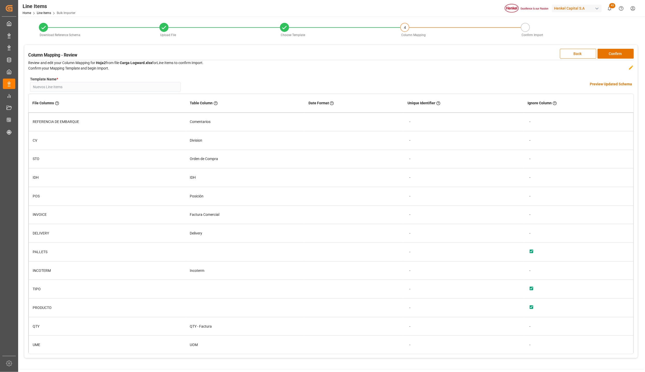
click at [597, 84] on h4 "Preview Updated Schema" at bounding box center [611, 83] width 42 height 5
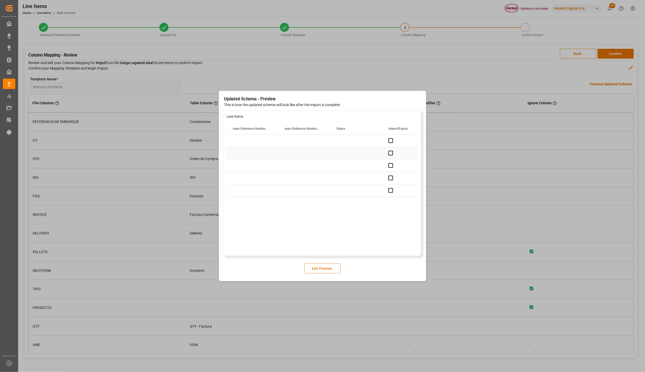
click at [338, 156] on div "Press SPACE to select this row." at bounding box center [356, 153] width 52 height 12
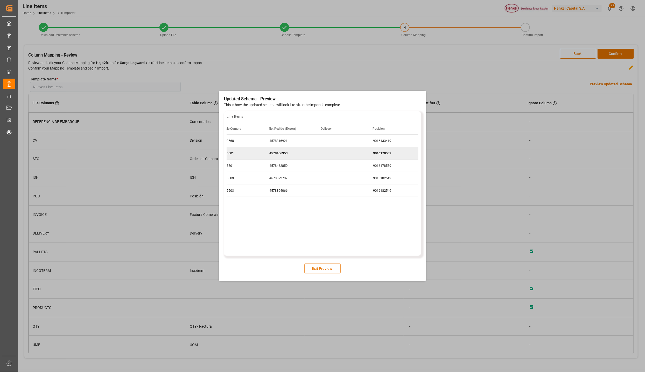
scroll to position [0, 275]
click at [319, 265] on button "Exit Preview" at bounding box center [322, 268] width 36 height 10
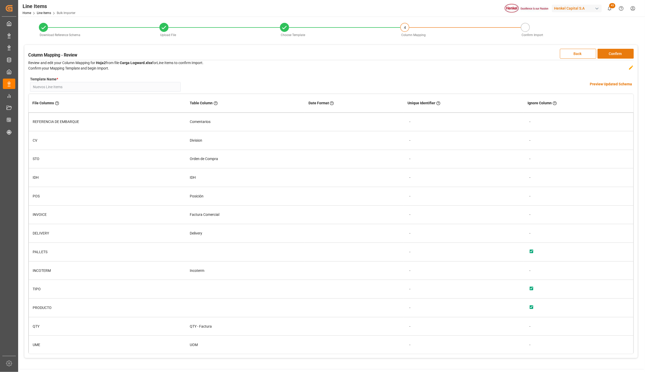
click at [617, 54] on button "Confirm" at bounding box center [615, 54] width 36 height 10
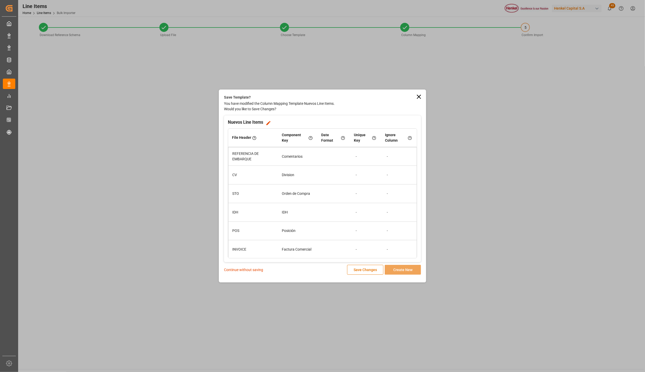
click at [256, 269] on p "Continue without saving" at bounding box center [243, 269] width 39 height 5
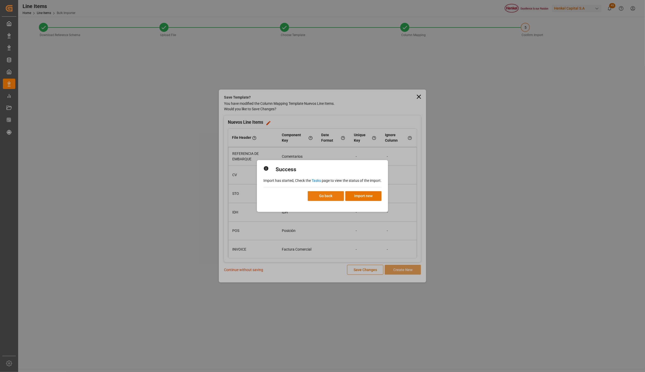
click at [328, 194] on button "Go back" at bounding box center [326, 196] width 36 height 10
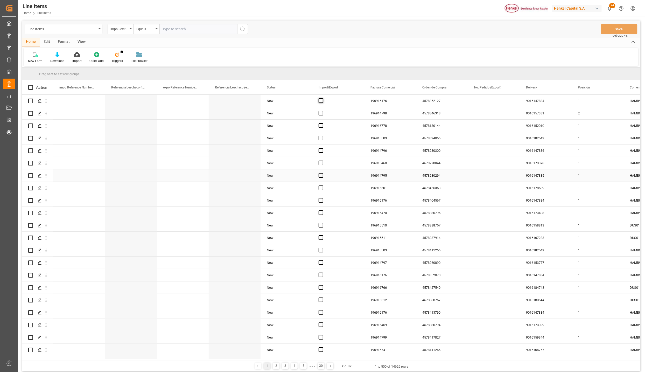
click at [320, 99] on span "Press SPACE to select this row." at bounding box center [320, 100] width 5 height 5
click at [322, 98] on input "Press SPACE to select this row." at bounding box center [322, 98] width 0 height 0
click at [321, 100] on span "Press SPACE to select this row." at bounding box center [320, 100] width 5 height 5
click at [322, 98] on input "Press SPACE to select this row." at bounding box center [322, 98] width 0 height 0
click at [321, 102] on span "Press SPACE to select this row." at bounding box center [320, 100] width 5 height 5
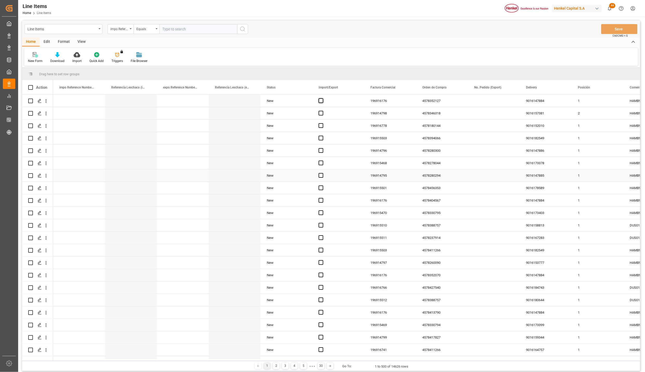
click at [322, 98] on input "Press SPACE to select this row." at bounding box center [322, 98] width 0 height 0
click at [322, 103] on span "Press SPACE to select this row." at bounding box center [320, 100] width 5 height 5
click at [322, 98] on input "Press SPACE to select this row." at bounding box center [322, 98] width 0 height 0
click at [323, 102] on span "Press SPACE to select this row." at bounding box center [320, 100] width 5 height 5
click at [322, 98] on input "Press SPACE to select this row." at bounding box center [322, 98] width 0 height 0
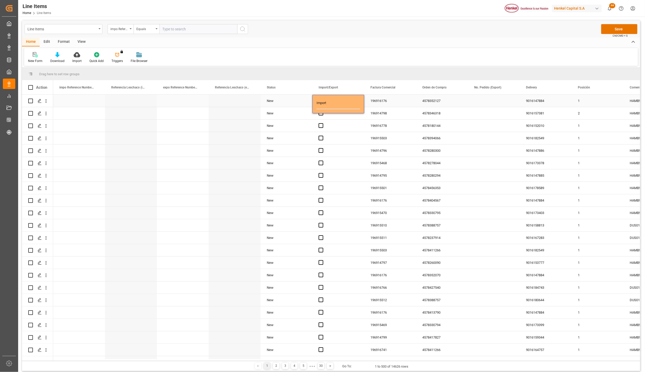
click at [341, 135] on div "Press SPACE to select this row." at bounding box center [338, 138] width 52 height 12
click at [335, 103] on div "Import" at bounding box center [342, 101] width 32 height 12
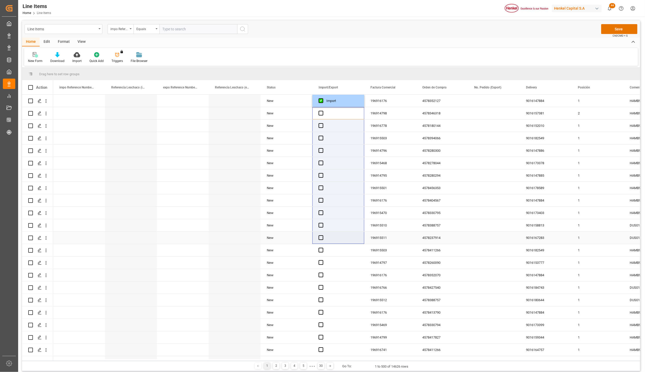
drag, startPoint x: 329, startPoint y: 233, endPoint x: 331, endPoint y: 259, distance: 25.8
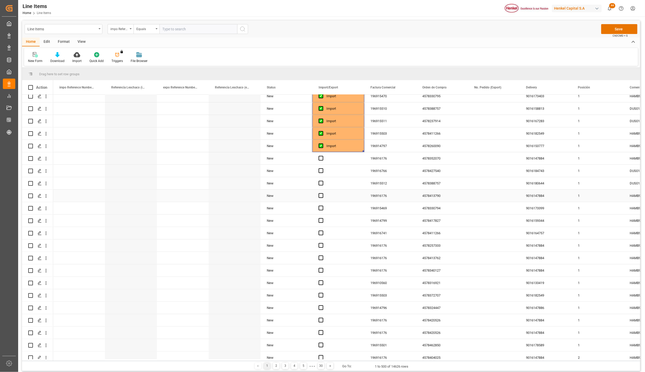
scroll to position [155, 0]
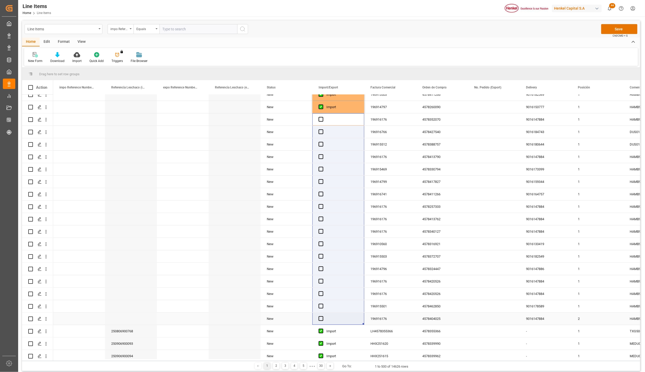
drag, startPoint x: 322, startPoint y: 305, endPoint x: 324, endPoint y: 320, distance: 15.2
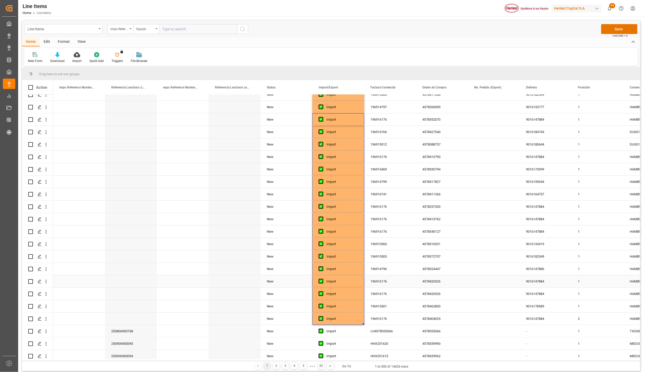
scroll to position [0, 0]
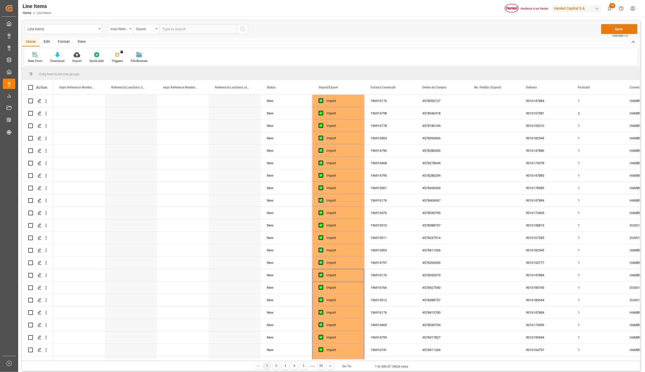
click at [616, 28] on button "Save" at bounding box center [619, 29] width 36 height 10
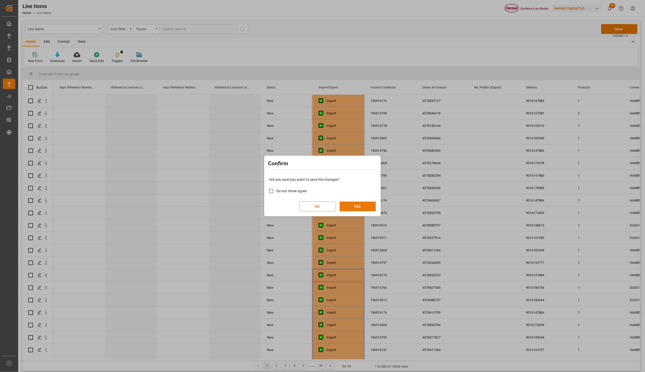
click at [360, 208] on button "YES" at bounding box center [357, 206] width 36 height 10
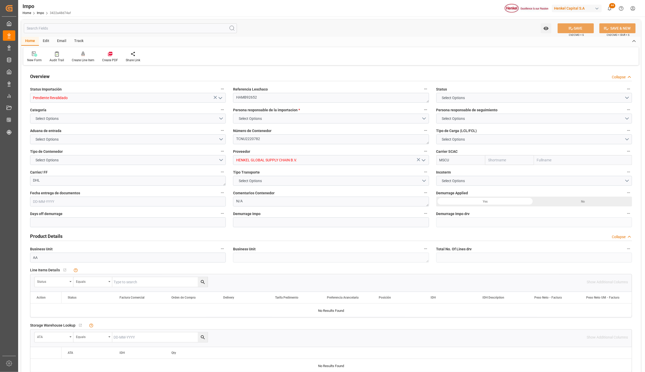
type input "MSC"
type input "Mediterranean Shipping Company"
type input "0"
type input "0.89"
type input "1"
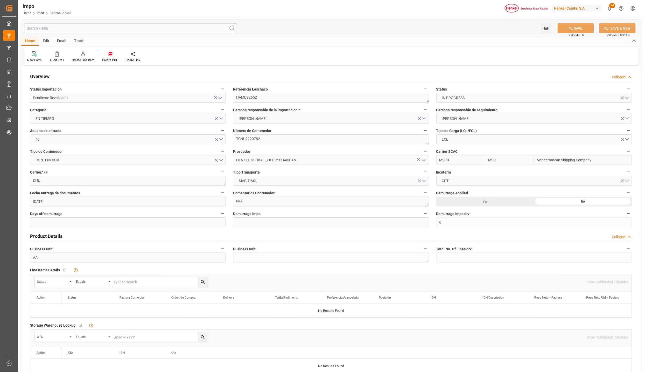
type input "[DATE]"
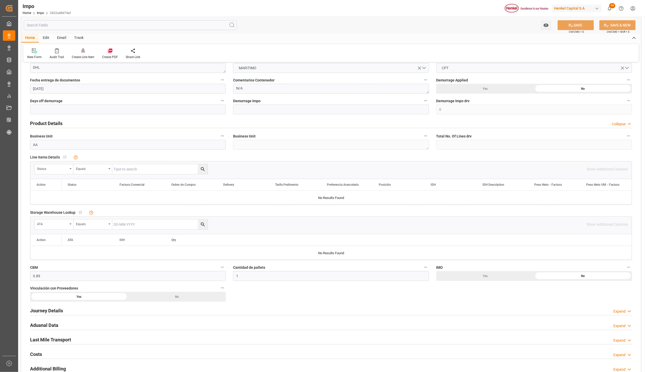
scroll to position [117, 0]
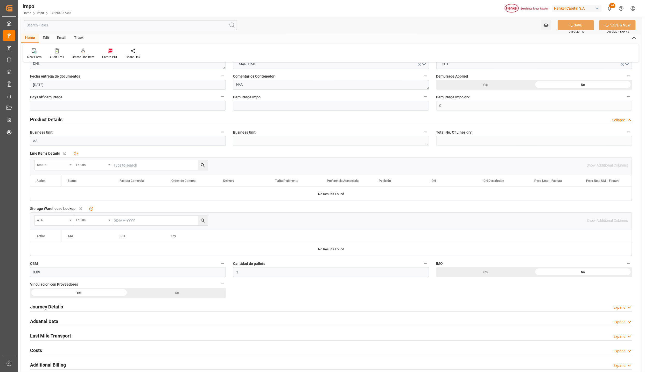
click at [70, 167] on div "Status" at bounding box center [53, 165] width 39 height 10
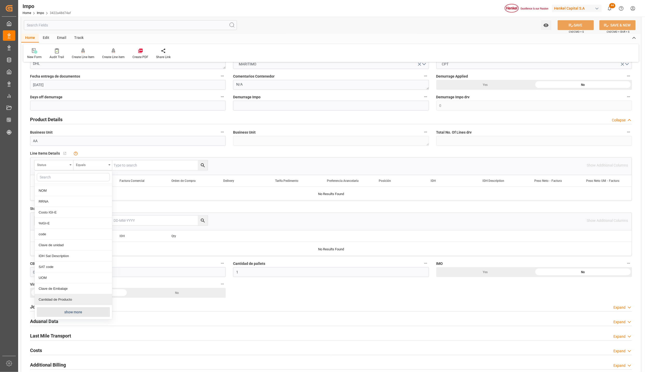
click at [67, 309] on button "show more" at bounding box center [73, 312] width 73 height 10
click at [56, 227] on div "Comentarios" at bounding box center [73, 225] width 77 height 11
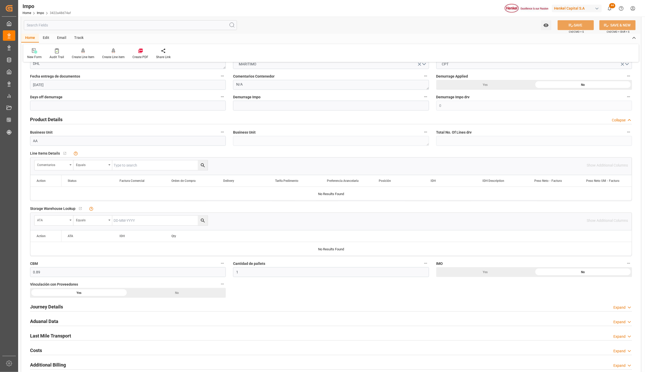
click at [155, 164] on input "text" at bounding box center [159, 165] width 95 height 10
paste input "HAMB92652"
type input "HAMB92652"
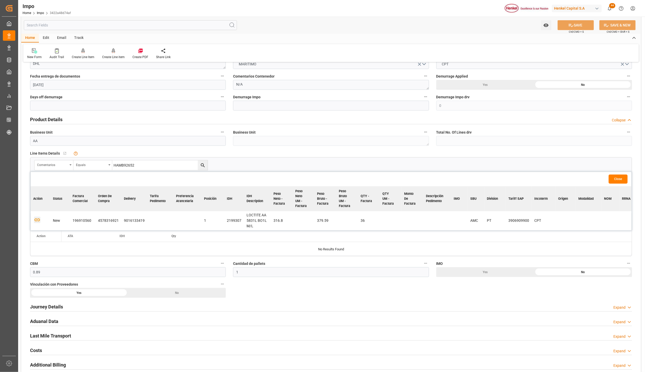
click at [36, 218] on icon "button" at bounding box center [37, 219] width 6 height 6
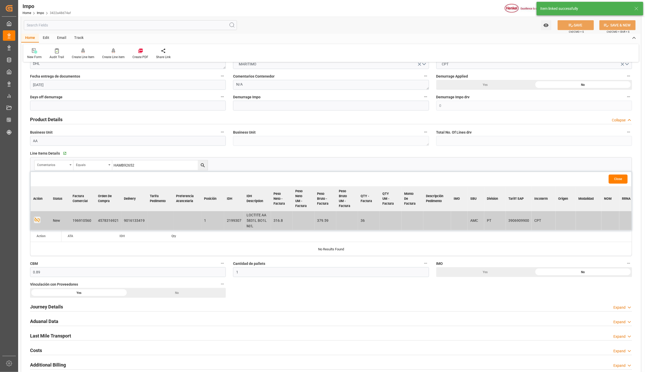
click at [623, 177] on button "Close" at bounding box center [617, 178] width 19 height 9
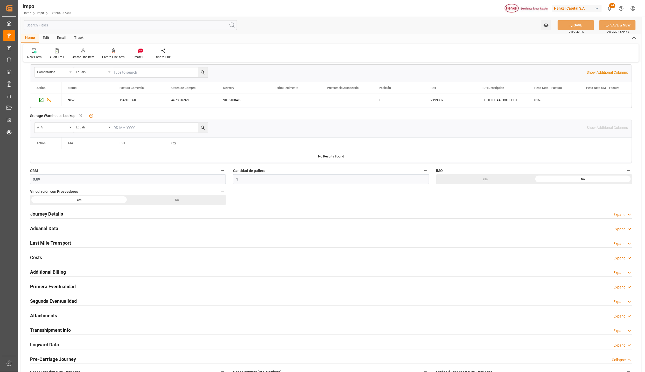
scroll to position [233, 0]
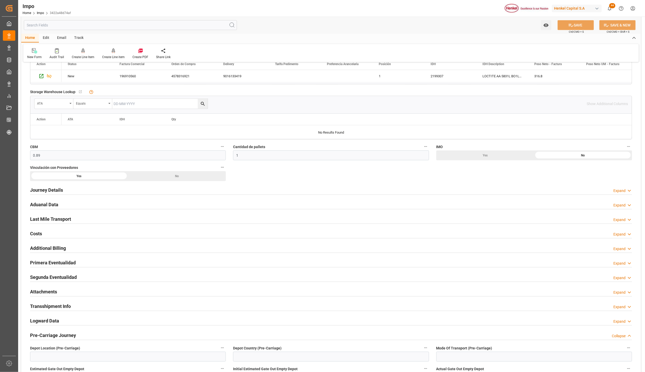
click at [36, 291] on h2 "Attachments" at bounding box center [43, 291] width 27 height 7
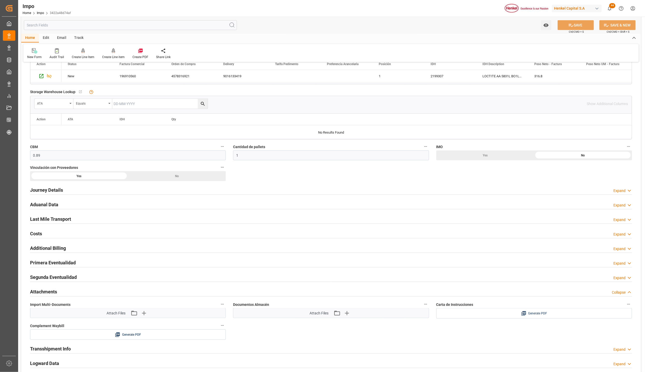
click at [578, 315] on div "Generate PDF" at bounding box center [534, 313] width 188 height 6
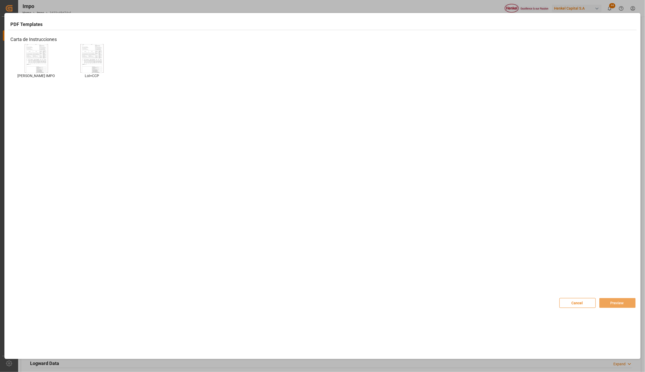
click at [39, 53] on img at bounding box center [36, 58] width 21 height 29
click at [617, 301] on button "Preview" at bounding box center [617, 303] width 36 height 10
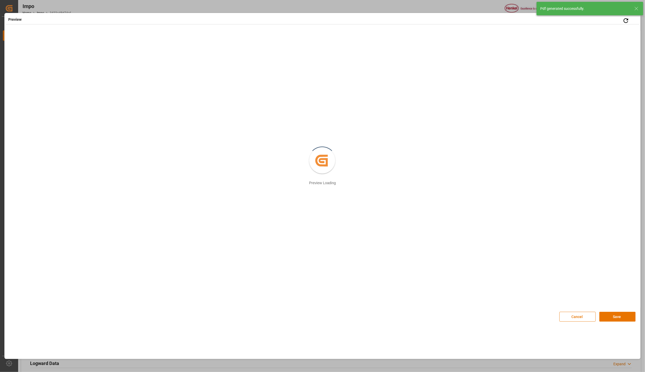
click at [636, 6] on icon at bounding box center [636, 8] width 6 height 6
click at [622, 320] on button "Save" at bounding box center [617, 316] width 36 height 10
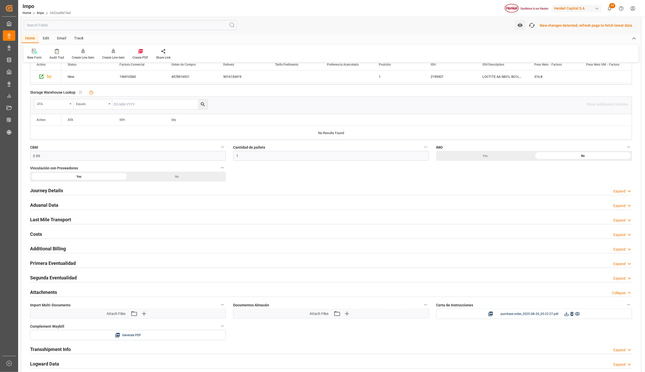
scroll to position [233, 0]
click at [566, 314] on icon at bounding box center [566, 313] width 4 height 4
click at [145, 316] on icon "button" at bounding box center [143, 313] width 8 height 8
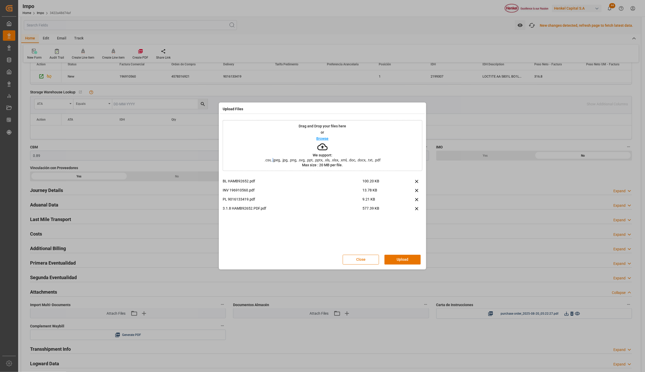
drag, startPoint x: 273, startPoint y: 162, endPoint x: 274, endPoint y: 150, distance: 12.5
click at [274, 150] on div "Drag and Drop your files here or Browse We support: .csv, .jpeg, .jpg, .png, .s…" at bounding box center [323, 145] width 200 height 51
click at [399, 258] on button "Upload" at bounding box center [402, 259] width 36 height 10
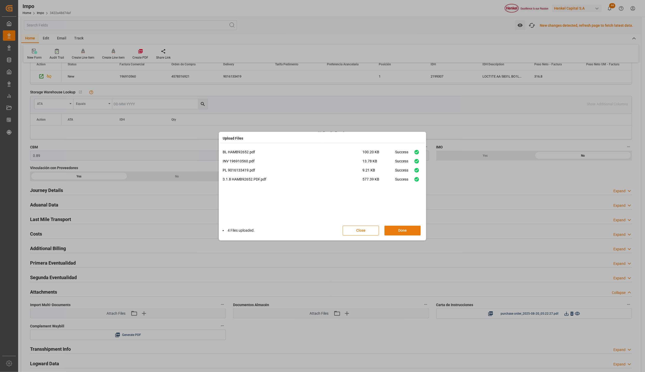
drag, startPoint x: 395, startPoint y: 226, endPoint x: 527, endPoint y: 199, distance: 134.6
click at [395, 227] on button "Done" at bounding box center [402, 230] width 36 height 10
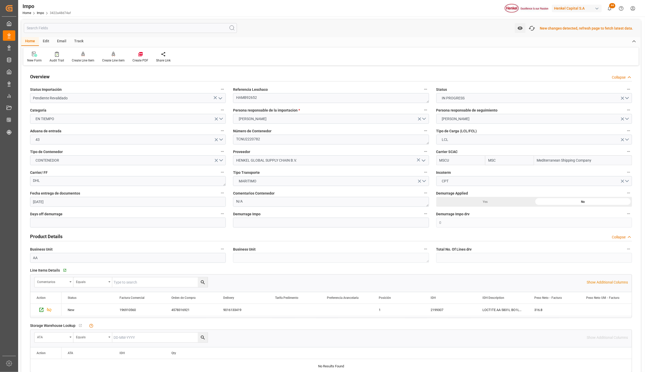
scroll to position [0, 0]
click at [536, 27] on icon "button" at bounding box center [532, 28] width 8 height 8
type input "MSC"
type input "Mediterranean Shipping Company"
type input "0"
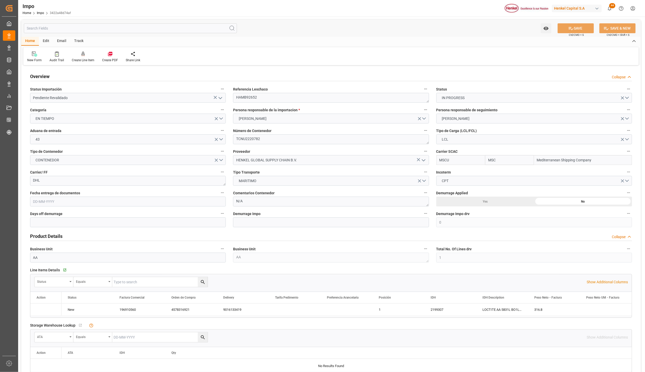
type input "1"
type input "0.89"
type input "1"
type input "[DATE]"
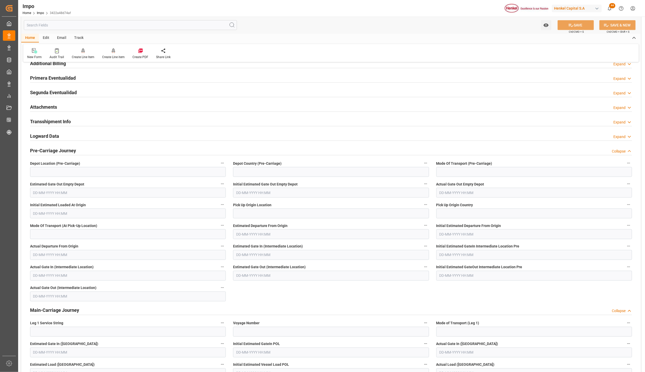
scroll to position [428, 0]
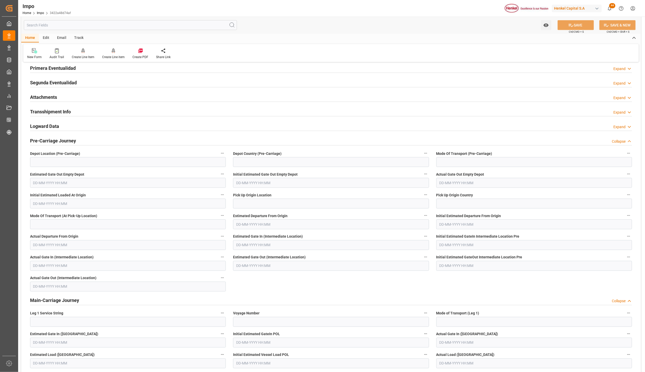
click at [45, 96] on h2 "Attachments" at bounding box center [43, 97] width 27 height 7
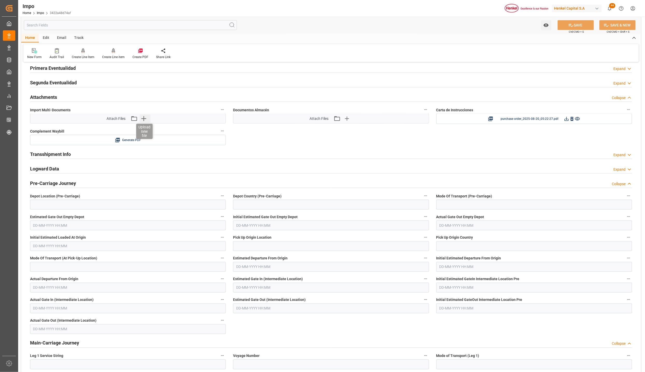
click at [142, 118] on icon "button" at bounding box center [143, 118] width 8 height 8
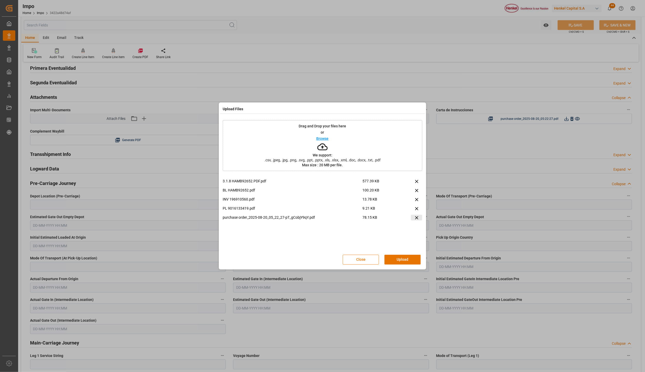
click at [417, 217] on icon at bounding box center [416, 217] width 5 height 5
click at [408, 258] on button "Upload" at bounding box center [402, 259] width 36 height 10
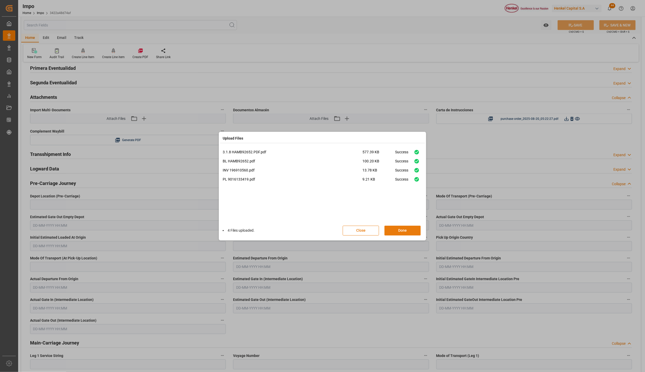
click at [399, 230] on button "Done" at bounding box center [402, 230] width 36 height 10
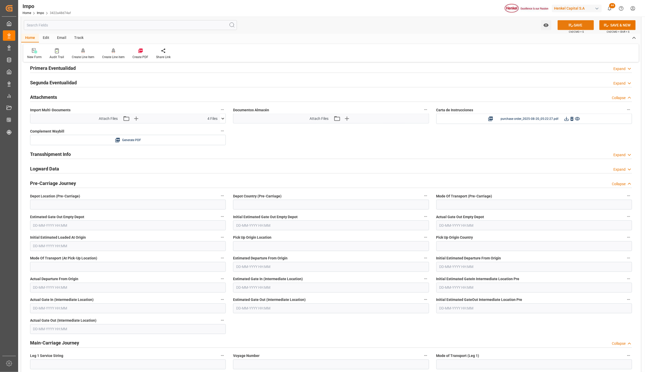
click at [563, 24] on button "SAVE" at bounding box center [575, 25] width 36 height 10
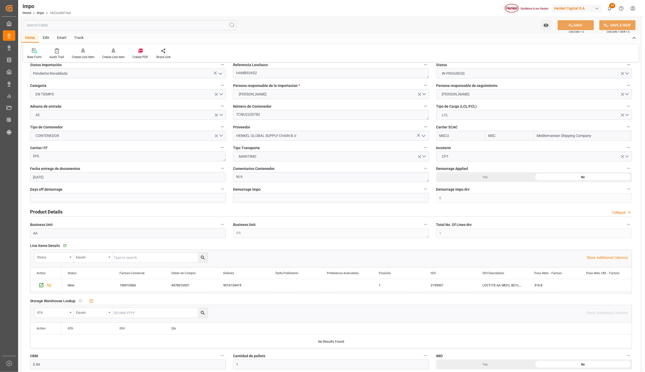
scroll to position [0, 0]
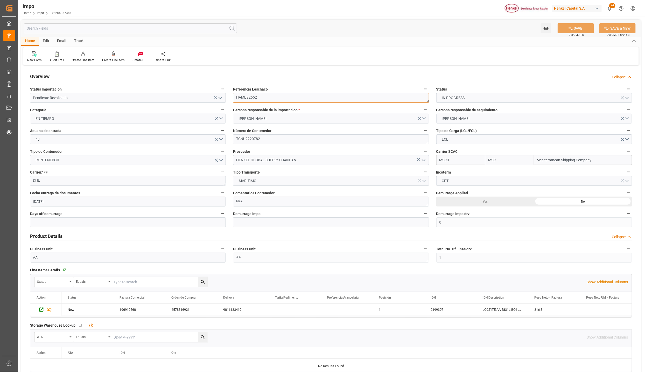
click at [246, 98] on textarea "HAMB92652" at bounding box center [331, 98] width 196 height 10
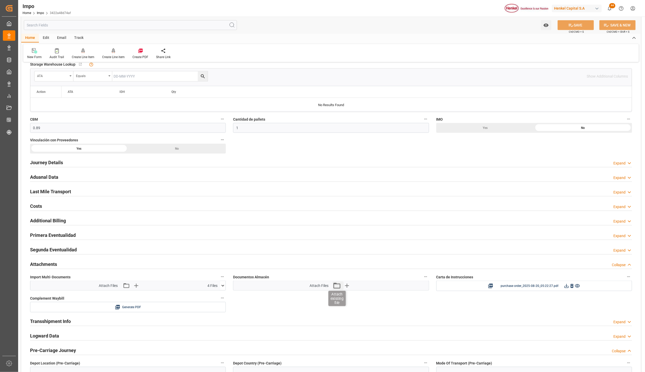
scroll to position [272, 0]
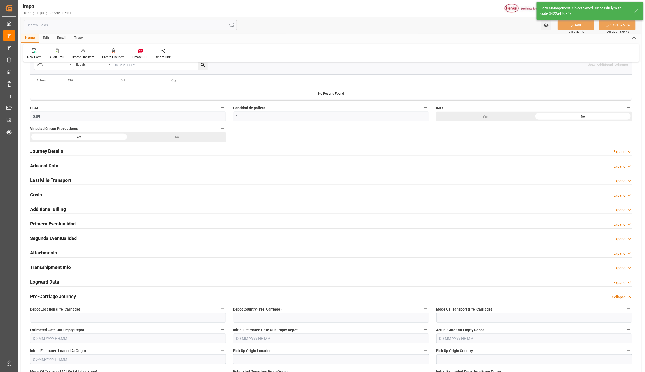
click at [51, 253] on h2 "Attachments" at bounding box center [43, 252] width 27 height 7
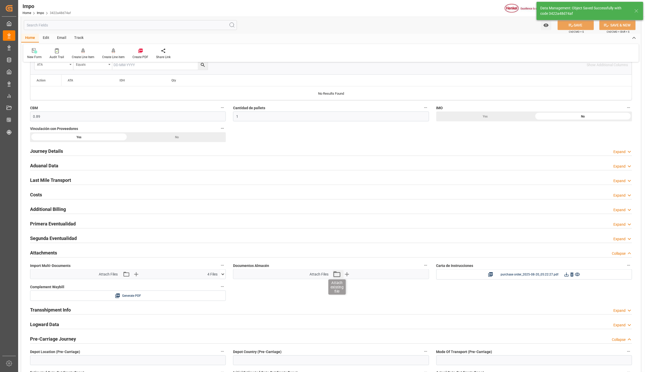
click at [336, 275] on icon "button" at bounding box center [336, 274] width 8 height 8
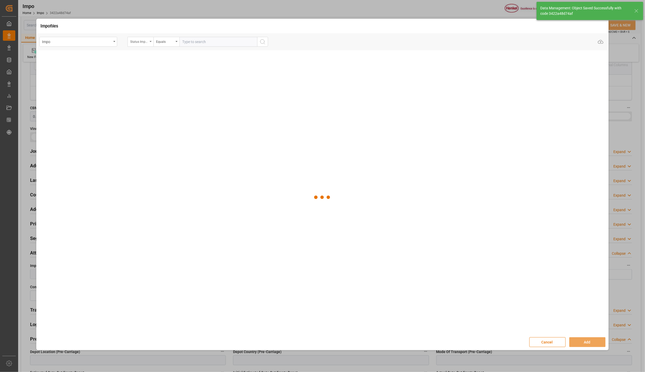
click at [150, 40] on div "Status Importación" at bounding box center [141, 42] width 26 height 10
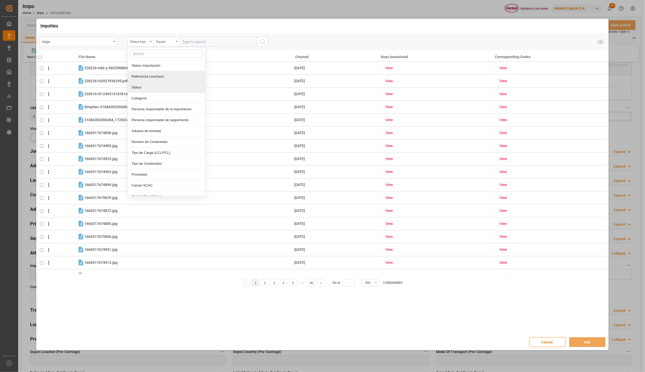
click at [145, 76] on div "Referencia Leschaco" at bounding box center [166, 76] width 77 height 11
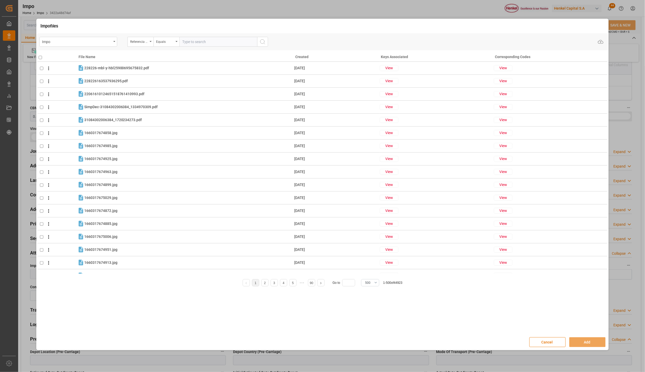
click at [200, 43] on input "text" at bounding box center [218, 42] width 78 height 10
paste input "HAMB92652"
type input "HAMB92652"
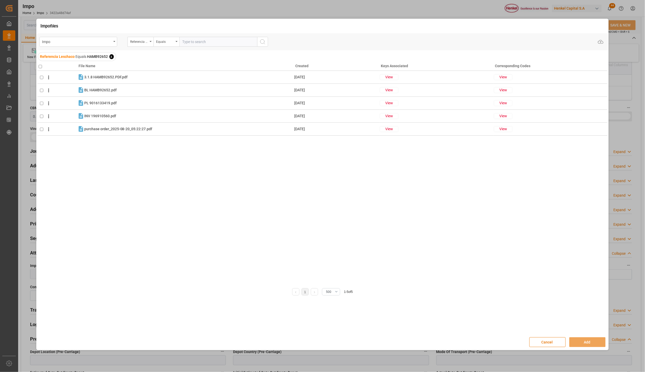
click at [40, 67] on input "checkbox" at bounding box center [40, 66] width 3 height 3
checkbox input "true"
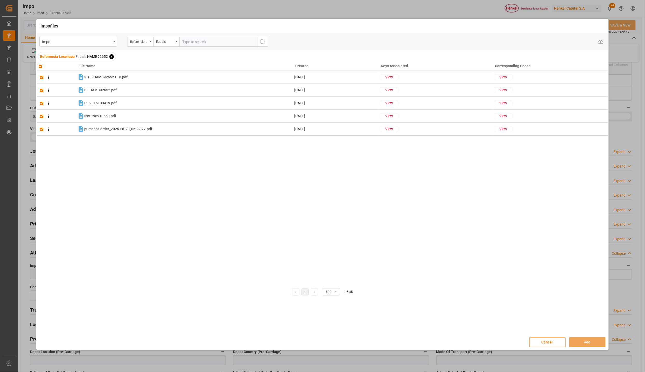
checkbox input "true"
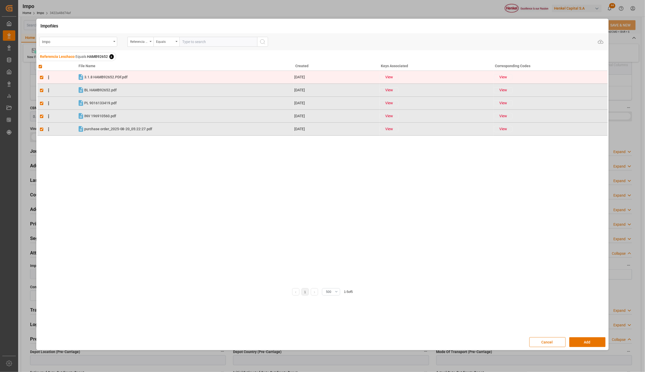
click at [42, 76] on input "checkbox" at bounding box center [41, 77] width 3 height 3
checkbox input "false"
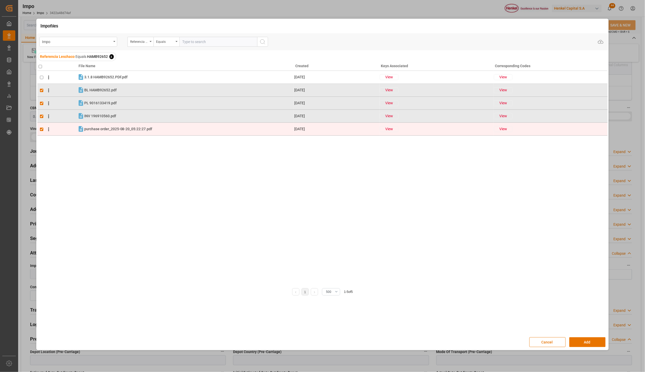
click at [41, 129] on input "checkbox" at bounding box center [41, 129] width 3 height 3
checkbox input "false"
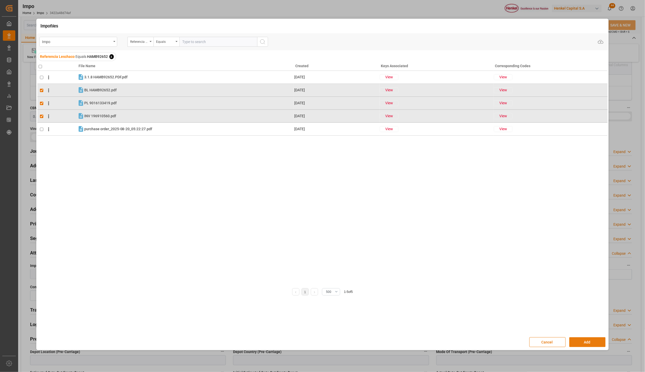
click at [588, 341] on button "Add" at bounding box center [587, 342] width 36 height 10
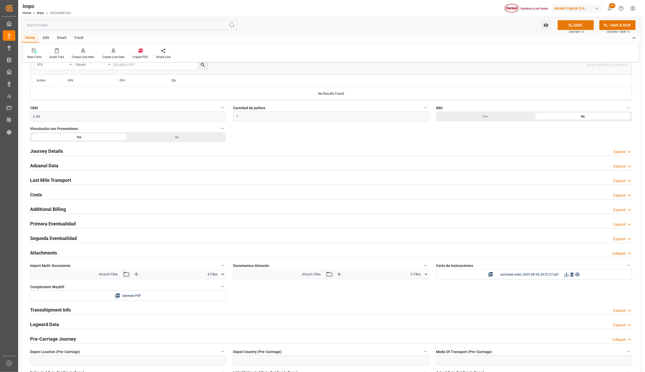
click at [577, 29] on button "SAVE" at bounding box center [575, 25] width 36 height 10
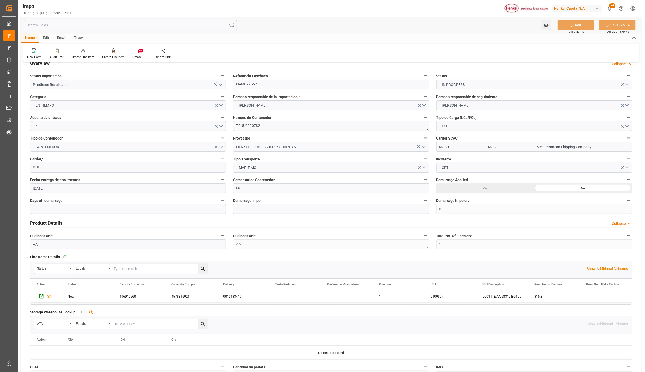
scroll to position [0, 0]
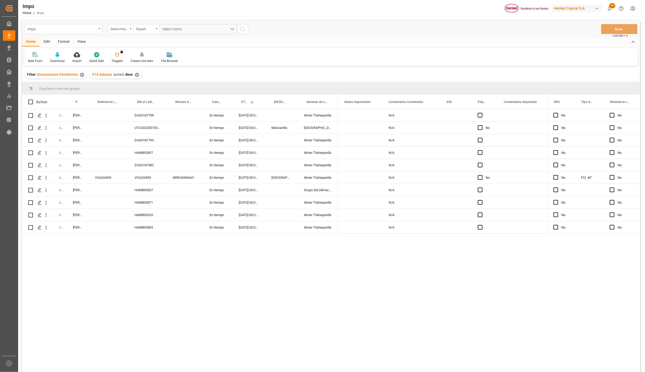
click at [100, 29] on div "Impo" at bounding box center [64, 29] width 78 height 10
click at [41, 84] on div "Storage Warehouse" at bounding box center [63, 85] width 77 height 11
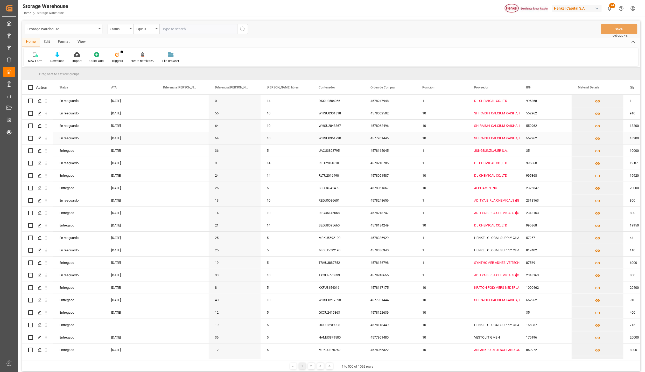
click at [359, 133] on div "WHSU0351790" at bounding box center [338, 138] width 52 height 12
click at [358, 87] on span at bounding box center [355, 87] width 5 height 5
click at [379, 87] on span "filter" at bounding box center [379, 88] width 5 height 5
click at [359, 116] on input "Filter Value" at bounding box center [379, 115] width 51 height 10
type input "TXGU5775339"
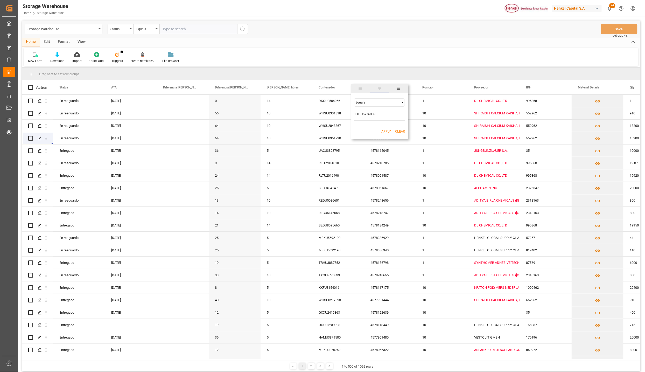
click at [383, 130] on button "Apply" at bounding box center [386, 131] width 10 height 5
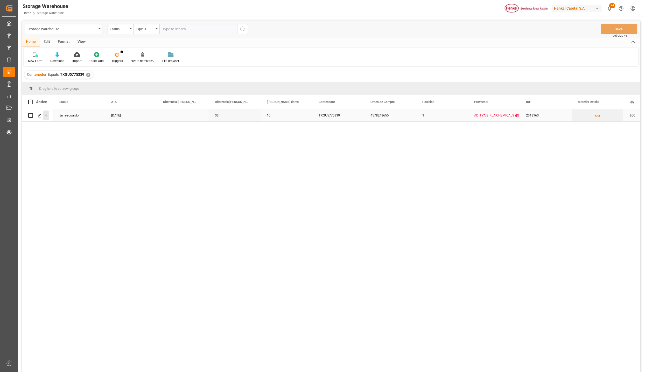
click at [47, 115] on icon "open menu" at bounding box center [45, 115] width 5 height 5
click at [52, 124] on icon "Press SPACE to select this row." at bounding box center [49, 126] width 5 height 5
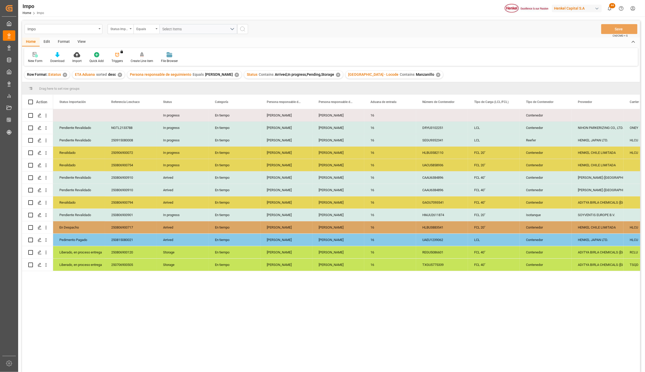
drag, startPoint x: 82, startPoint y: 40, endPoint x: 75, endPoint y: 47, distance: 9.7
click at [82, 40] on div "View" at bounding box center [82, 42] width 16 height 9
drag, startPoint x: 65, startPoint y: 51, endPoint x: 63, endPoint y: 55, distance: 3.7
click at [65, 52] on div "Default Standard Templates Save Template Reset Template" at bounding box center [331, 57] width 614 height 18
click at [63, 62] on div "Standard Templates" at bounding box center [59, 61] width 26 height 5
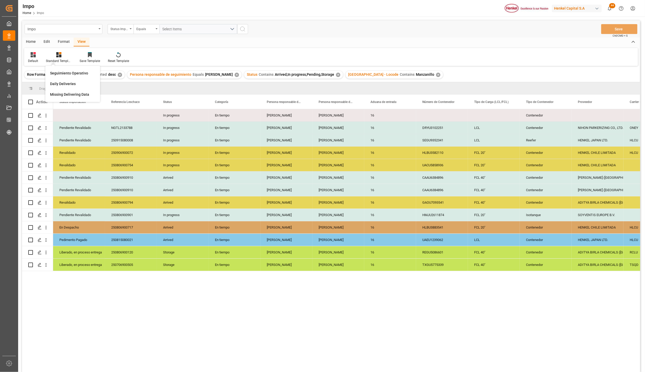
click at [65, 74] on div "Seguimiento Operativo" at bounding box center [72, 72] width 45 height 5
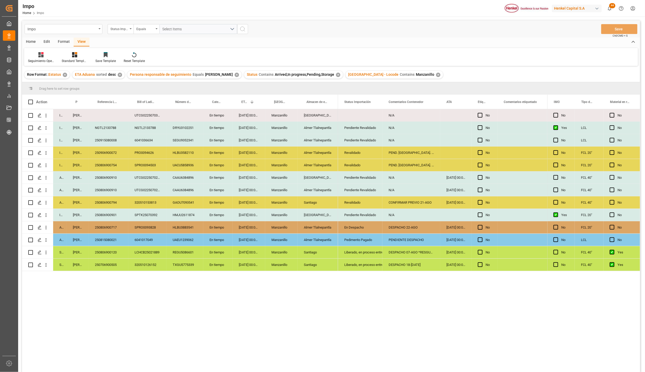
click at [132, 129] on div "NGTL2133788" at bounding box center [147, 128] width 38 height 12
click at [111, 128] on div "NGTL2133788" at bounding box center [109, 128] width 40 height 12
click at [111, 128] on input "NGTL2133788" at bounding box center [108, 131] width 31 height 10
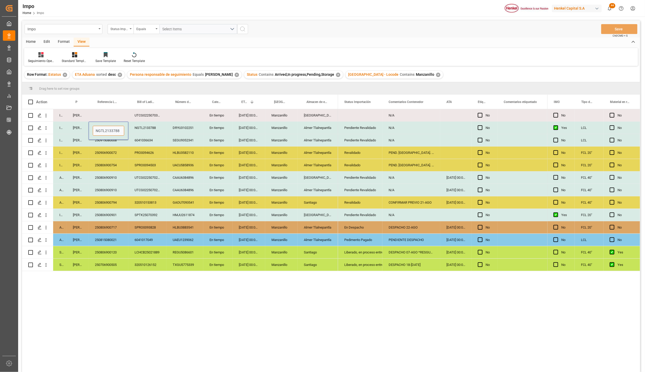
paste input "250915080046"
type input "250915080046"
click at [621, 26] on button "Save" at bounding box center [619, 29] width 36 height 10
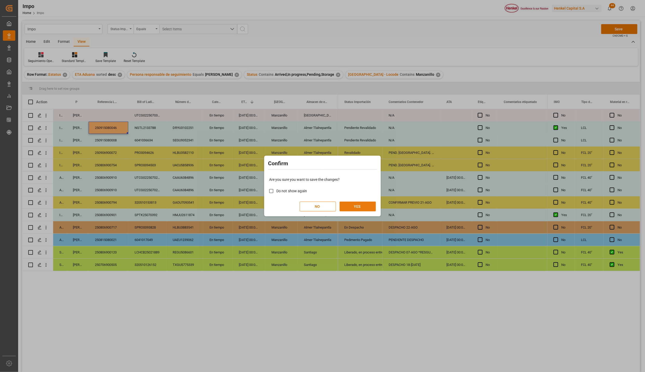
click at [349, 206] on button "YES" at bounding box center [357, 206] width 36 height 10
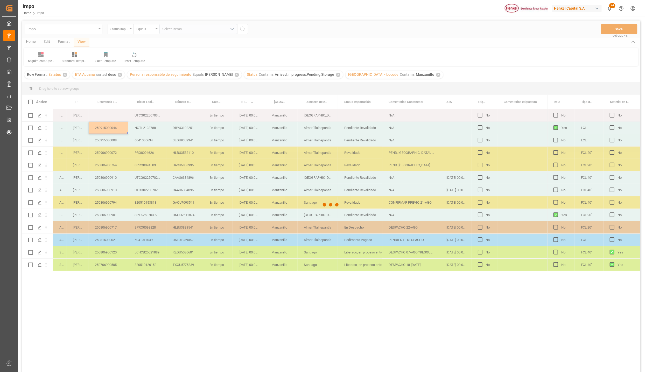
click at [183, 131] on div at bounding box center [331, 204] width 618 height 369
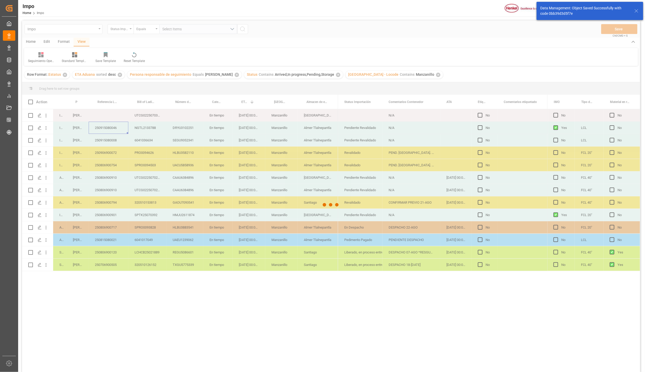
click at [183, 131] on div at bounding box center [331, 204] width 618 height 369
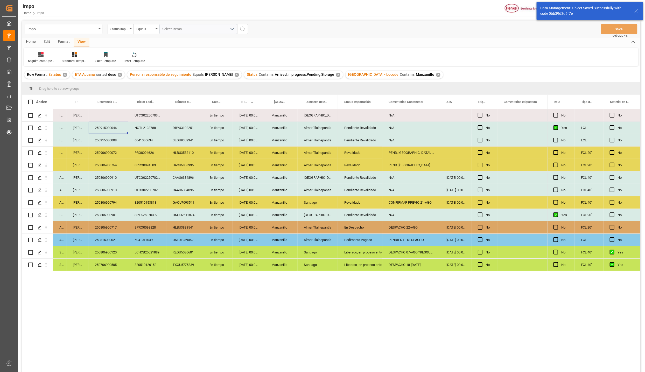
click at [183, 118] on div "Press SPACE to select this row." at bounding box center [184, 115] width 37 height 12
click at [211, 127] on div "En tiempo" at bounding box center [217, 128] width 29 height 12
click at [246, 129] on div "29-08-2025 00:00:00" at bounding box center [248, 128] width 33 height 12
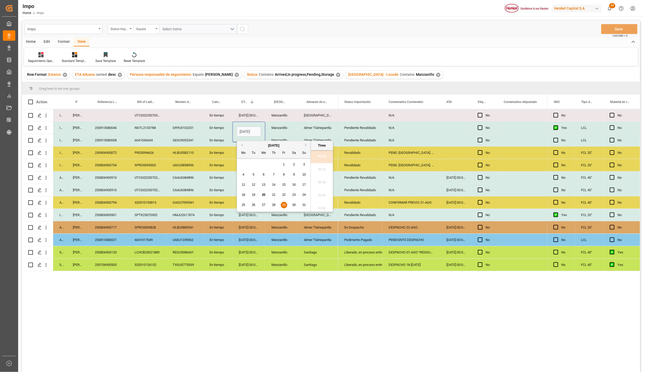
scroll to position [572, 0]
click at [245, 134] on input "29-08-2025 00:00" at bounding box center [249, 131] width 24 height 10
type input "28-08-2025 00:00"
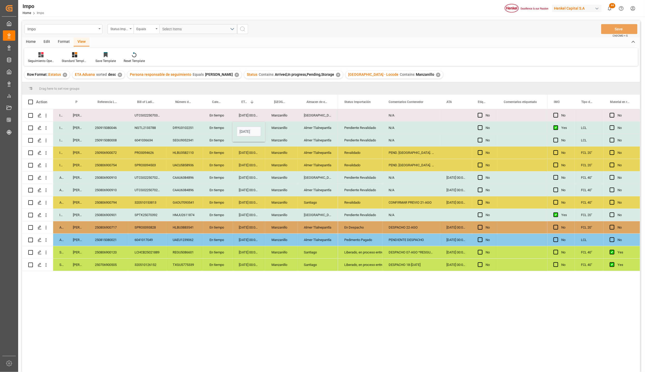
click at [252, 167] on div "21-08-2025 00:00:00" at bounding box center [248, 165] width 33 height 12
click at [628, 32] on button "Save" at bounding box center [619, 29] width 36 height 10
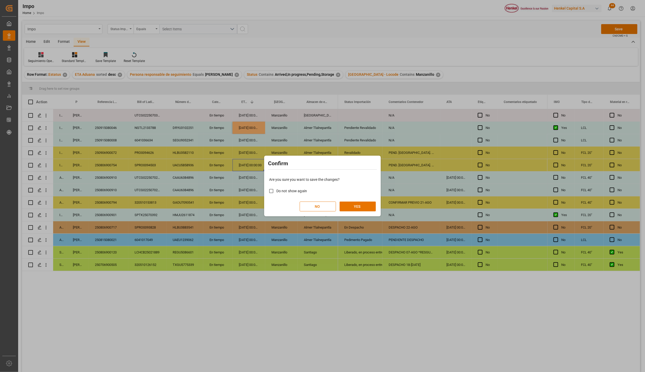
click at [366, 201] on div "Are you sure you want to save the changes? Do not show again NO YES" at bounding box center [322, 194] width 114 height 42
click at [366, 203] on button "YES" at bounding box center [357, 206] width 36 height 10
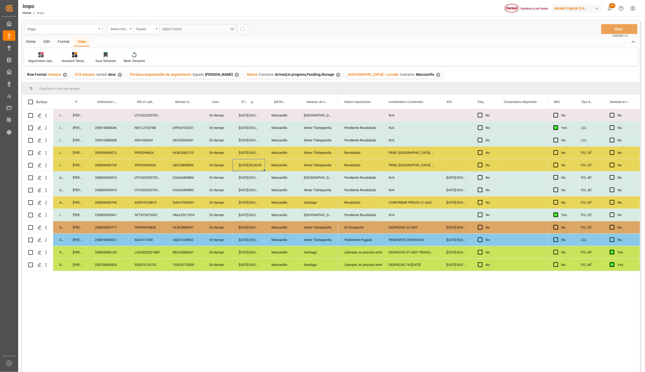
click at [111, 267] on div "250706900505" at bounding box center [109, 264] width 40 height 12
click at [365, 264] on div "Liberado, en proceso entrega" at bounding box center [360, 265] width 32 height 12
click at [112, 264] on div "250706900505" at bounding box center [109, 264] width 40 height 12
click at [285, 266] on div "Manzanillo" at bounding box center [281, 264] width 32 height 12
click at [316, 265] on div "Santiago" at bounding box center [318, 264] width 40 height 12
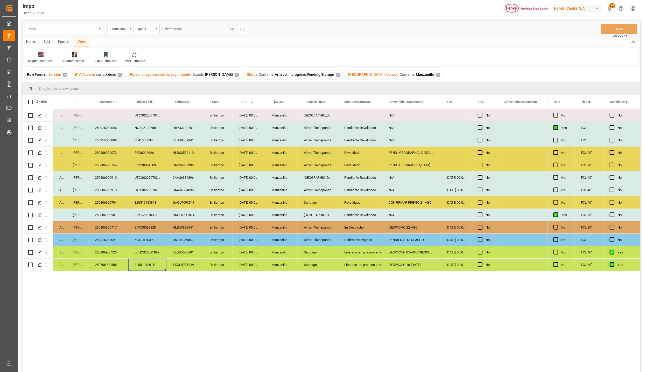
click at [156, 261] on div "320510126152" at bounding box center [147, 264] width 38 height 12
click at [360, 261] on div "Liberado, en proceso entrega" at bounding box center [360, 265] width 32 height 12
click at [399, 265] on div "DESPACHO 18-JUL" at bounding box center [411, 264] width 58 height 12
click at [399, 265] on input "DESPACHO 18-JUL" at bounding box center [410, 262] width 49 height 10
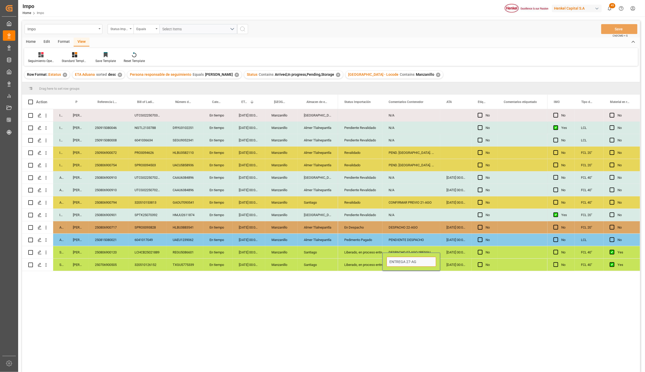
type input "ENTREGA 27-AGO"
click at [431, 267] on div "ENTREGA 27-AGO" at bounding box center [411, 264] width 58 height 12
click at [424, 263] on input "ENTREGA 27-AGO" at bounding box center [410, 262] width 49 height 10
type input "ENTREGA 27-AGO. ENVIAR AVISO"
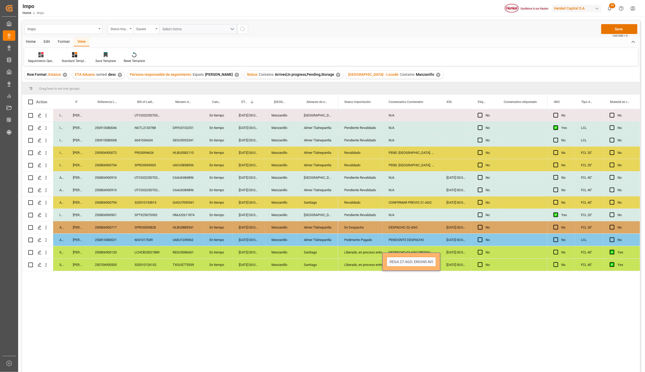
scroll to position [0, 11]
click at [610, 28] on button "Save" at bounding box center [619, 29] width 36 height 10
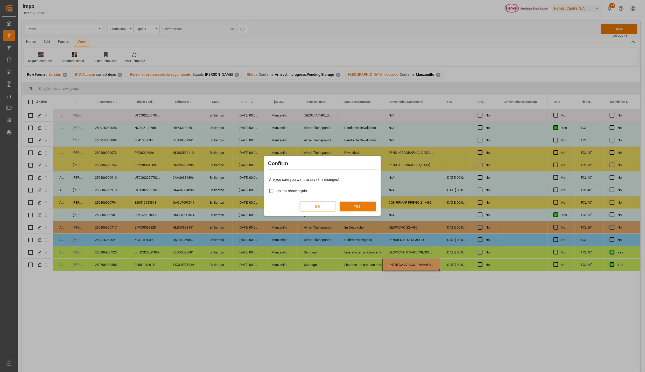
click at [367, 207] on button "YES" at bounding box center [357, 206] width 36 height 10
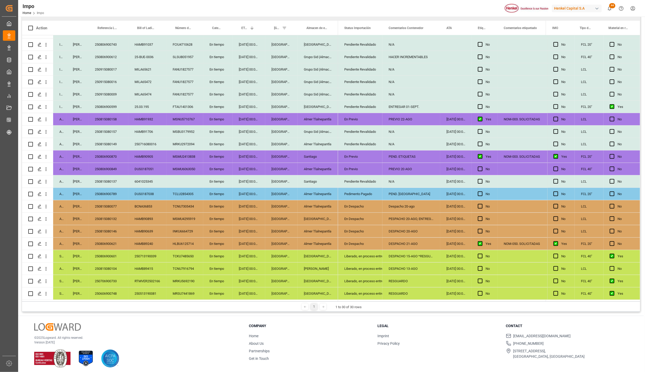
scroll to position [77, 0]
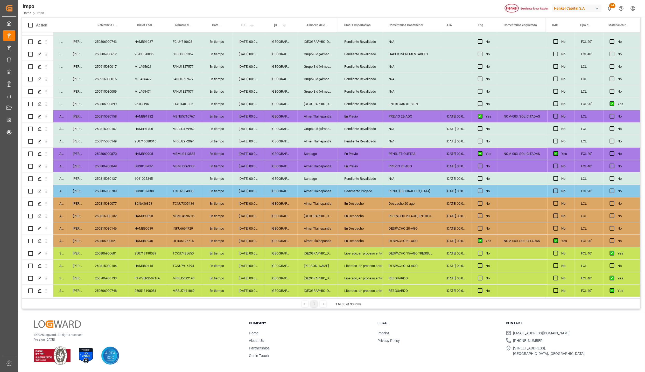
click at [250, 244] on div "11-08-2025 00:00:00" at bounding box center [248, 241] width 33 height 12
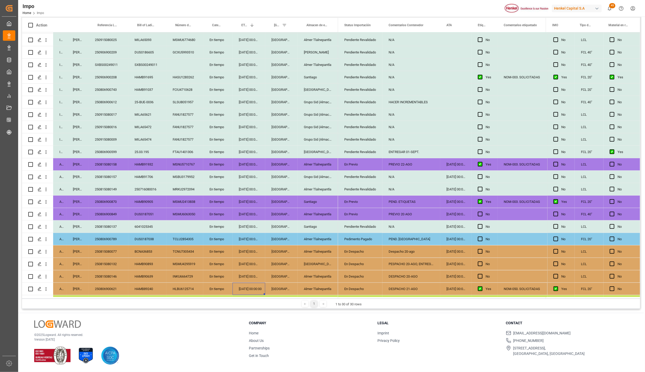
scroll to position [110, 0]
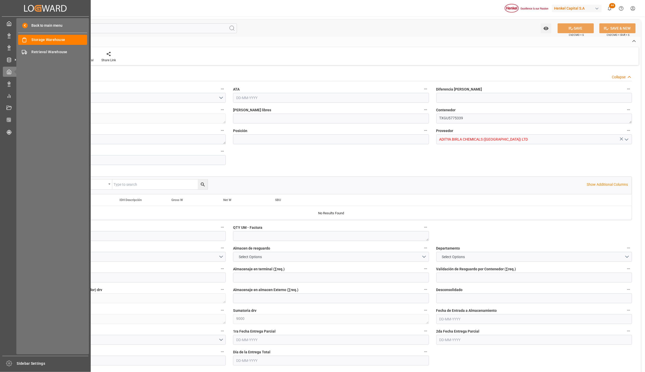
type input "10"
type input "1"
type input "800"
type input "21"
type input "0"
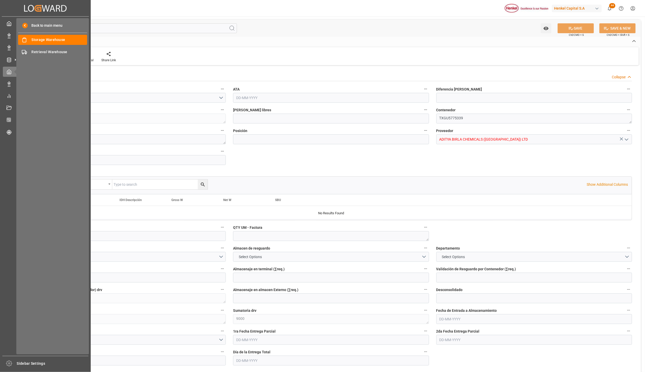
type input "0"
type input "[DATE]"
type input "[DATE] 11:07"
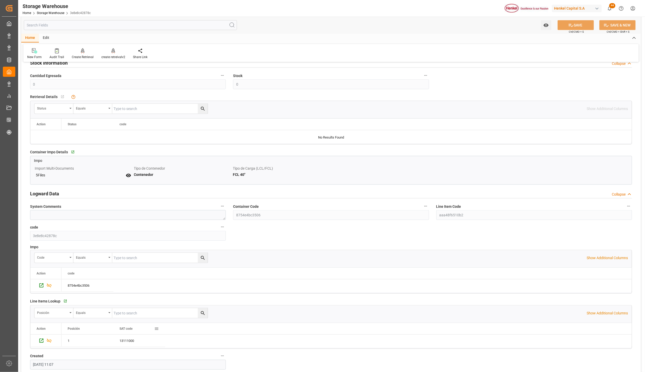
scroll to position [311, 0]
click at [86, 52] on div at bounding box center [83, 50] width 22 height 5
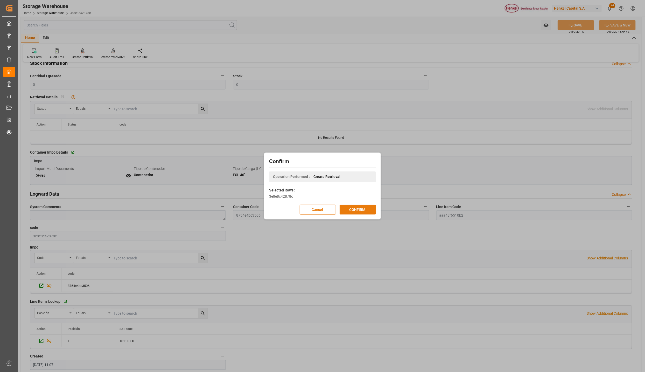
click at [353, 213] on button "CONFIRM" at bounding box center [357, 209] width 36 height 10
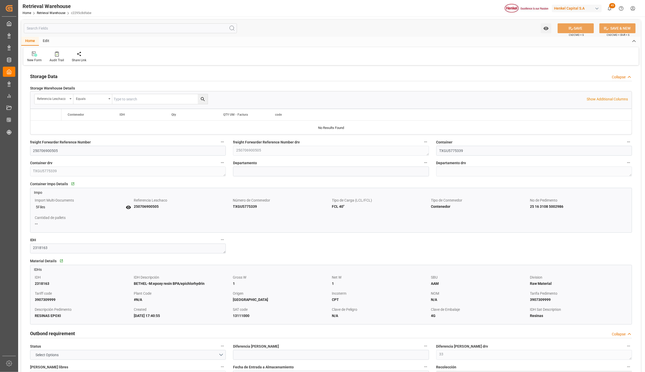
type input "10"
type input "1"
type input "[DATE]"
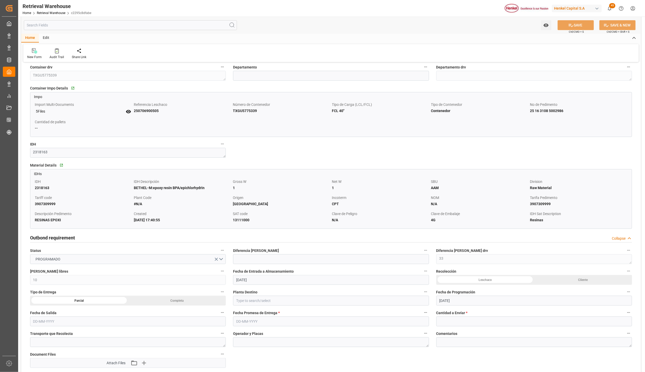
scroll to position [117, 0]
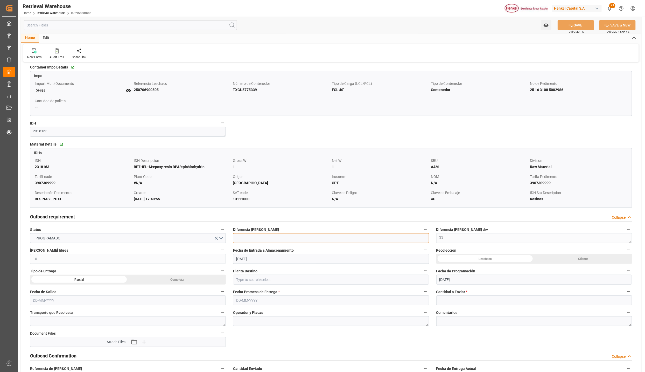
click at [247, 240] on input "text" at bounding box center [331, 238] width 196 height 10
click at [492, 258] on div "Leschaco" at bounding box center [485, 259] width 98 height 10
click at [255, 279] on input at bounding box center [331, 279] width 196 height 10
type input "Santiago"
click at [534, 264] on div "Completa" at bounding box center [583, 259] width 98 height 10
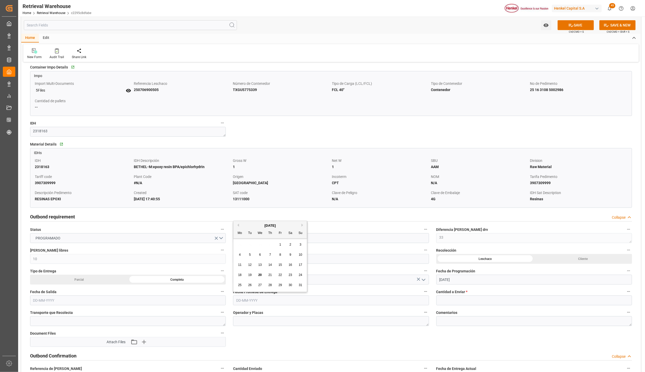
click at [240, 303] on input "text" at bounding box center [331, 300] width 196 height 10
type input "[DATE]"
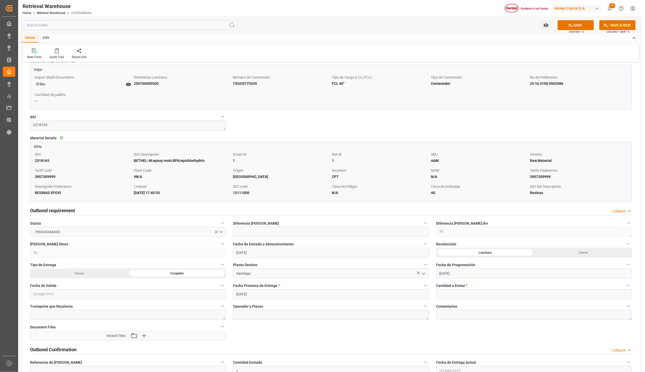
scroll to position [155, 0]
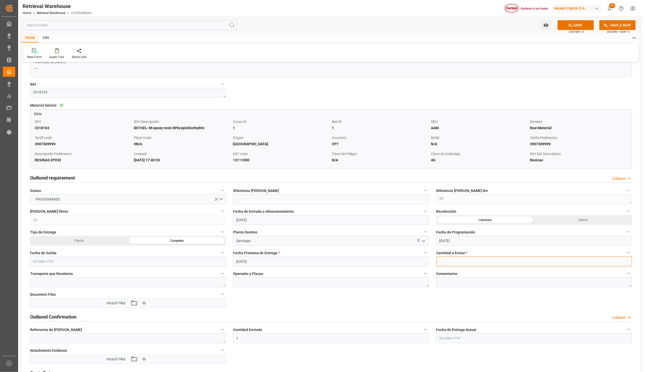
click at [447, 262] on input "text" at bounding box center [534, 261] width 196 height 10
type input "800"
click at [574, 24] on button "SAVE" at bounding box center [575, 25] width 36 height 10
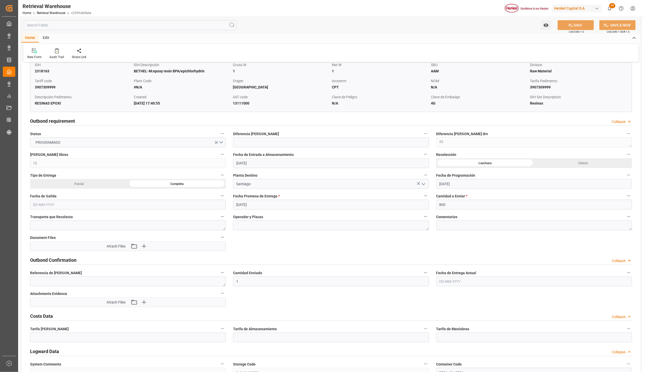
scroll to position [194, 0]
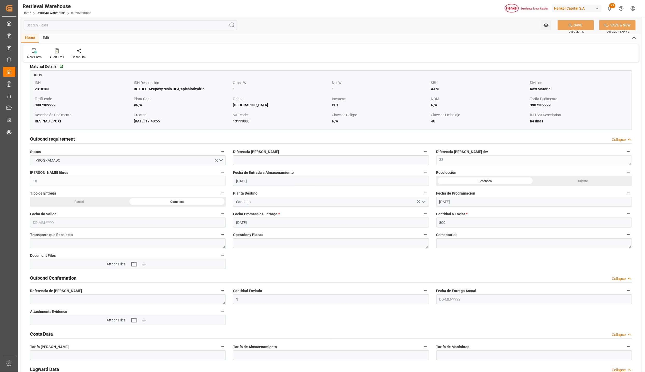
click at [111, 226] on input "text" at bounding box center [128, 222] width 196 height 10
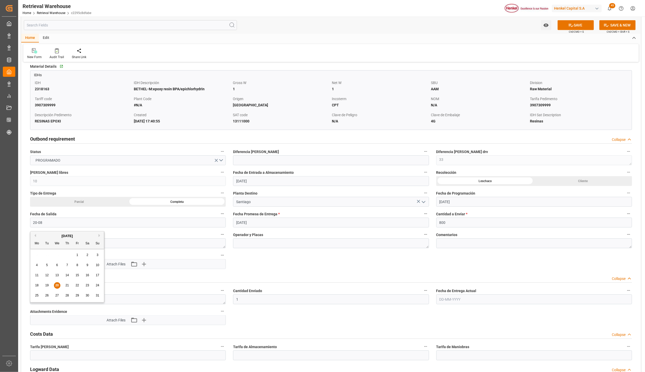
type input "[DATE]"
click at [571, 27] on icon at bounding box center [570, 25] width 5 height 5
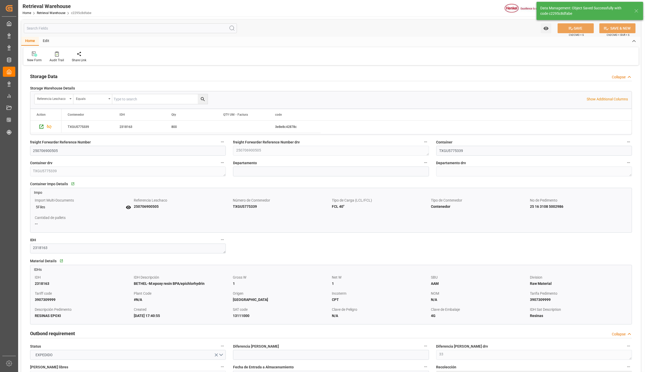
scroll to position [39, 0]
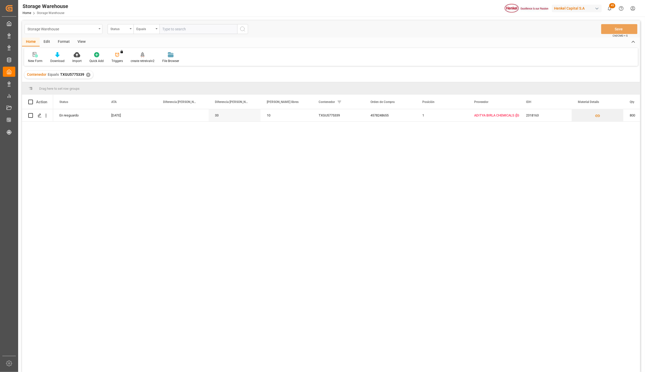
click at [95, 29] on div "Storage Warehouse" at bounding box center [61, 28] width 69 height 6
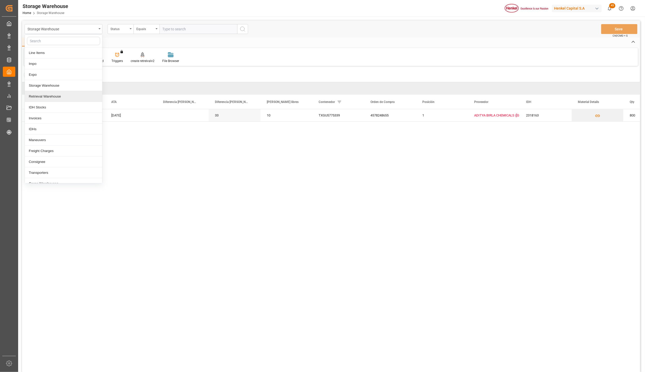
click at [52, 97] on div "Retrieval Warehouse" at bounding box center [63, 96] width 77 height 11
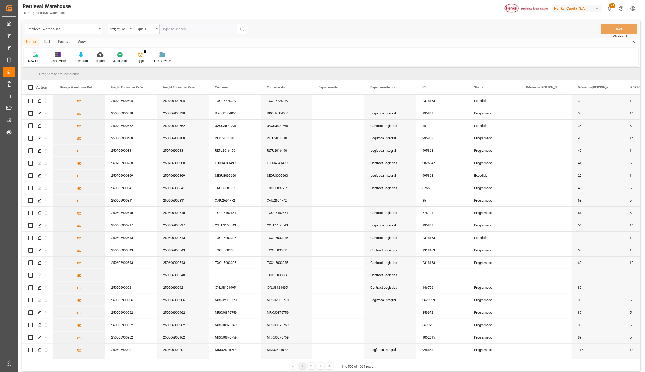
click at [82, 41] on div "View" at bounding box center [82, 42] width 16 height 9
click at [61, 55] on div at bounding box center [59, 54] width 26 height 5
click at [66, 80] on div "Contract Logistic" at bounding box center [72, 84] width 51 height 11
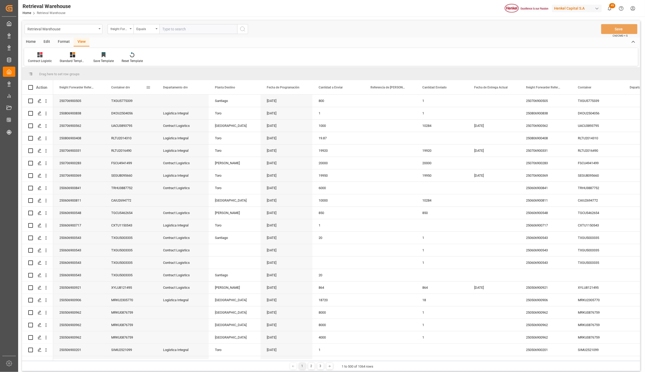
click at [149, 88] on span at bounding box center [148, 87] width 5 height 5
click at [192, 88] on span "columns" at bounding box center [192, 88] width 5 height 5
drag, startPoint x: 150, startPoint y: 155, endPoint x: 173, endPoint y: 164, distance: 25.5
click at [149, 155] on input "Status column toggle visibility (hidden)" at bounding box center [149, 154] width 5 height 5
checkbox input "true"
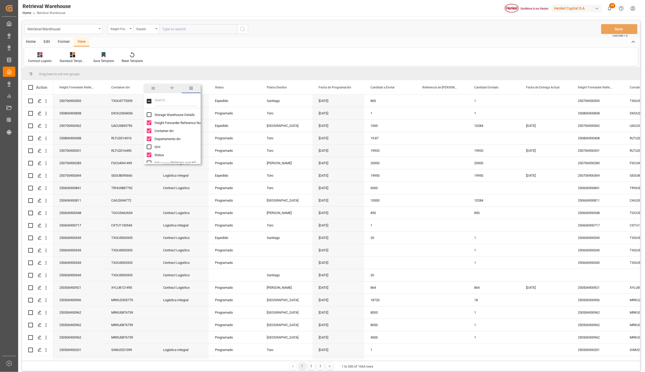
click at [31, 42] on div "Home" at bounding box center [31, 42] width 18 height 9
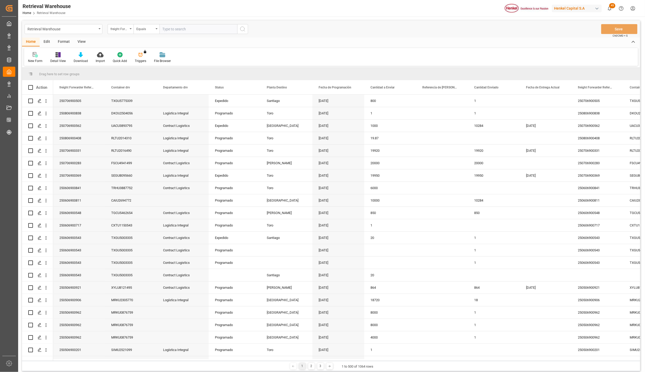
click at [45, 39] on div "Edit" at bounding box center [47, 42] width 14 height 9
click at [87, 59] on div "Configuration" at bounding box center [88, 61] width 19 height 5
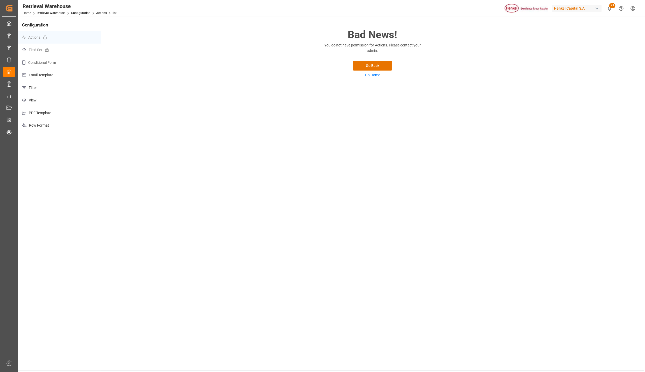
click at [40, 85] on p "Filter" at bounding box center [59, 87] width 83 height 13
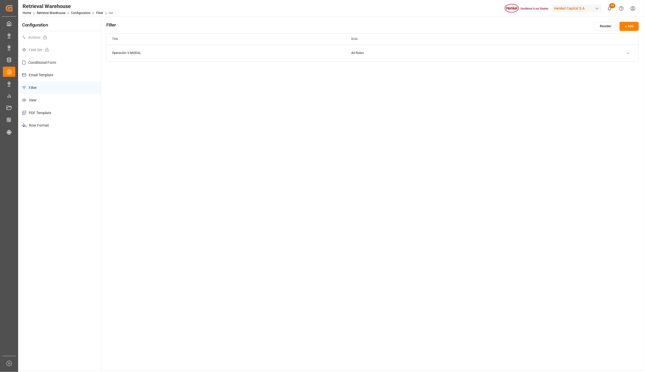
click at [37, 109] on p "PDF Template" at bounding box center [59, 113] width 83 height 13
click at [49, 77] on p "Email Template" at bounding box center [59, 75] width 83 height 13
click at [31, 89] on p "Filter" at bounding box center [59, 87] width 83 height 13
click at [38, 103] on p "View" at bounding box center [59, 100] width 83 height 13
click at [628, 68] on html "Created by potrace 1.15, written by Peter Selinger 2001-2017 Created by potrace…" at bounding box center [322, 186] width 645 height 372
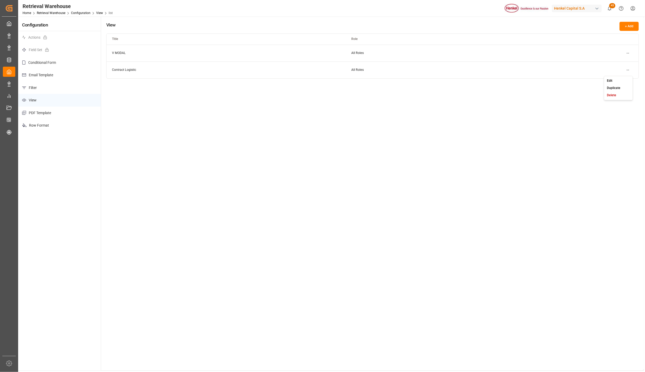
click at [620, 79] on div "Edit" at bounding box center [618, 80] width 27 height 7
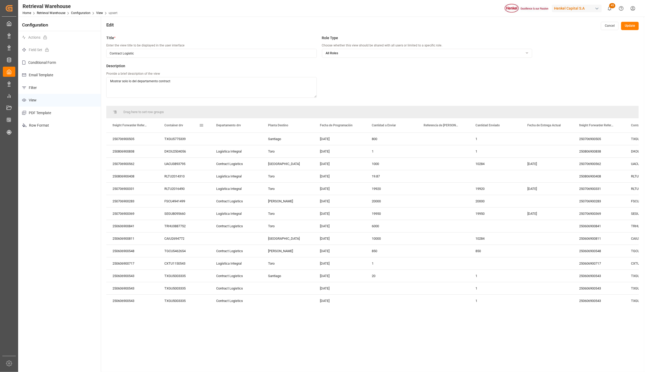
click at [202, 125] on span at bounding box center [201, 125] width 5 height 5
click at [244, 126] on span "columns" at bounding box center [245, 126] width 5 height 5
click at [203, 192] on input "Status column toggle visibility (hidden)" at bounding box center [202, 192] width 5 height 5
checkbox input "true"
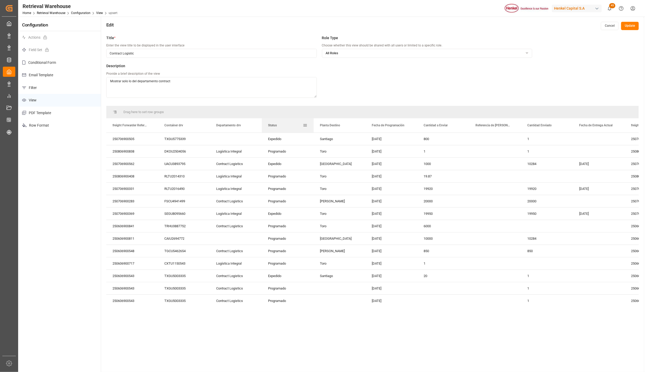
drag, startPoint x: 279, startPoint y: 125, endPoint x: 303, endPoint y: 126, distance: 23.6
click at [303, 126] on div "Status" at bounding box center [287, 125] width 39 height 14
click at [306, 125] on span at bounding box center [305, 125] width 5 height 5
click at [307, 178] on input "Fecha de Salida column toggle visibility (hidden)" at bounding box center [305, 179] width 5 height 5
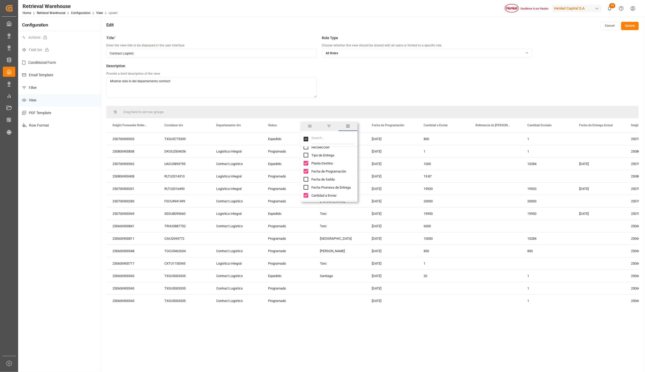
checkbox input "true"
click at [308, 187] on input "Fecha Promesa de Entrega column toggle visibility (hidden)" at bounding box center [305, 187] width 5 height 5
checkbox input "true"
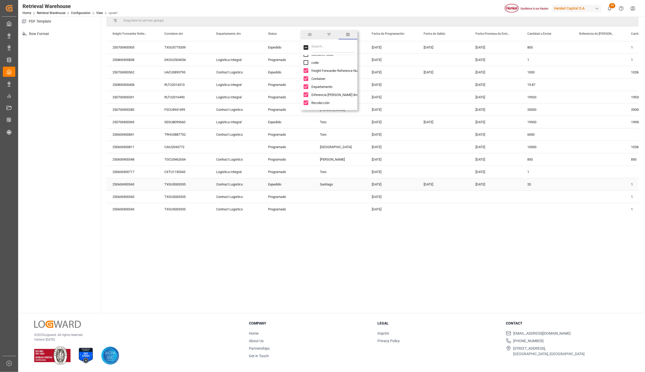
click at [335, 187] on div "Santiago" at bounding box center [340, 184] width 52 height 12
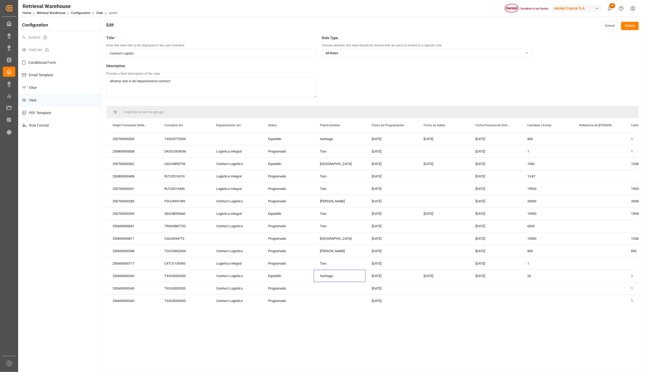
click at [632, 26] on button "Update" at bounding box center [630, 26] width 18 height 8
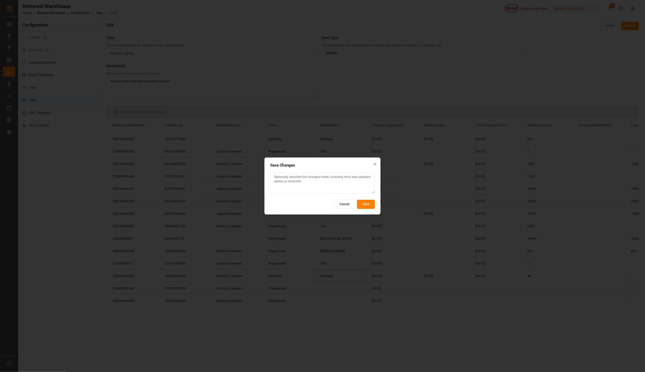
drag, startPoint x: 364, startPoint y: 202, endPoint x: 19, endPoint y: 74, distance: 367.3
click at [364, 202] on button "Save" at bounding box center [366, 204] width 18 height 9
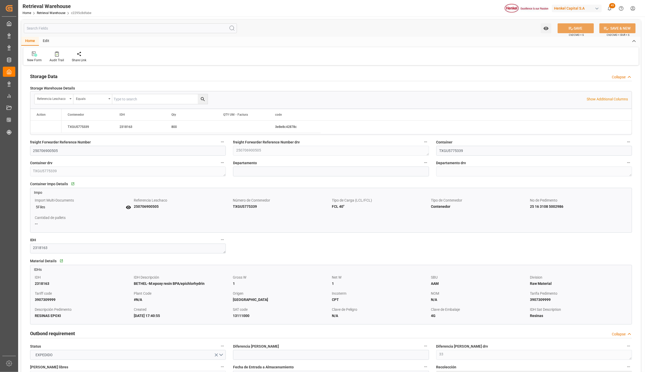
type input "[DATE]"
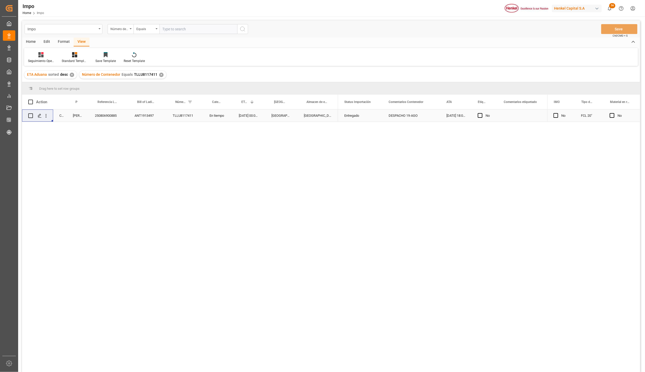
click at [60, 42] on div "Format" at bounding box center [64, 42] width 20 height 9
click at [40, 56] on div at bounding box center [35, 54] width 15 height 5
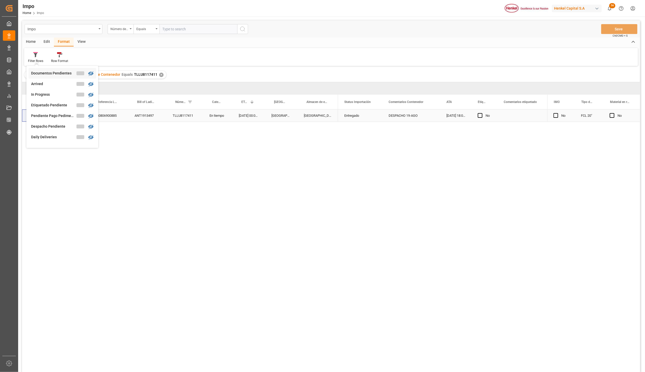
click at [44, 73] on div "Impo Número de Contenedor Equals Save Ctrl/CMD + S Home Edit Format View Filter…" at bounding box center [331, 202] width 618 height 365
